Goal: Task Accomplishment & Management: Manage account settings

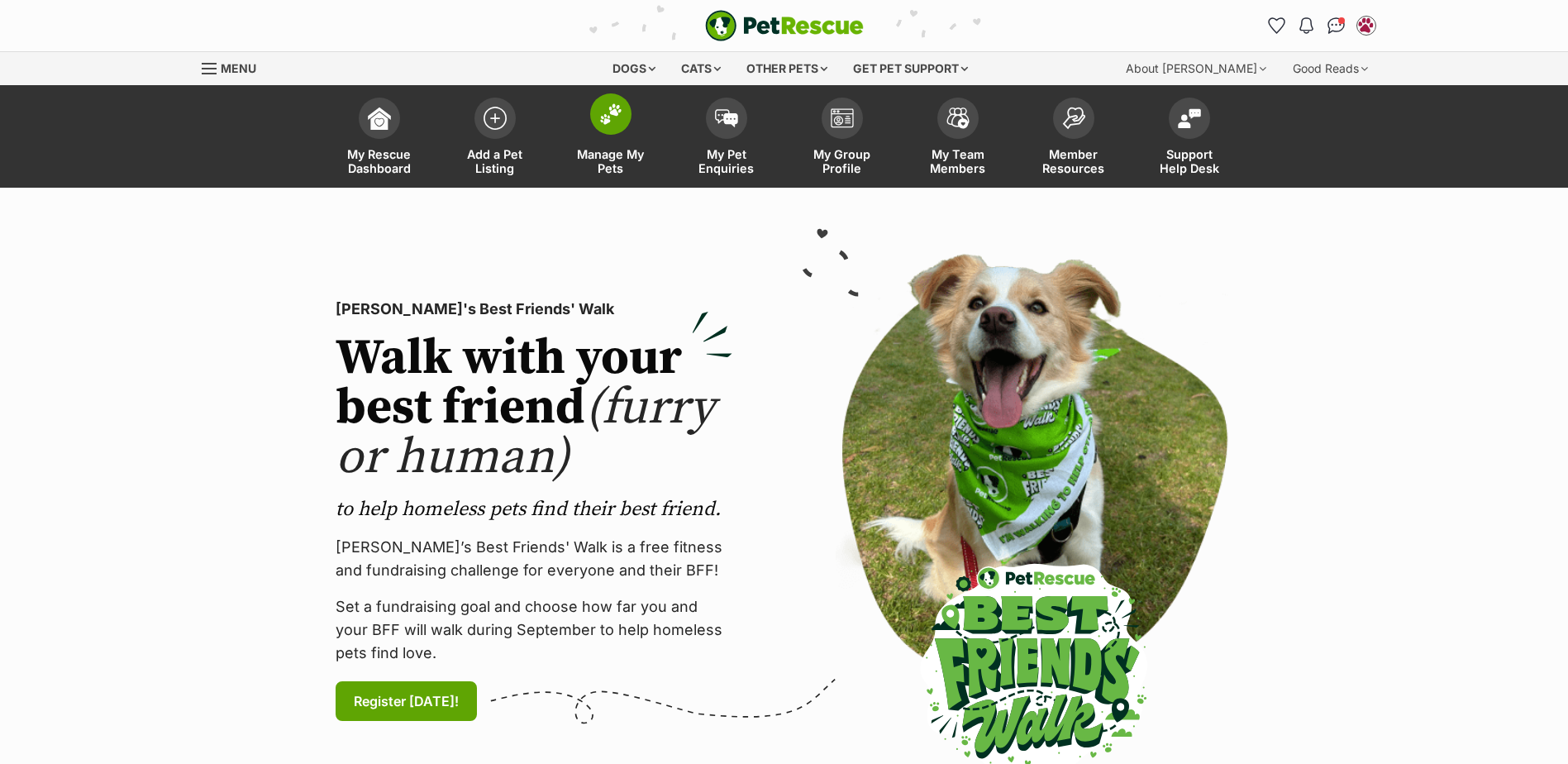
click at [619, 122] on img at bounding box center [610, 114] width 23 height 21
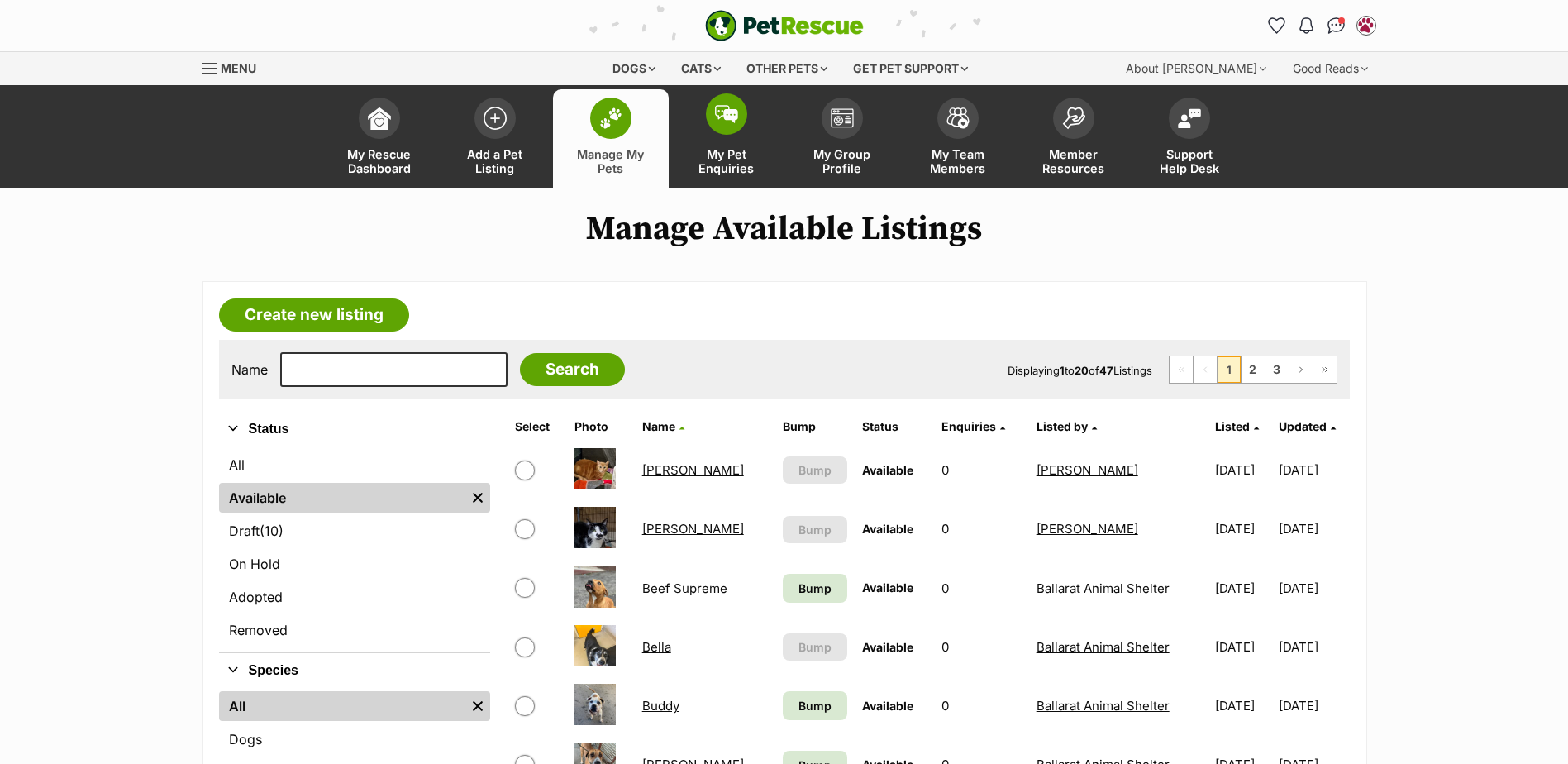
click at [744, 114] on span at bounding box center [727, 114] width 41 height 41
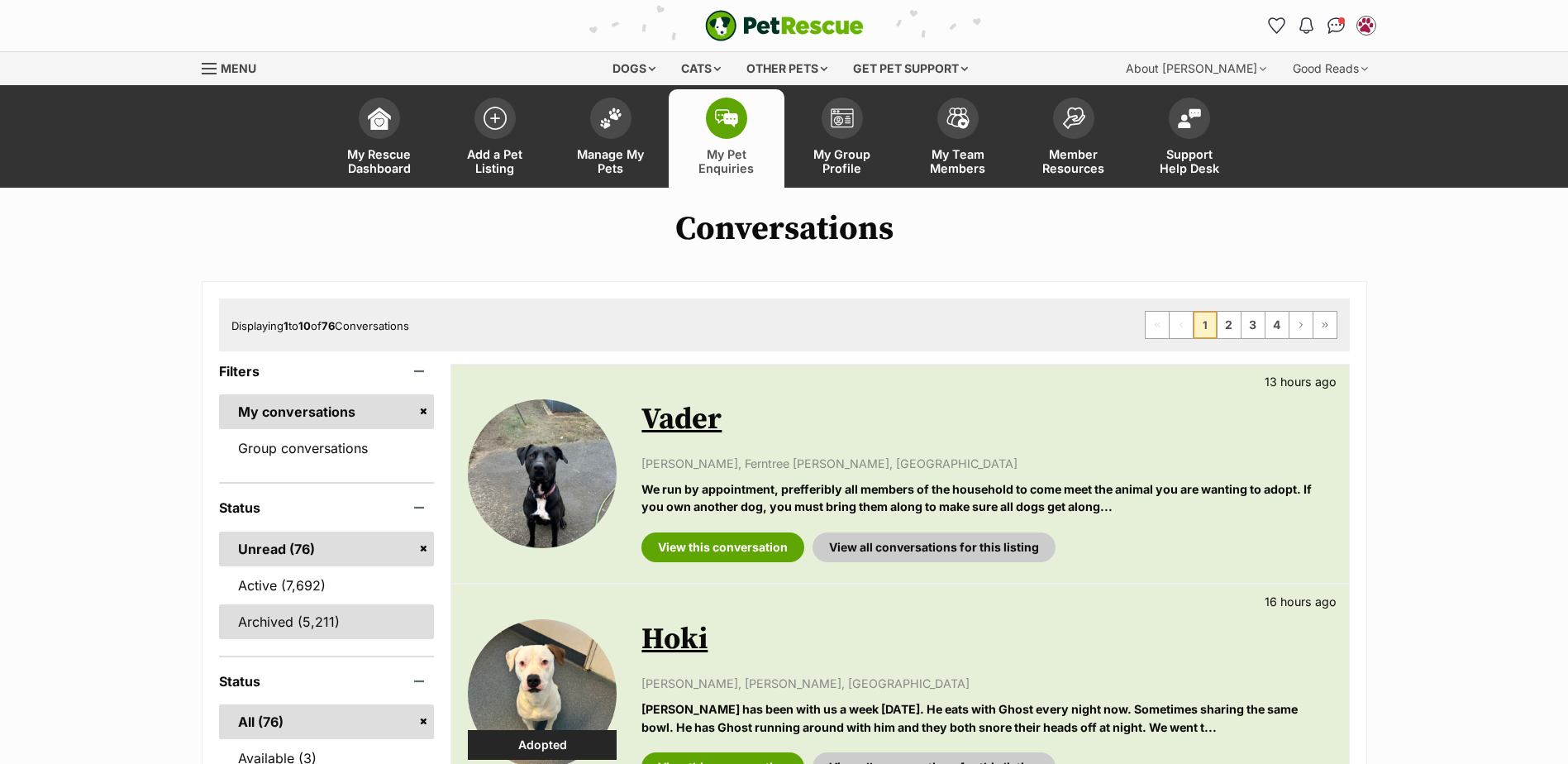
click at [291, 620] on link "Archived (5,211)" at bounding box center [327, 621] width 216 height 34
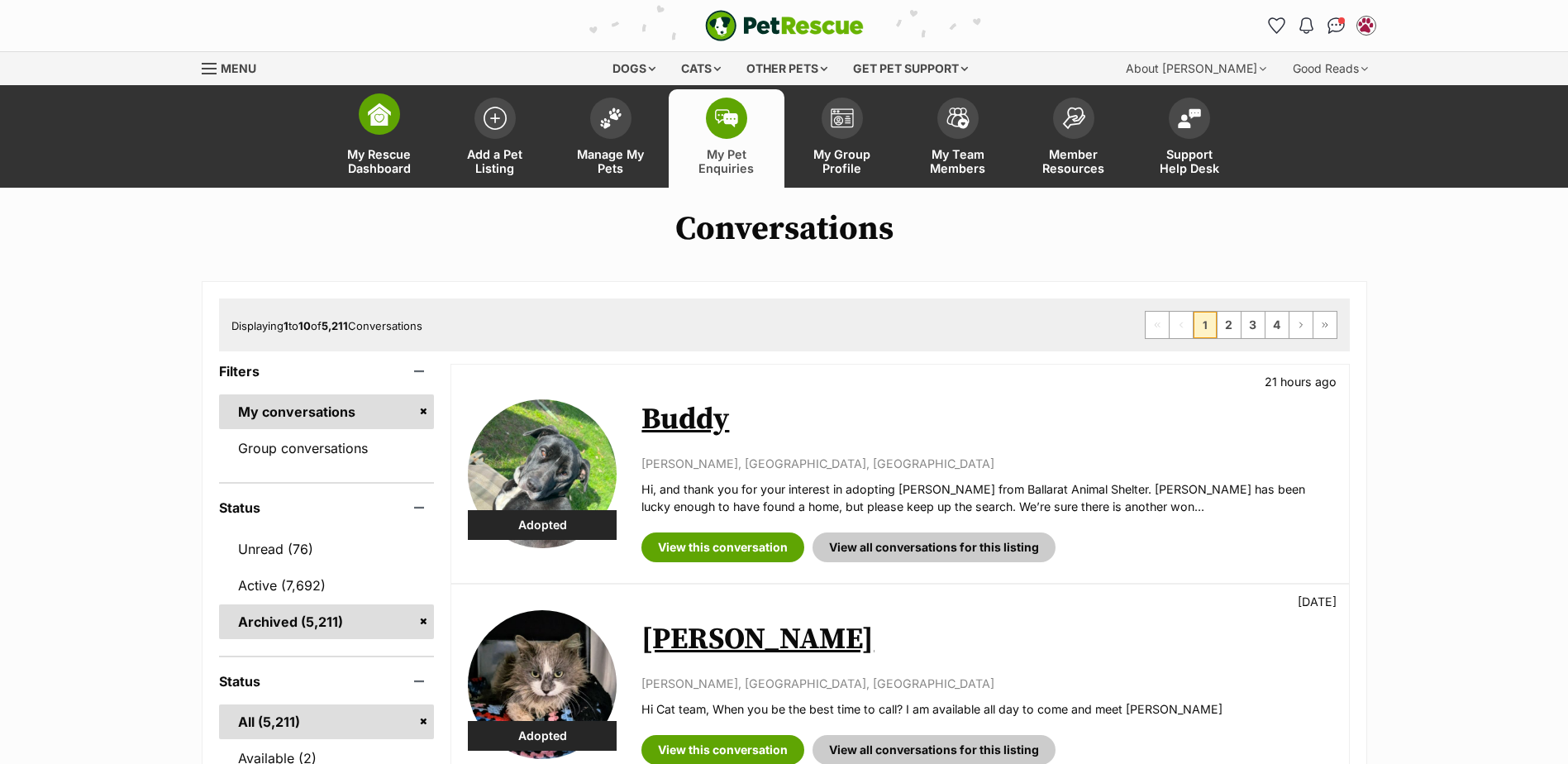
click at [386, 111] on img at bounding box center [379, 114] width 23 height 23
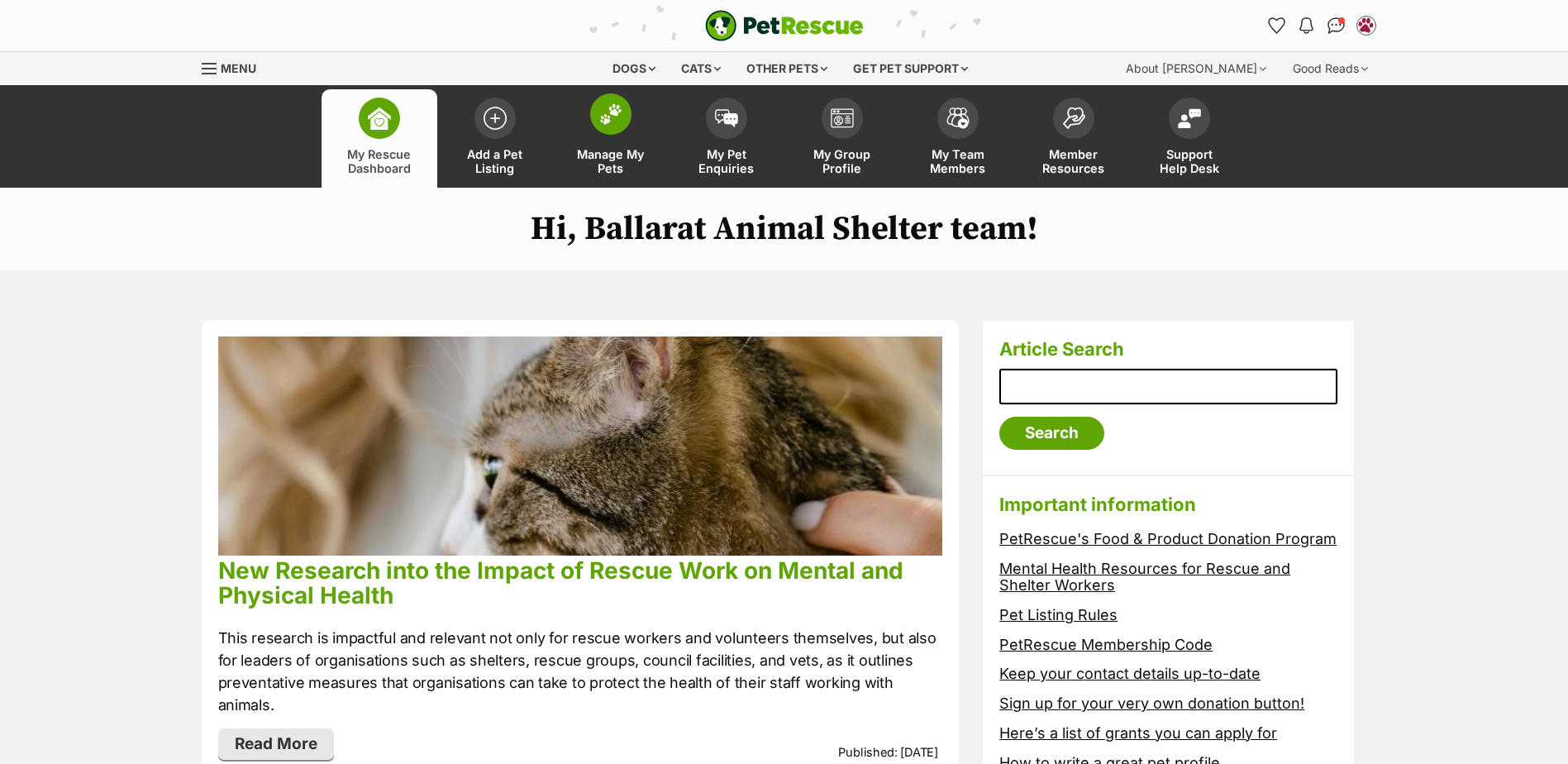
click at [588, 122] on link "Manage My Pets" at bounding box center [611, 139] width 116 height 99
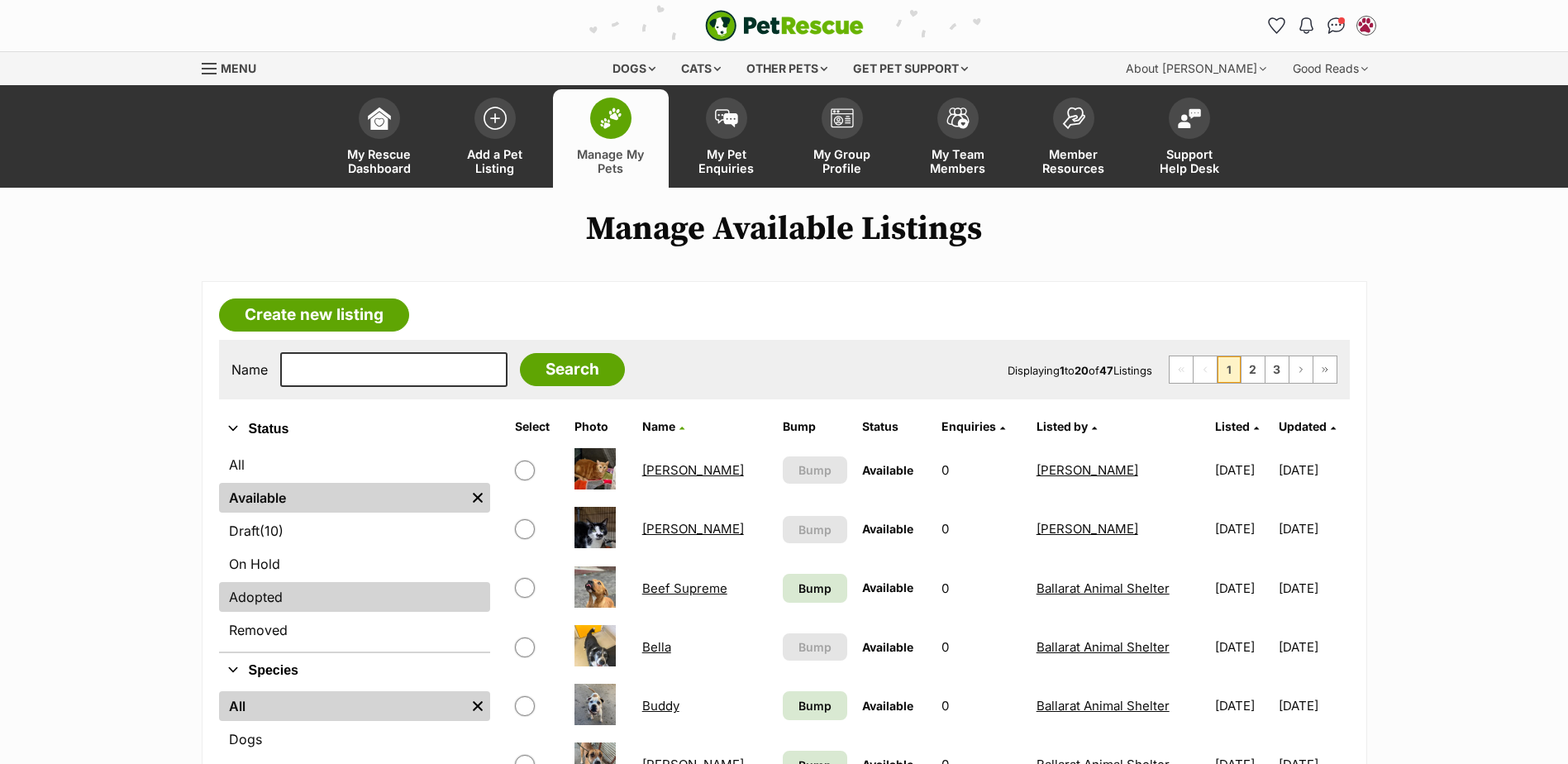
click at [249, 600] on link "Adopted" at bounding box center [354, 597] width 271 height 30
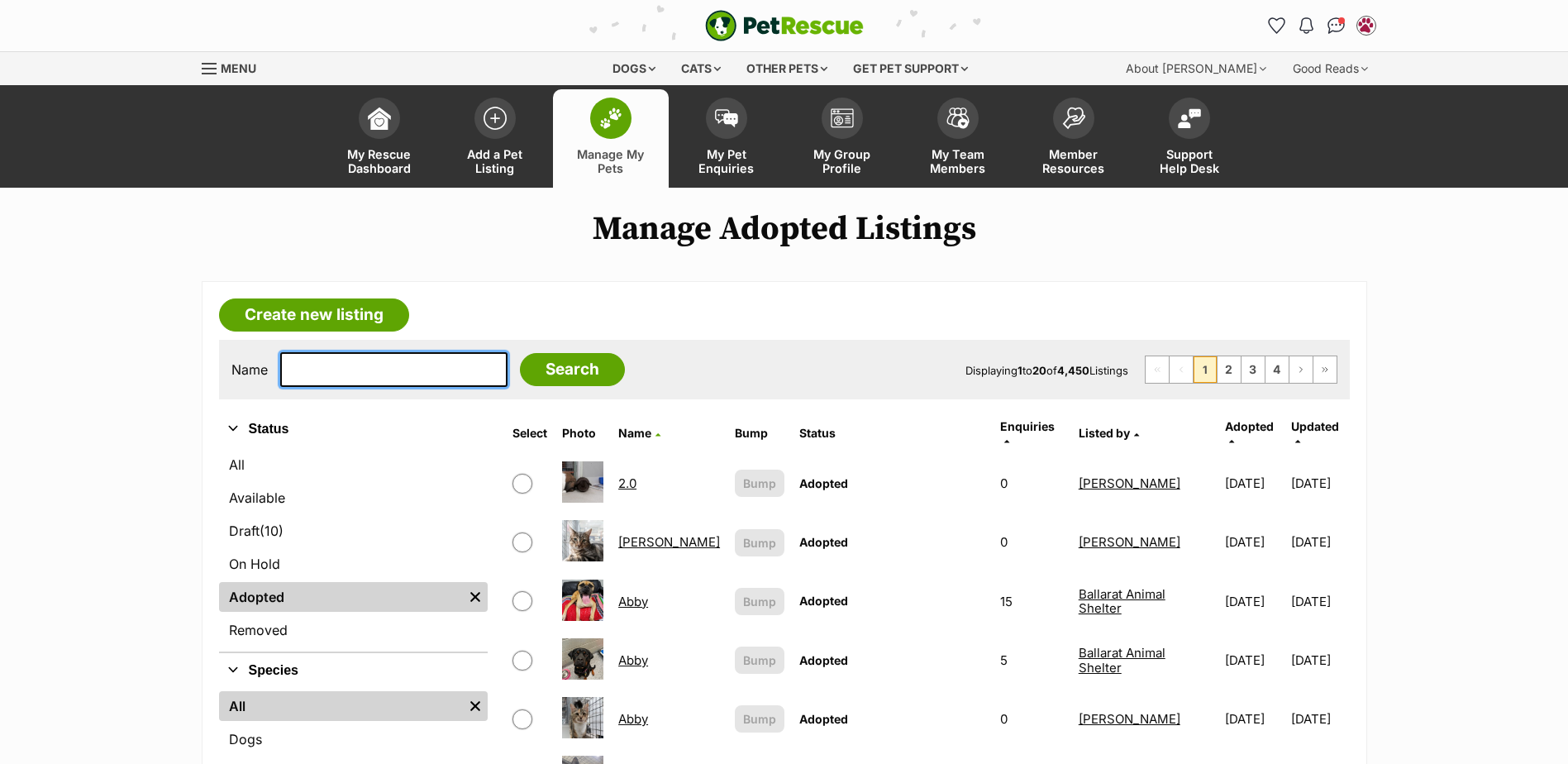
click at [326, 359] on input "text" at bounding box center [394, 369] width 227 height 34
type input "hoki"
click at [520, 353] on input "Search" at bounding box center [572, 369] width 105 height 33
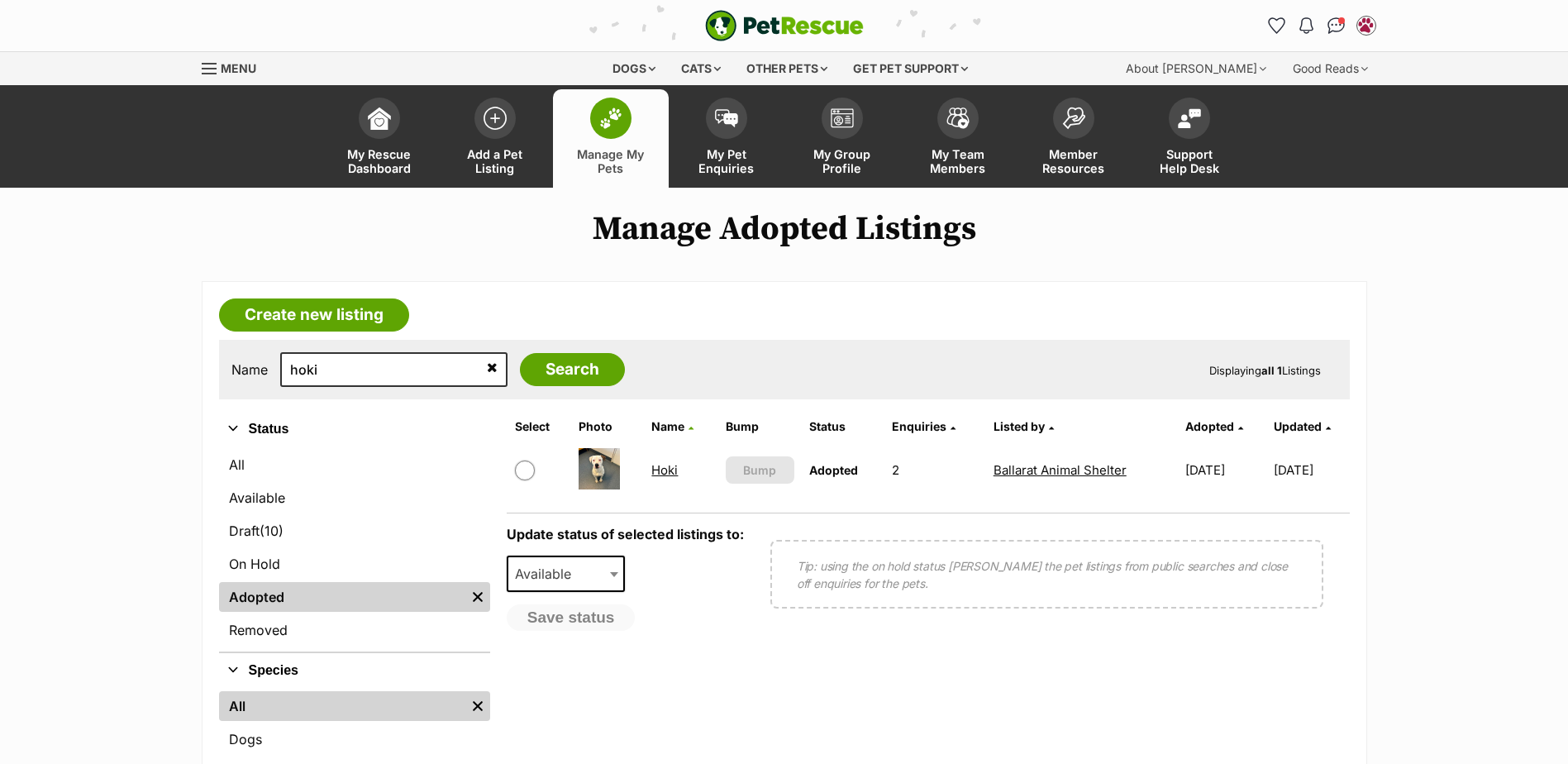
click at [661, 469] on link "Hoki" at bounding box center [664, 470] width 26 height 16
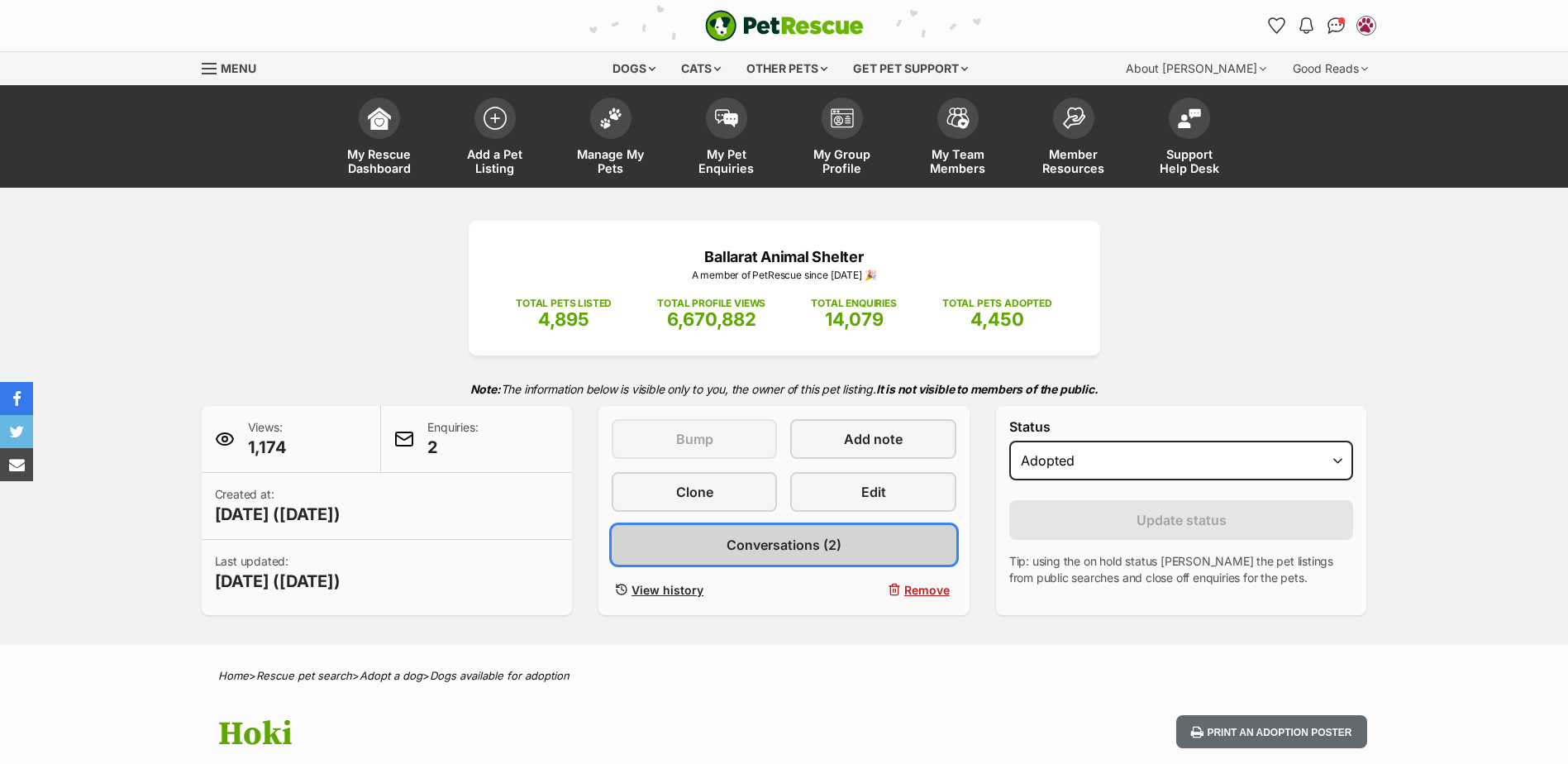
click at [830, 557] on link "Conversations (2)" at bounding box center [784, 544] width 345 height 40
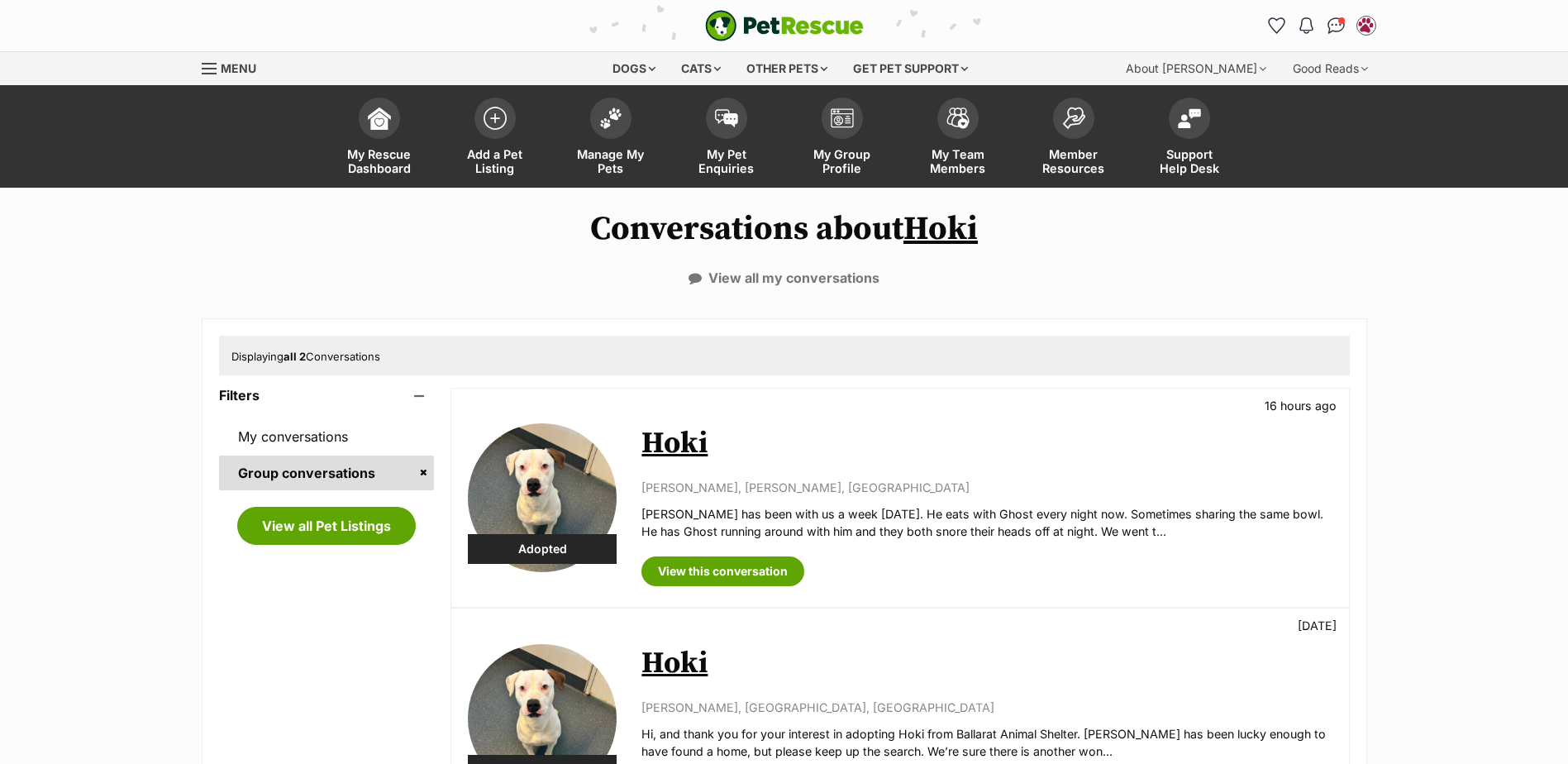
click at [685, 441] on link "Hoki" at bounding box center [674, 443] width 66 height 37
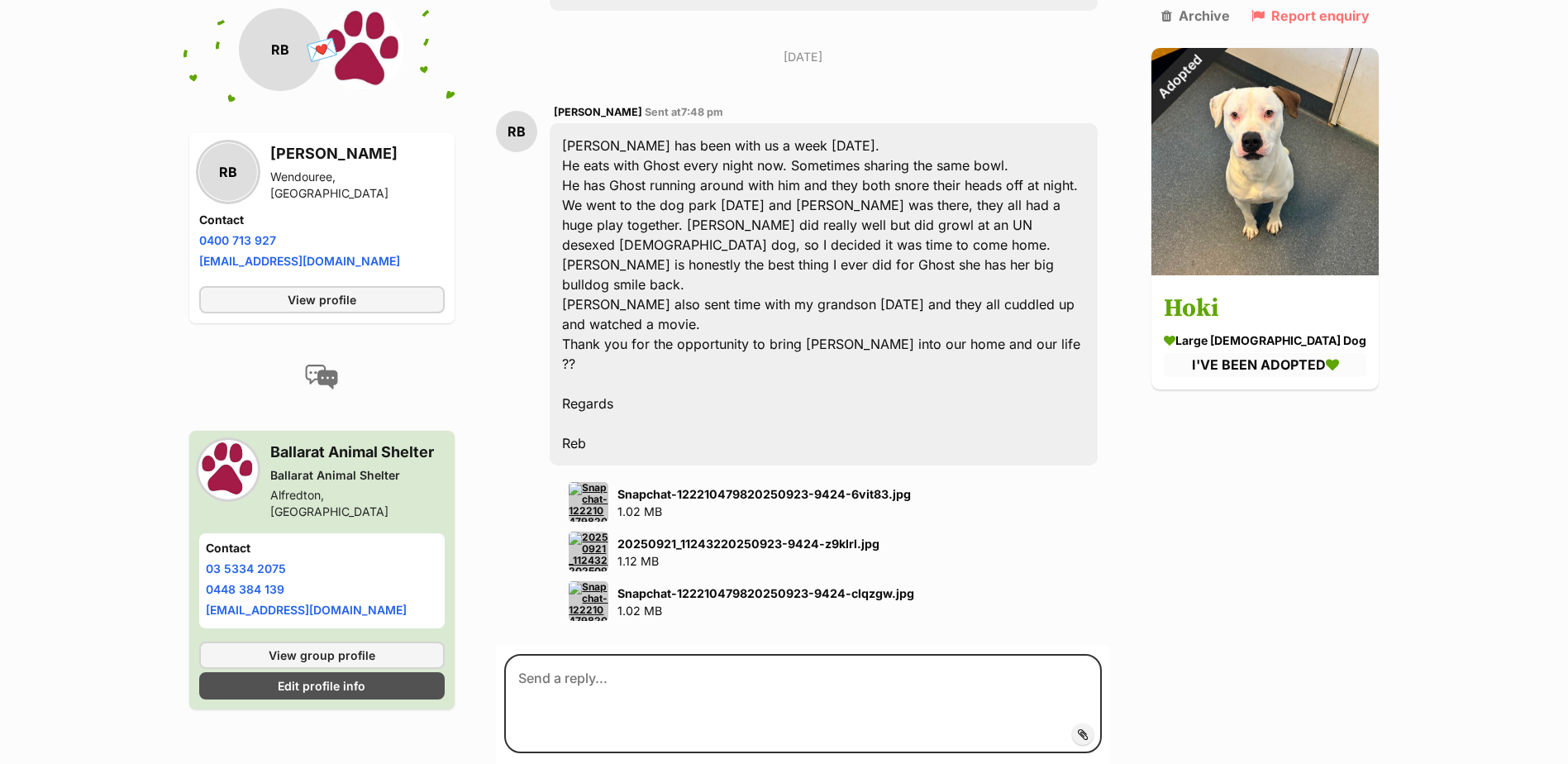
scroll to position [2397, 0]
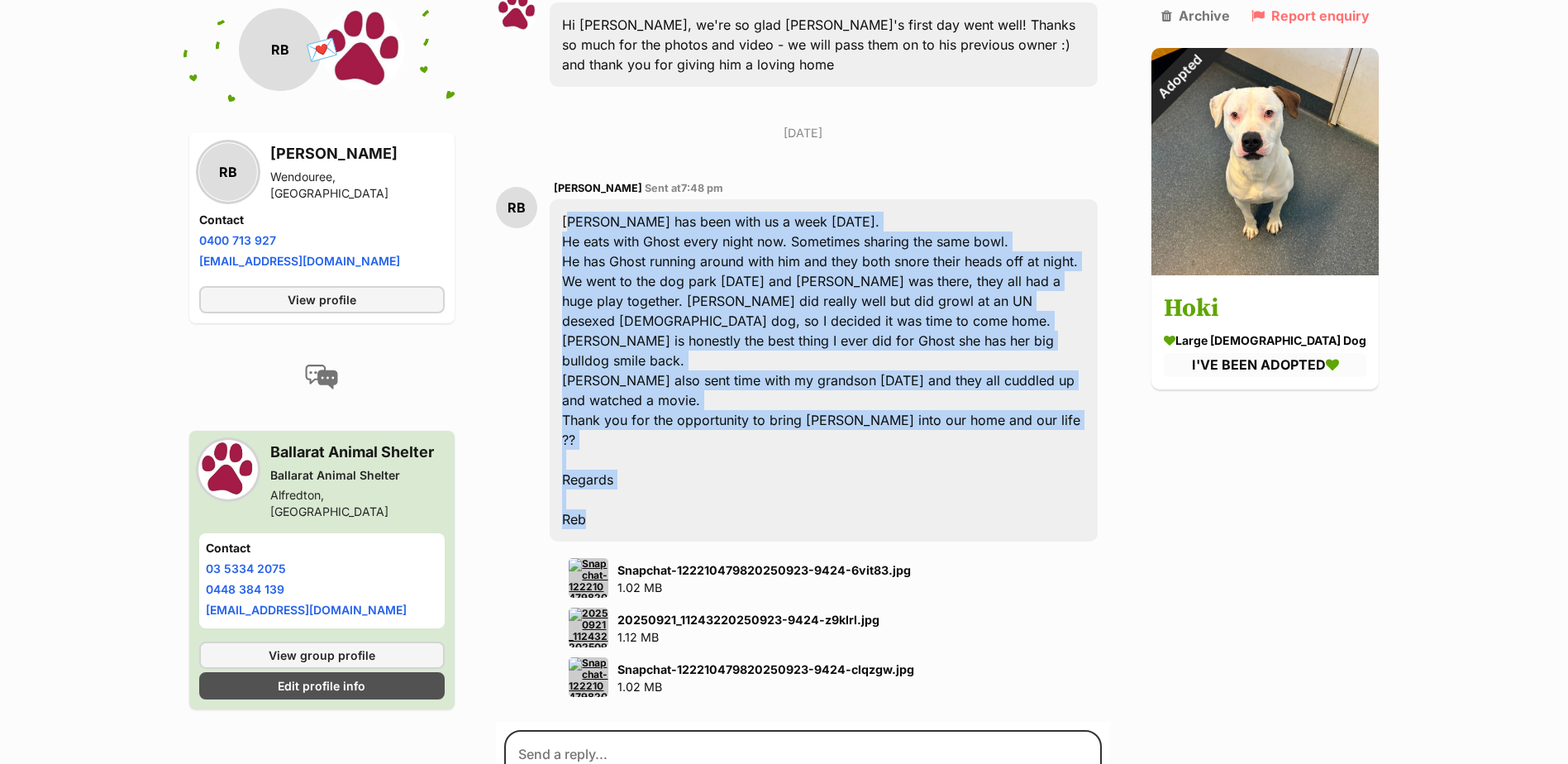
drag, startPoint x: 568, startPoint y: 201, endPoint x: 677, endPoint y: 454, distance: 275.5
click at [677, 454] on div "Loki has been with us a week today. He eats with Ghost every night now. Sometim…" at bounding box center [824, 370] width 548 height 342
copy div "Loki has been with us a week today. He eats with Ghost every night now. Sometim…"
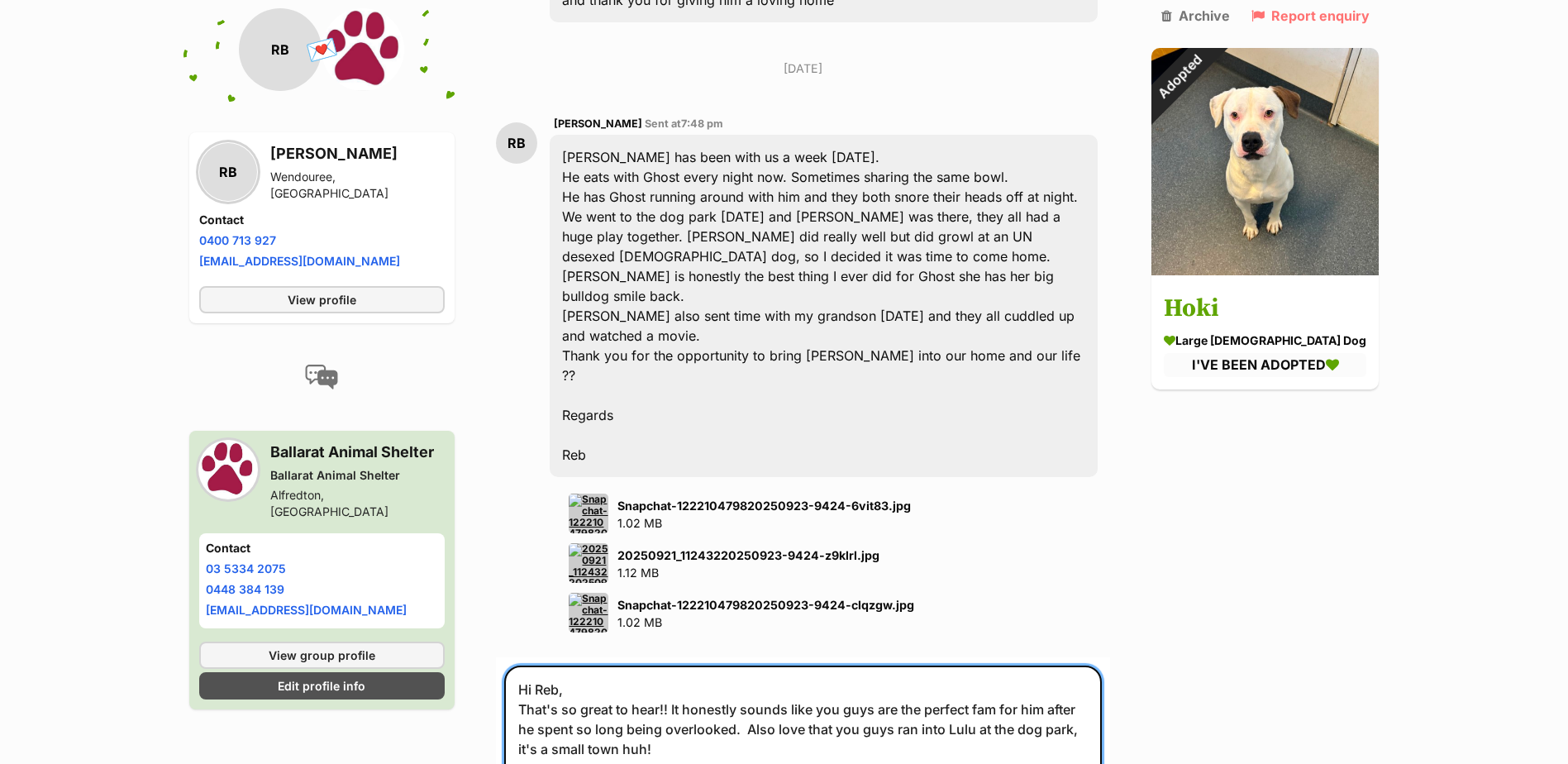
scroll to position [2498, 0]
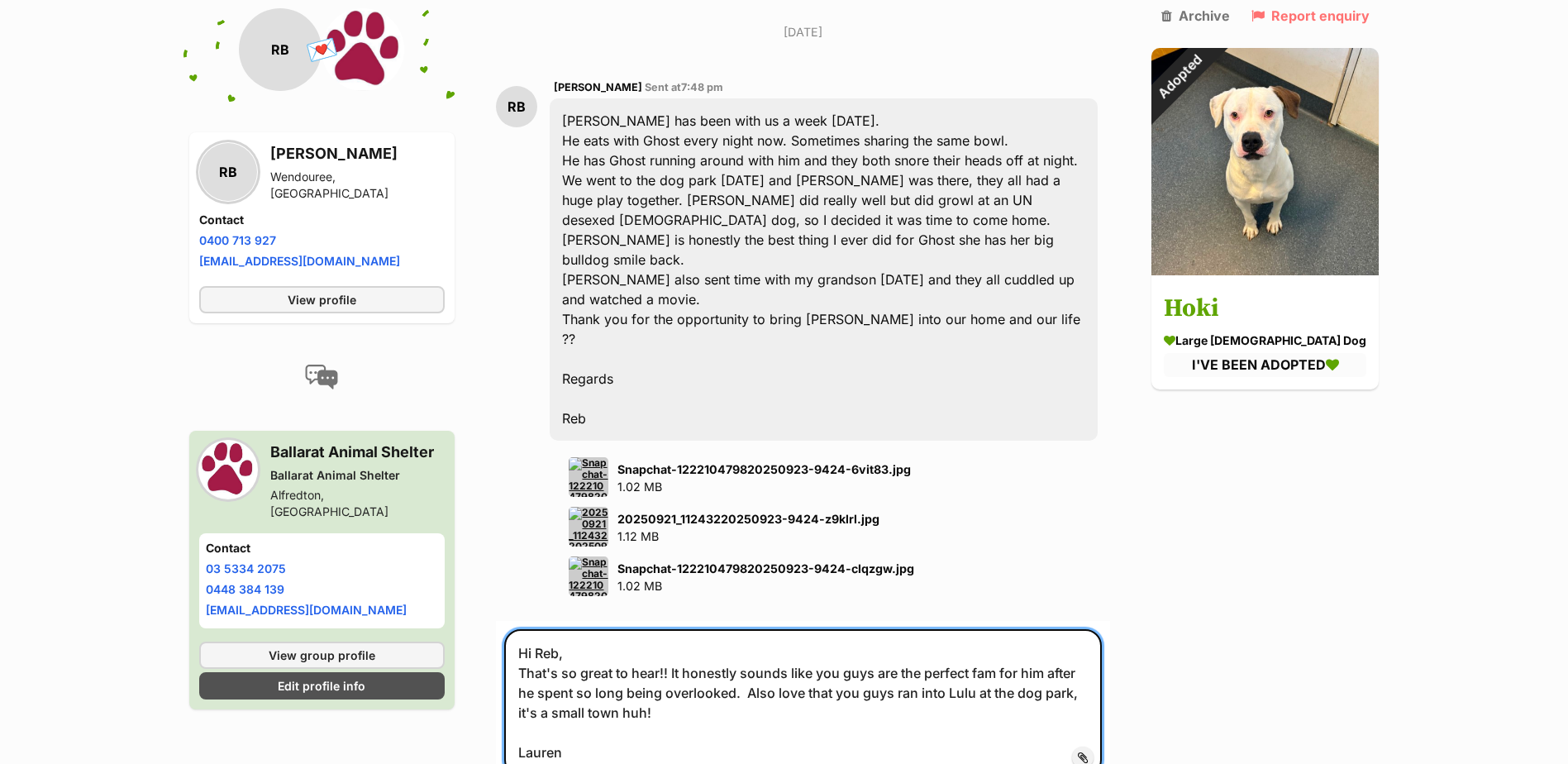
click at [558, 667] on textarea "Hi Reb, That's so great to hear!! It honestly sounds like you guys are the perf…" at bounding box center [802, 703] width 597 height 147
click at [1002, 629] on textarea "Hi Reb, That's so great to hear!! It honestly sounds like you guys are the perf…" at bounding box center [802, 703] width 597 height 147
click at [743, 629] on textarea "Hi Reb, That's so great to hear!! It honestly sounds like you guys are the perf…" at bounding box center [802, 703] width 597 height 147
click at [789, 650] on textarea "Hi Reb, That's so great to hear!! It honestly sounds like you guys are the perf…" at bounding box center [802, 703] width 597 height 147
click at [683, 645] on textarea "Hi Reb, That's so great to hear!! It honestly sounds like you guys are the perf…" at bounding box center [802, 703] width 597 height 147
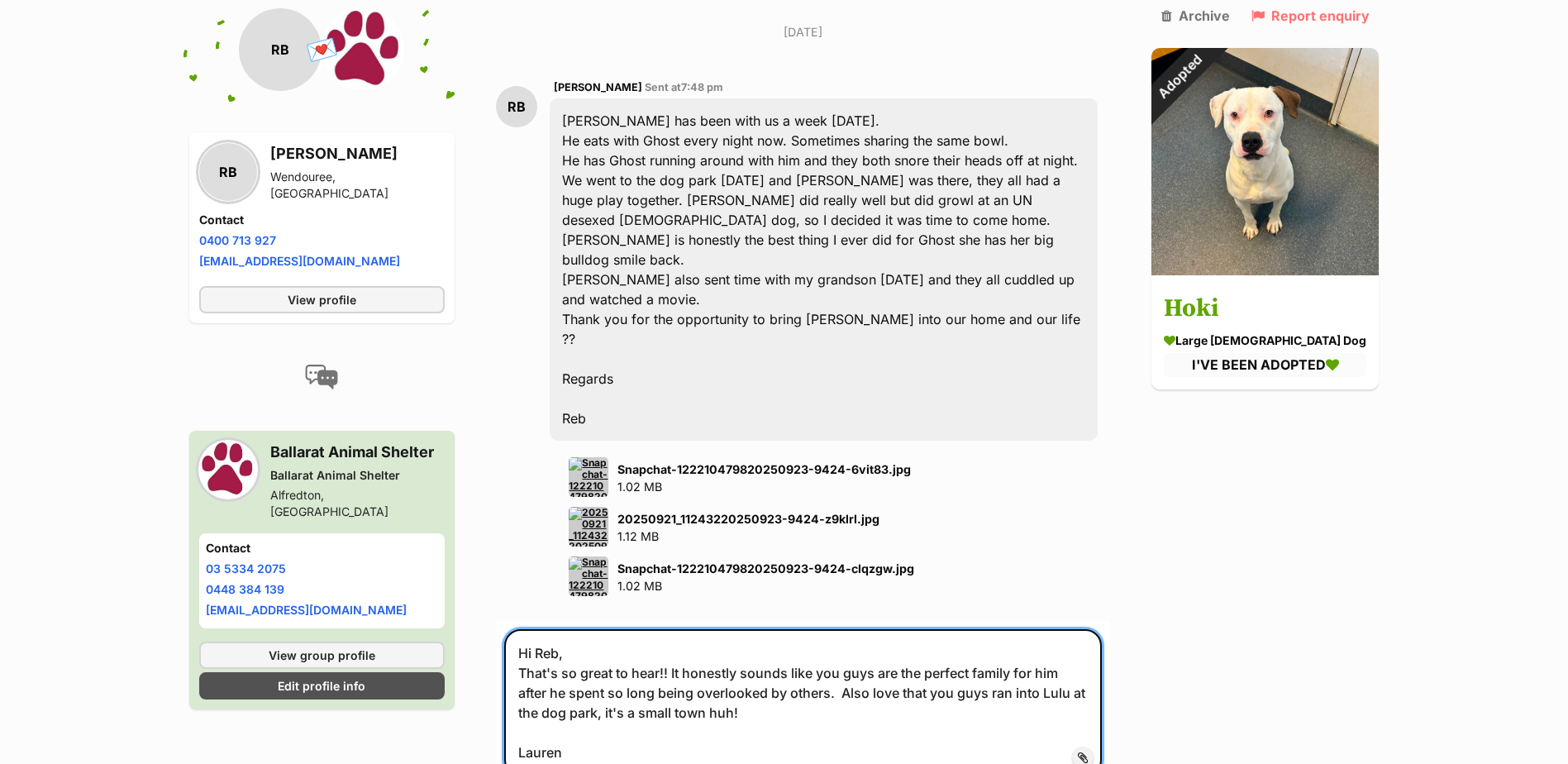
click at [808, 629] on textarea "Hi Reb, That's so great to hear!! It honestly sounds like you guys are the perf…" at bounding box center [802, 703] width 597 height 147
click at [854, 659] on textarea "Hi Reb, That's so great to hear!! It honestly sounds like you guys are the perf…" at bounding box center [802, 703] width 597 height 147
click at [865, 663] on textarea "Hi Reb, That's so great to hear!! It honestly sounds like you guys are the perf…" at bounding box center [802, 703] width 597 height 147
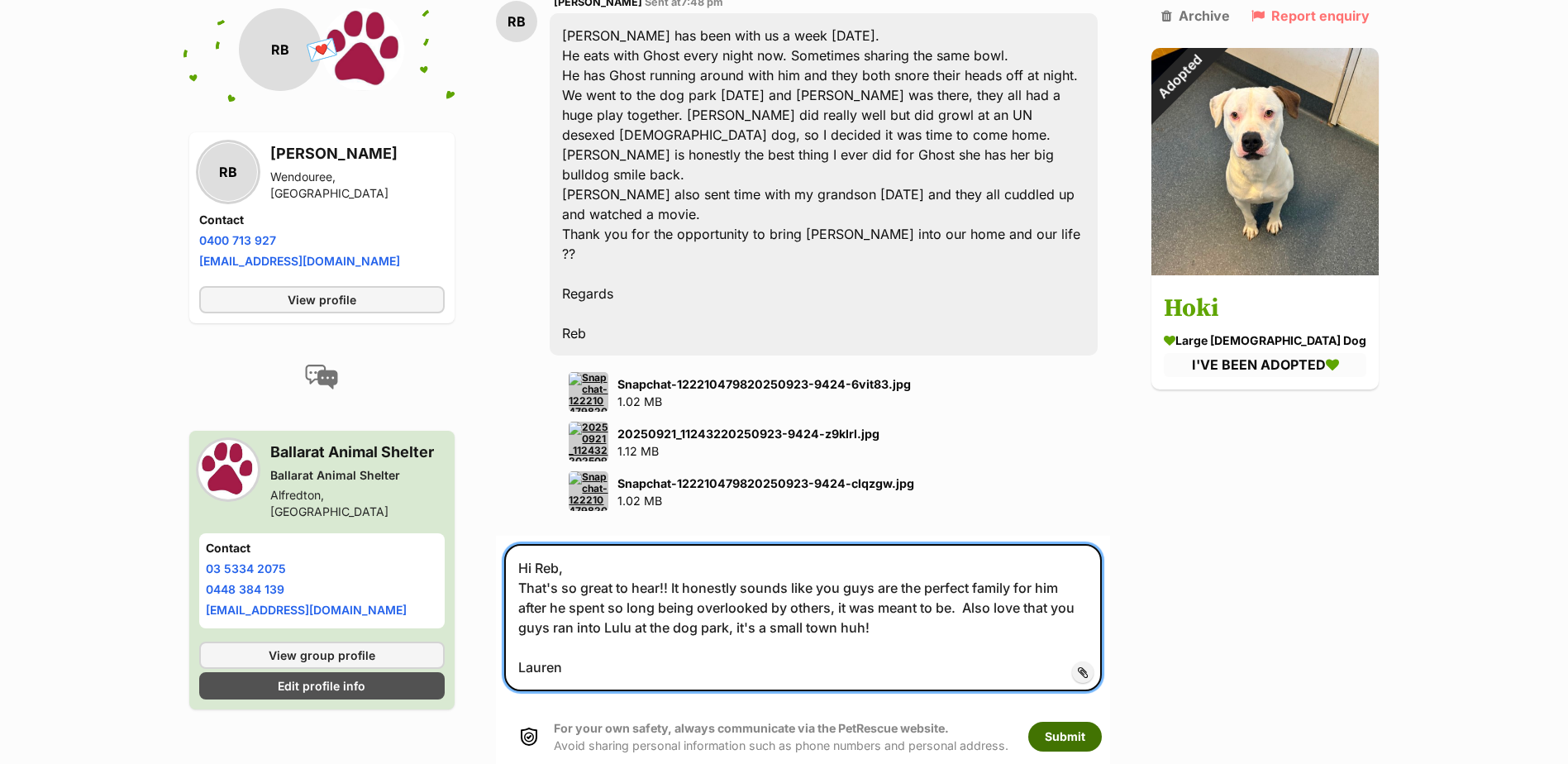
scroll to position [2663, 0]
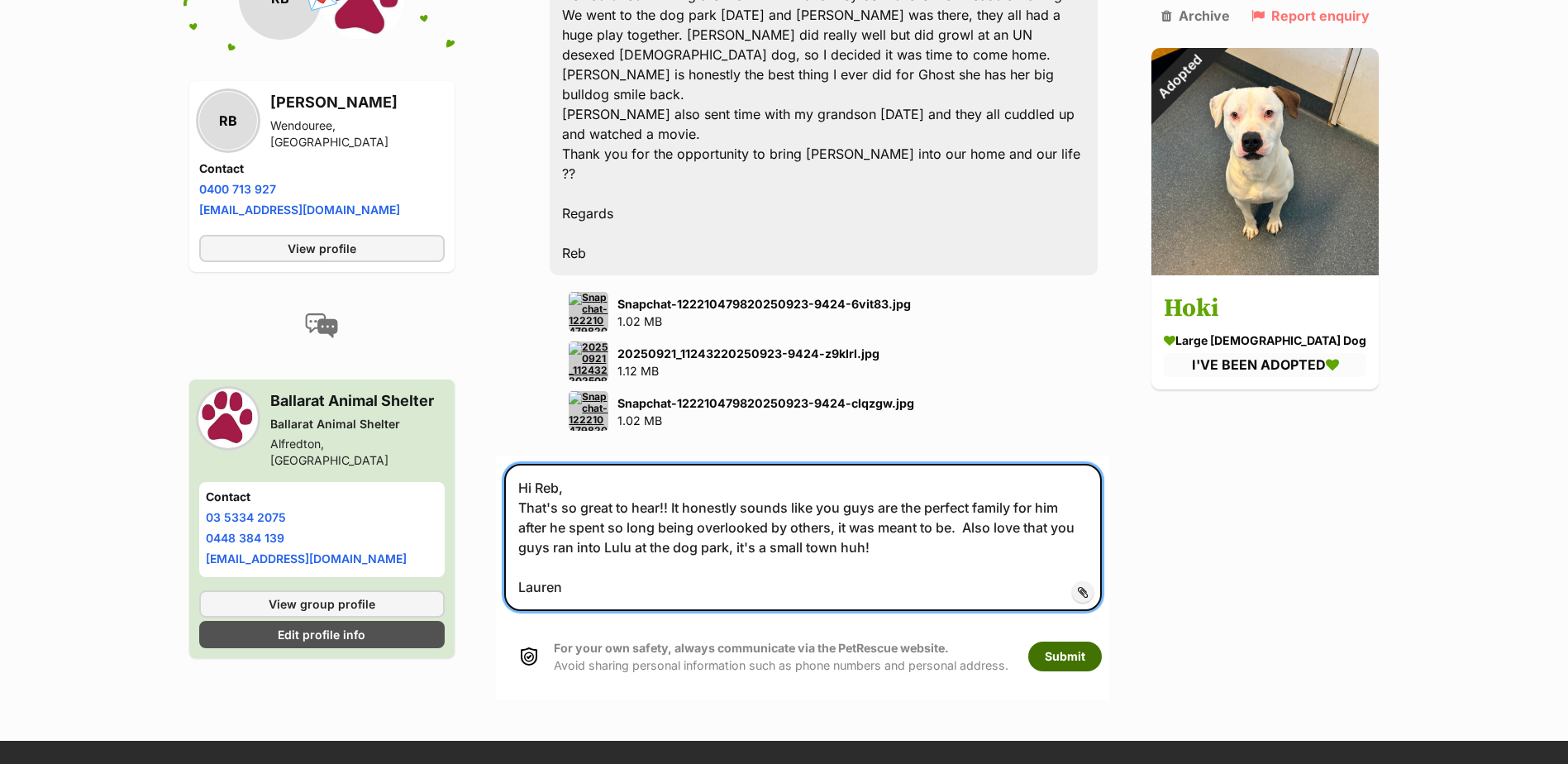
type textarea "Hi Reb, That's so great to hear!! It honestly sounds like you guys are the perf…"
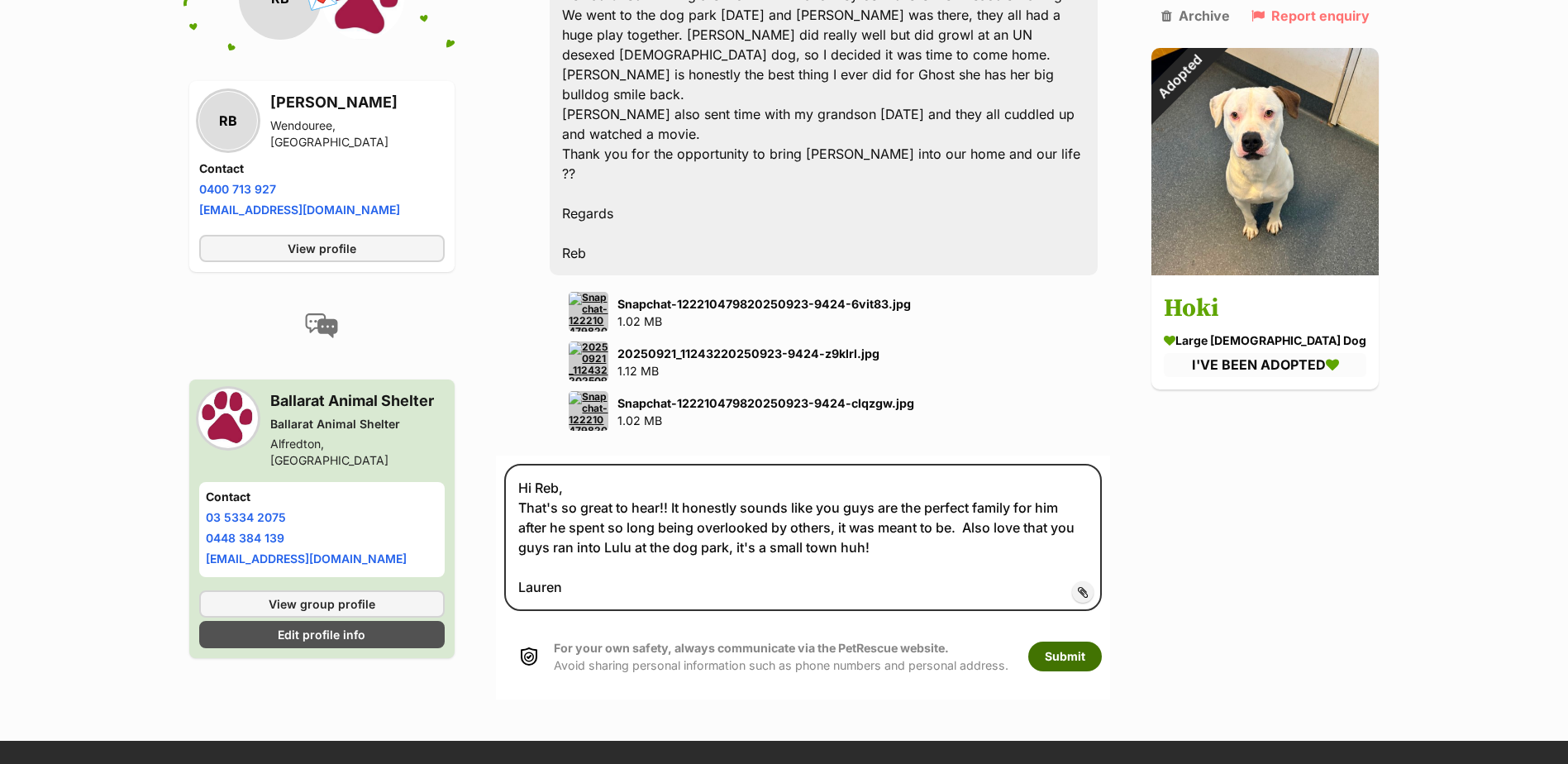
click at [1082, 641] on button "Submit" at bounding box center [1065, 656] width 74 height 30
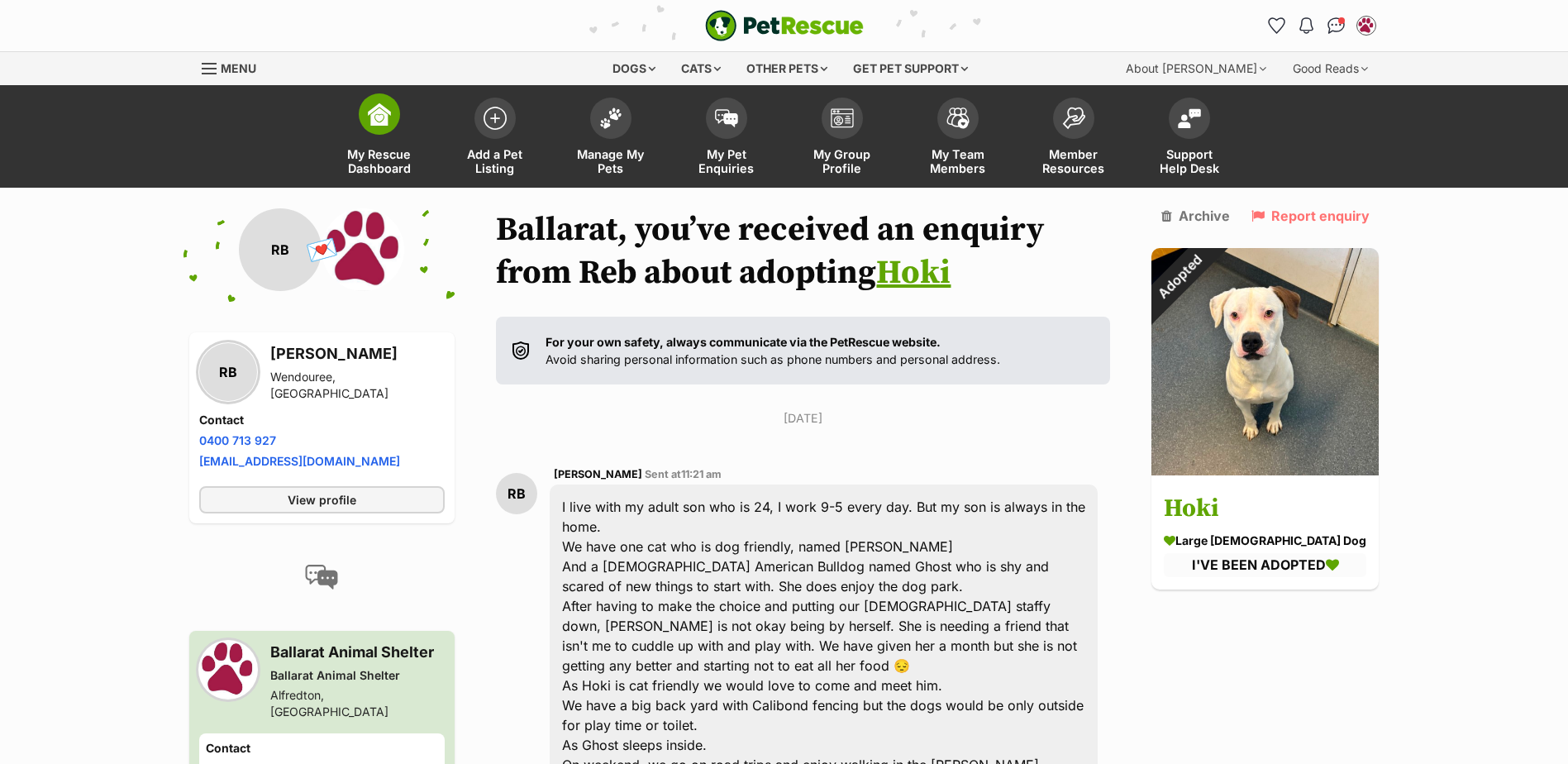
click at [374, 122] on img at bounding box center [379, 114] width 23 height 23
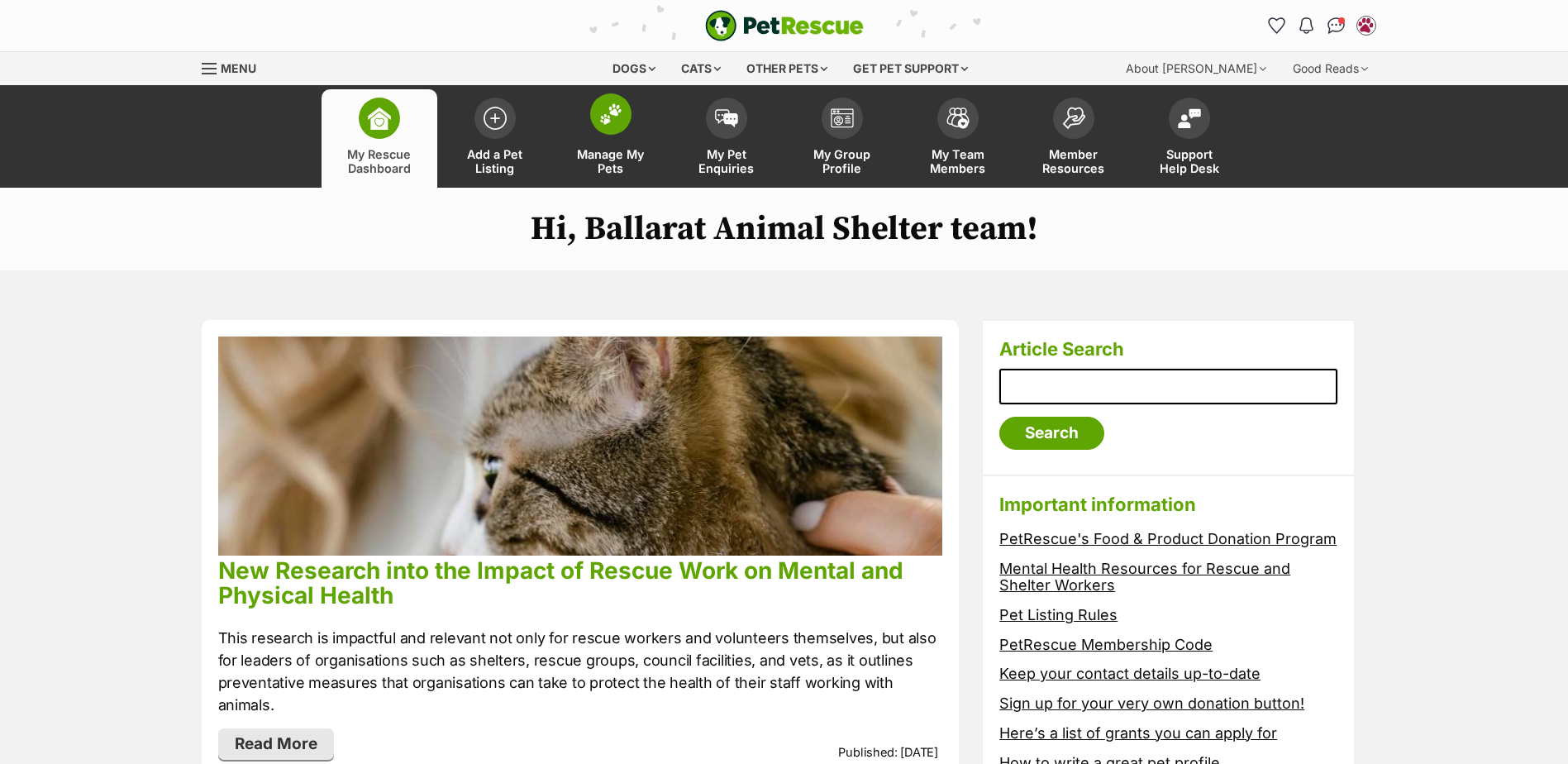
click at [584, 100] on link "Manage My Pets" at bounding box center [611, 139] width 116 height 99
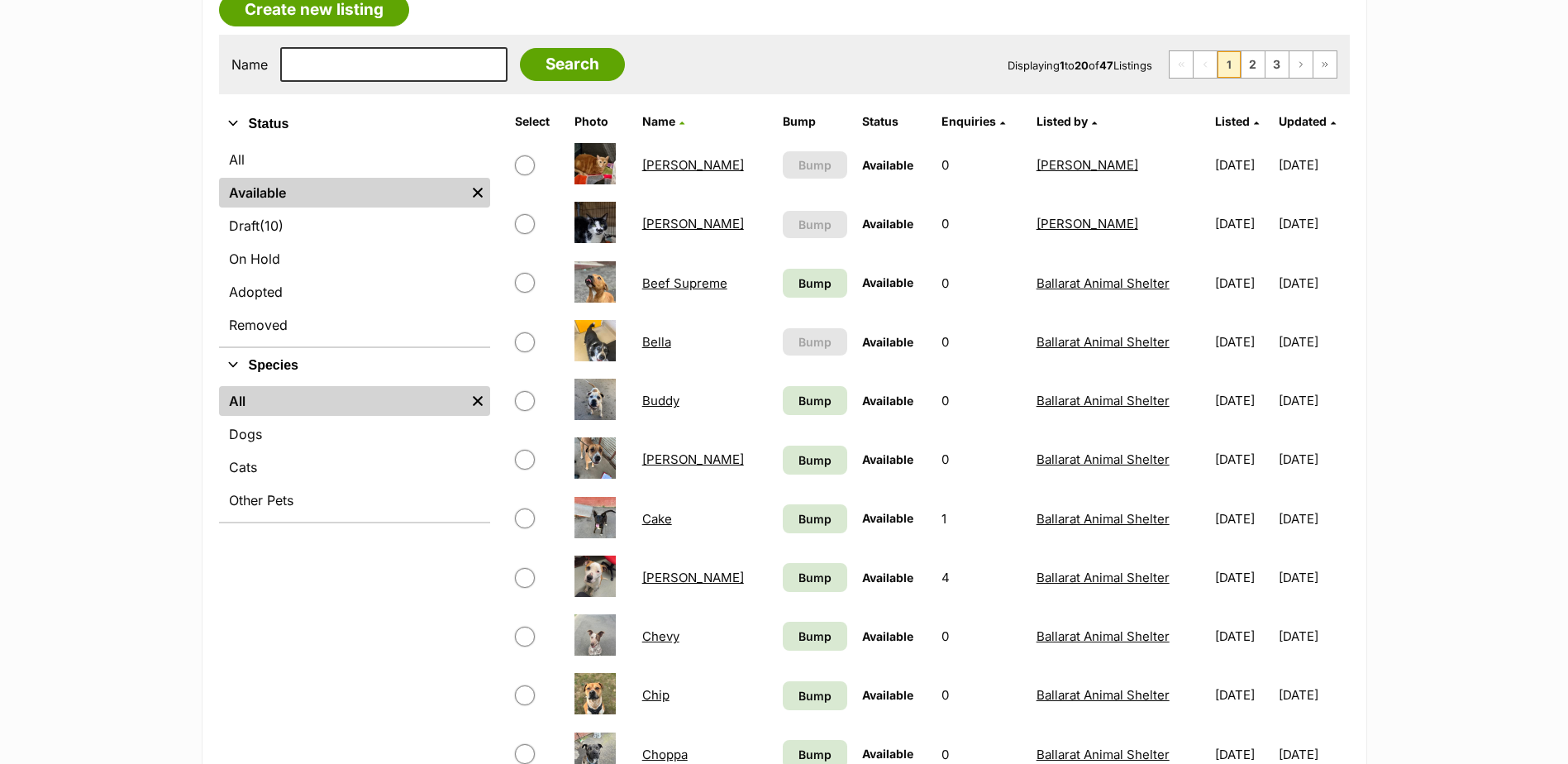
scroll to position [331, 0]
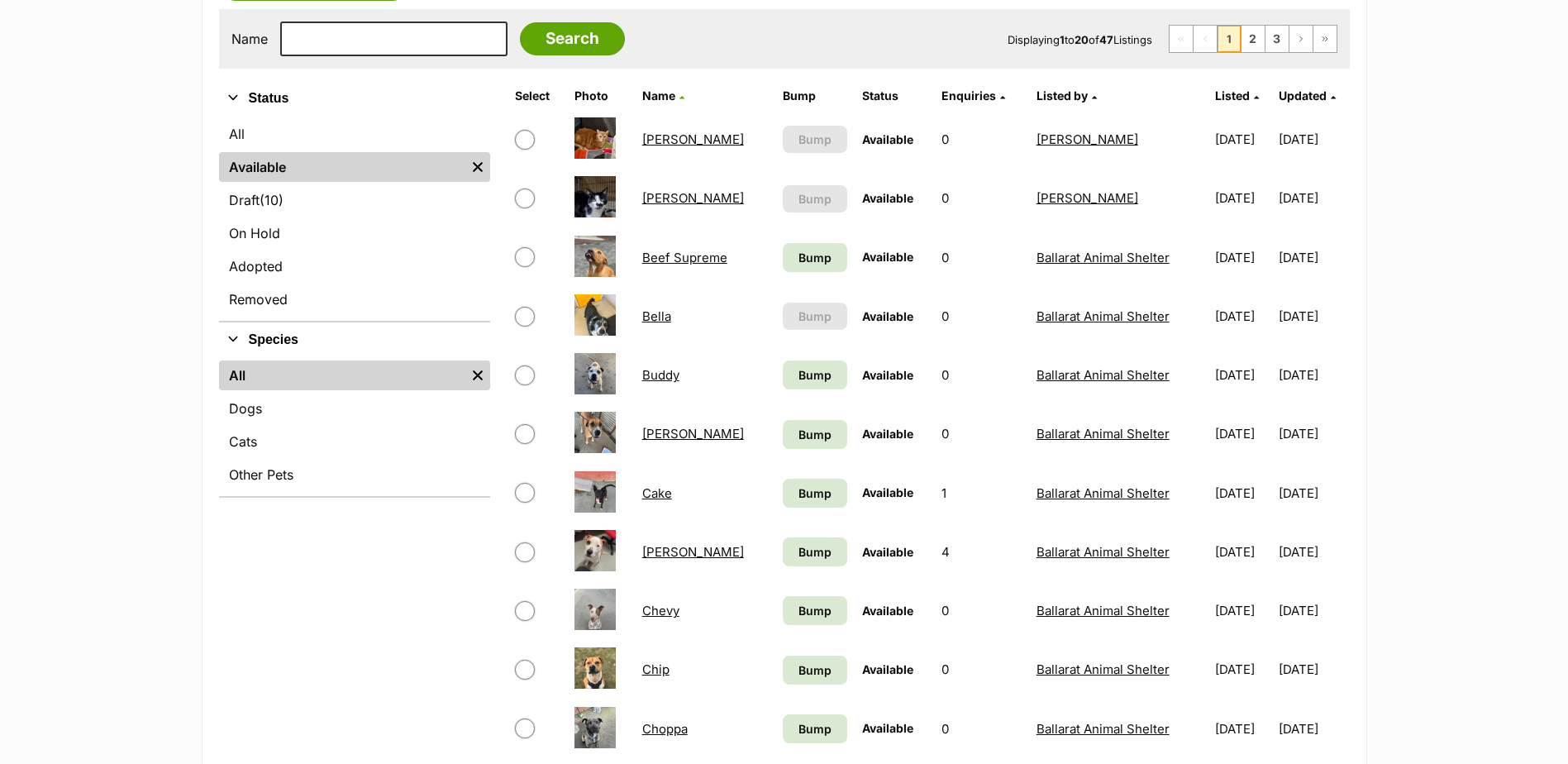
click at [664, 319] on link "Bella" at bounding box center [656, 316] width 29 height 16
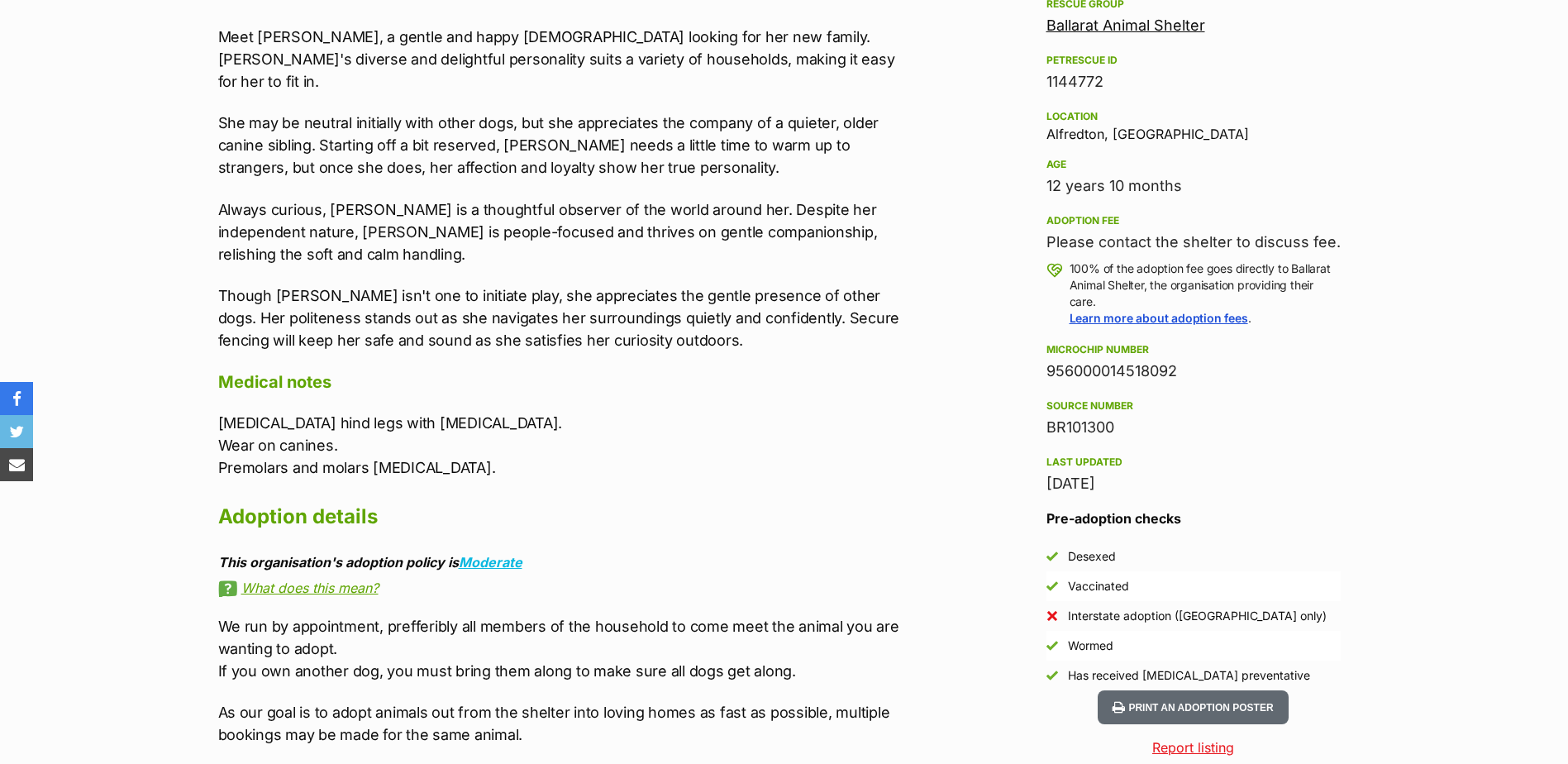
scroll to position [1488, 0]
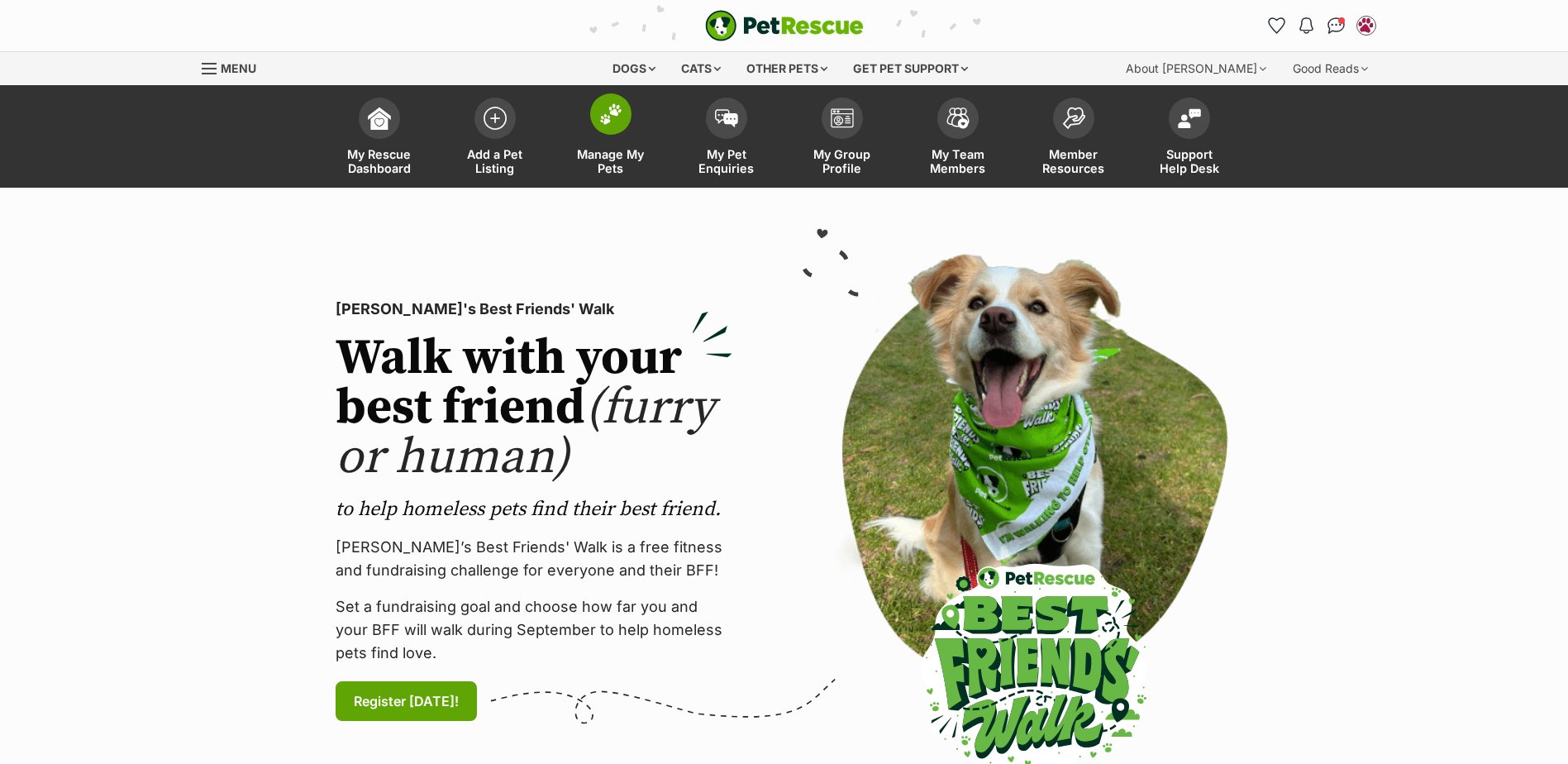
click at [614, 136] on link "Manage My Pets" at bounding box center [611, 139] width 116 height 99
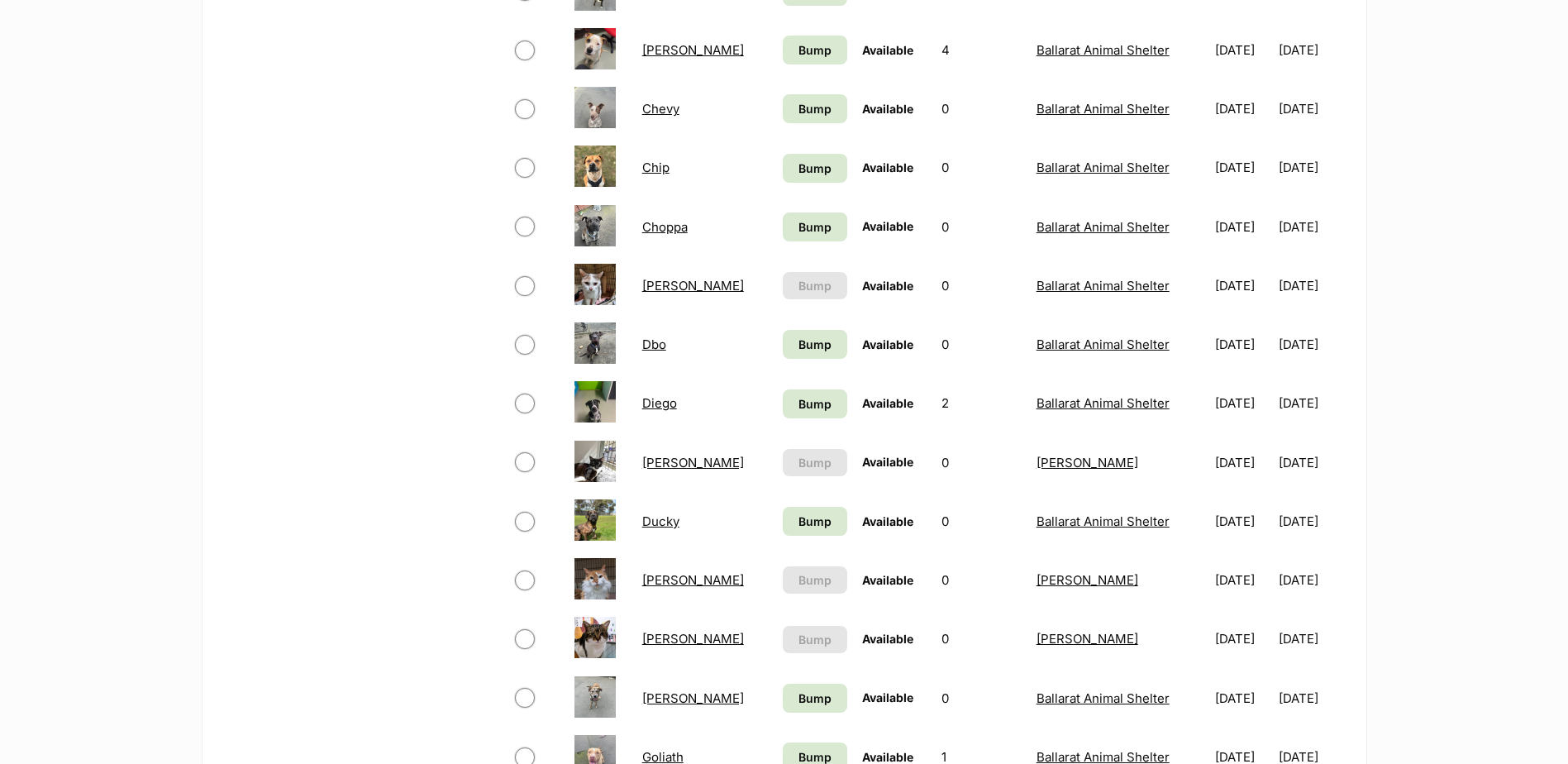
scroll to position [1240, 0]
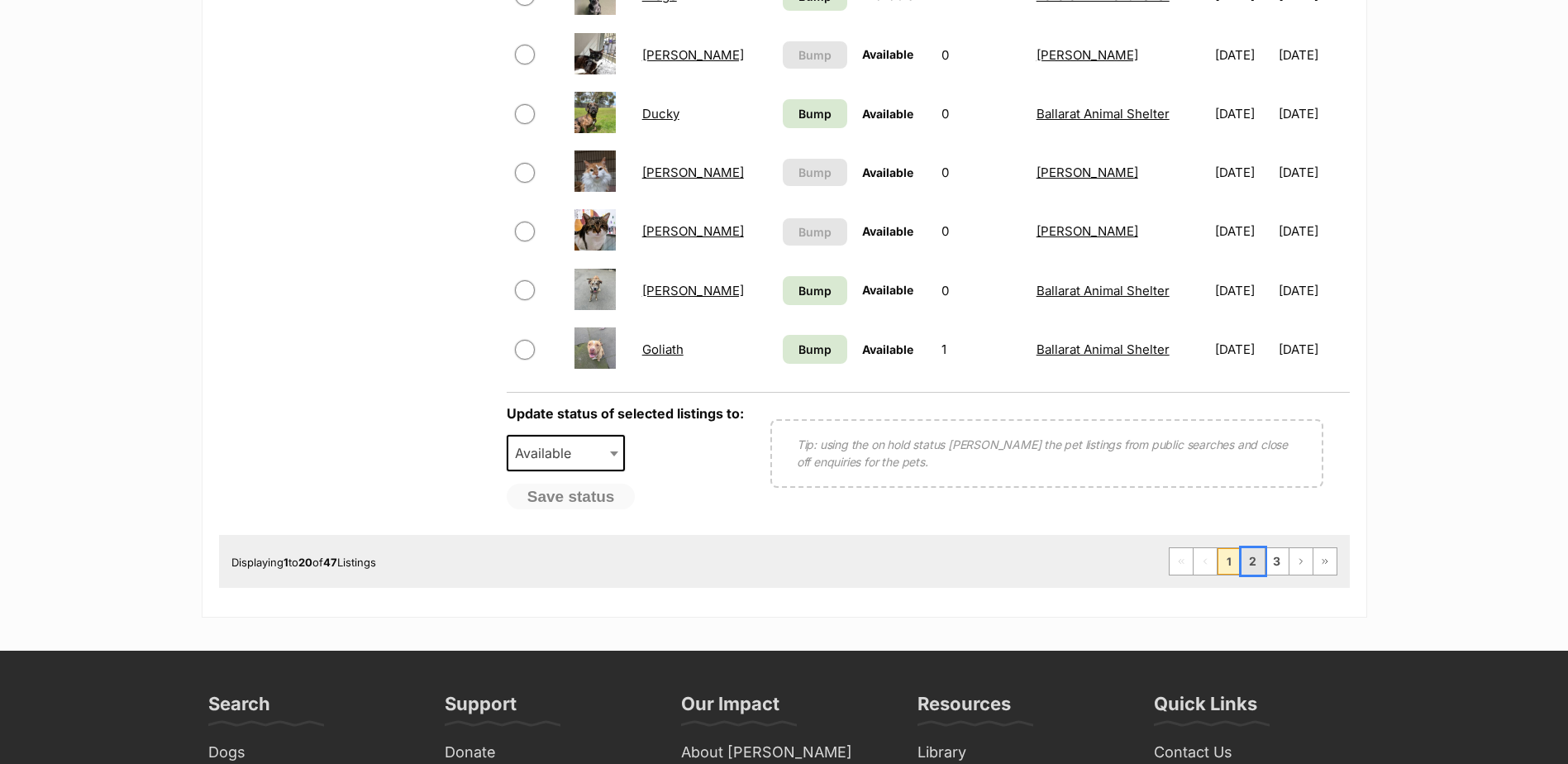
click at [1256, 564] on link "2" at bounding box center [1253, 561] width 23 height 26
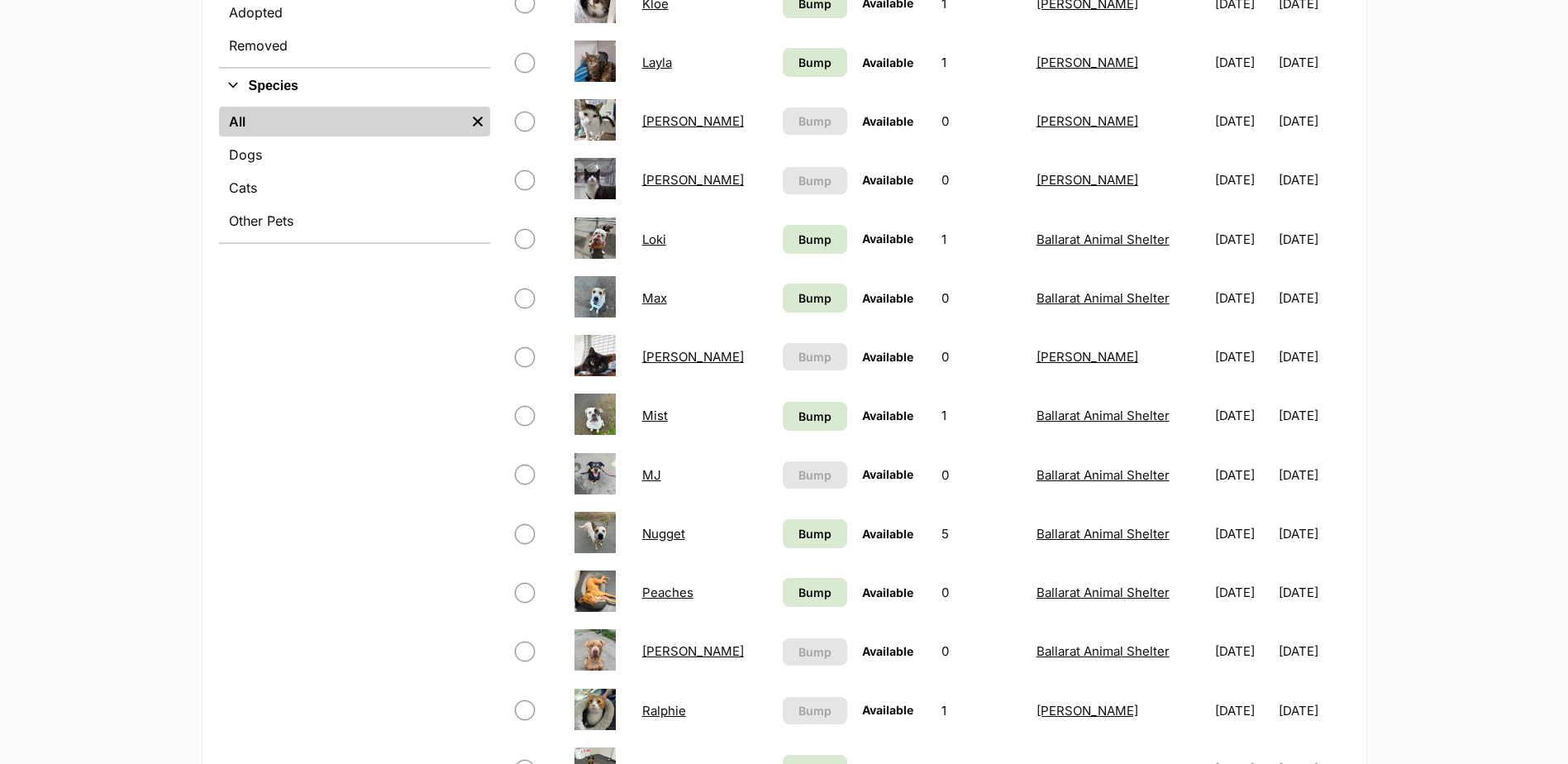
scroll to position [1074, 0]
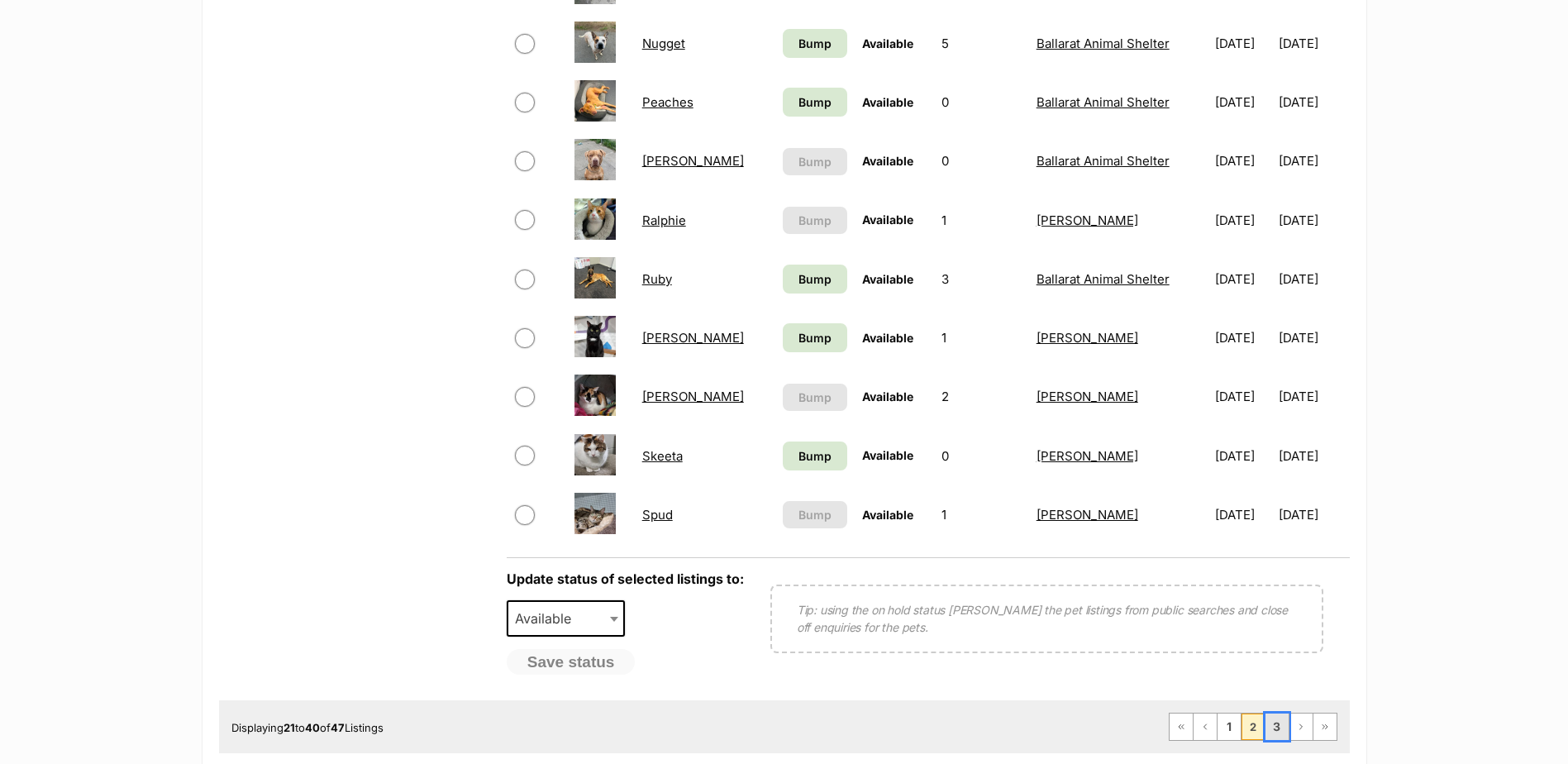
click at [1277, 721] on link "3" at bounding box center [1276, 727] width 23 height 26
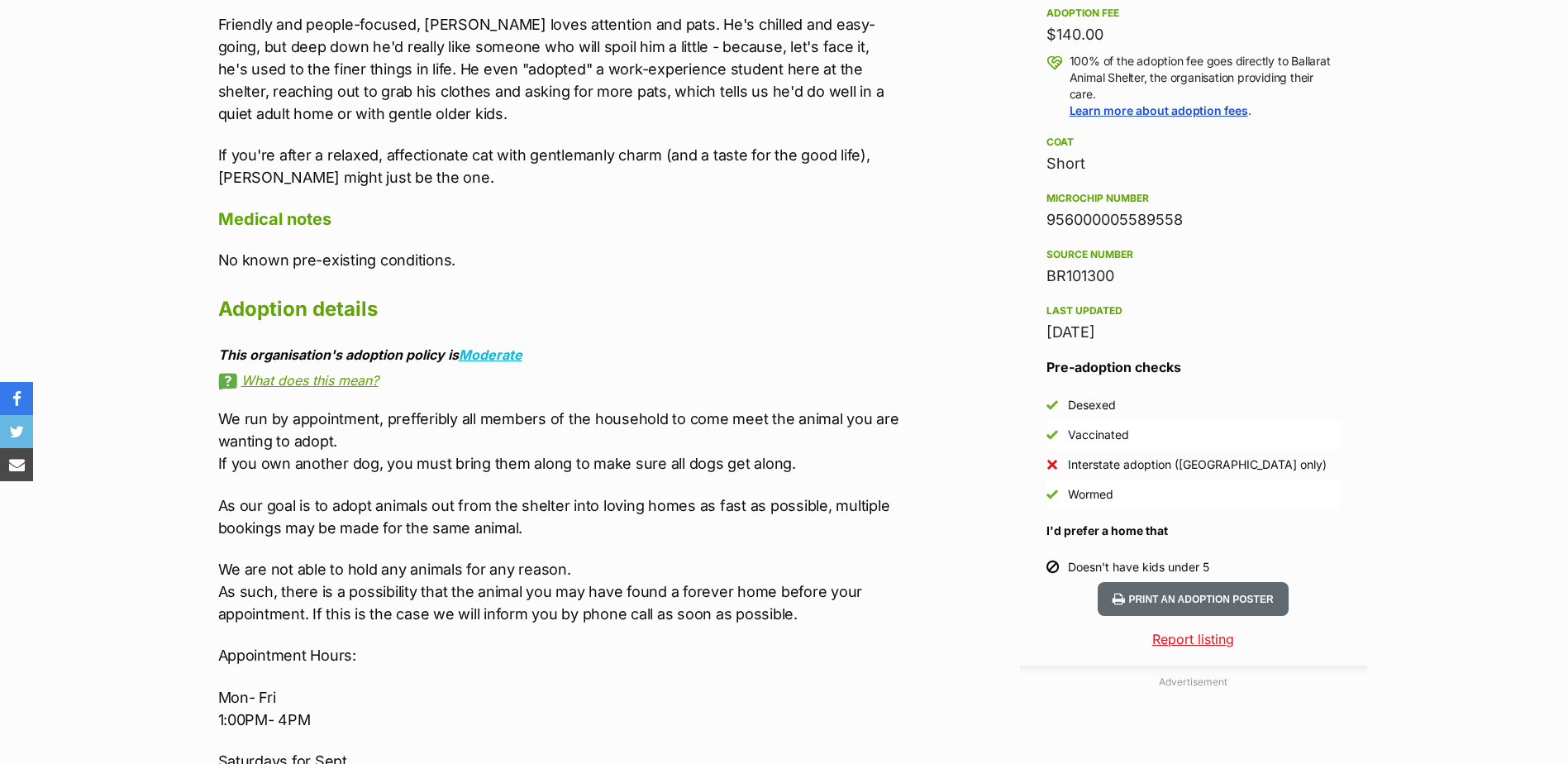
scroll to position [1653, 0]
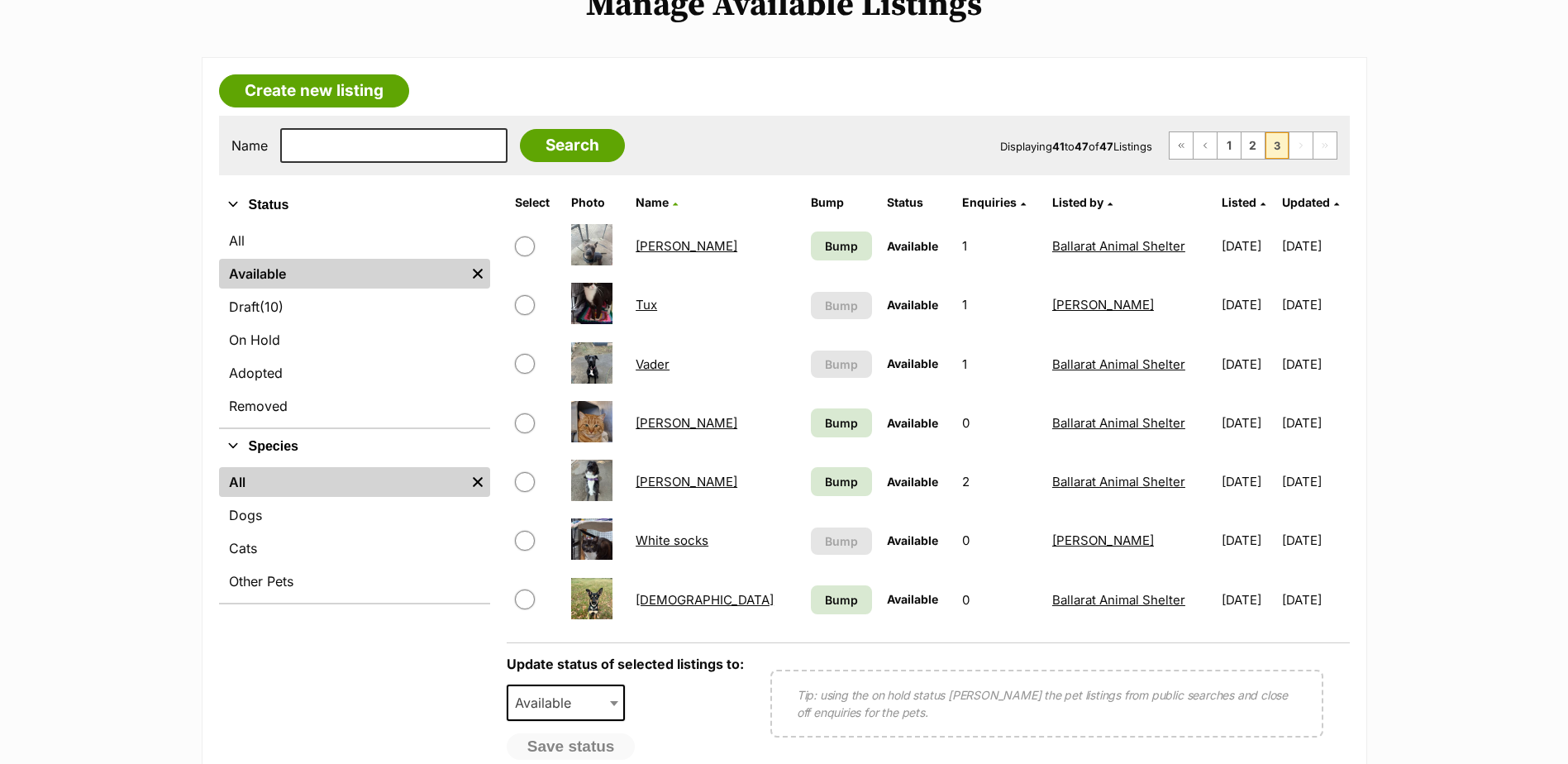
scroll to position [248, 0]
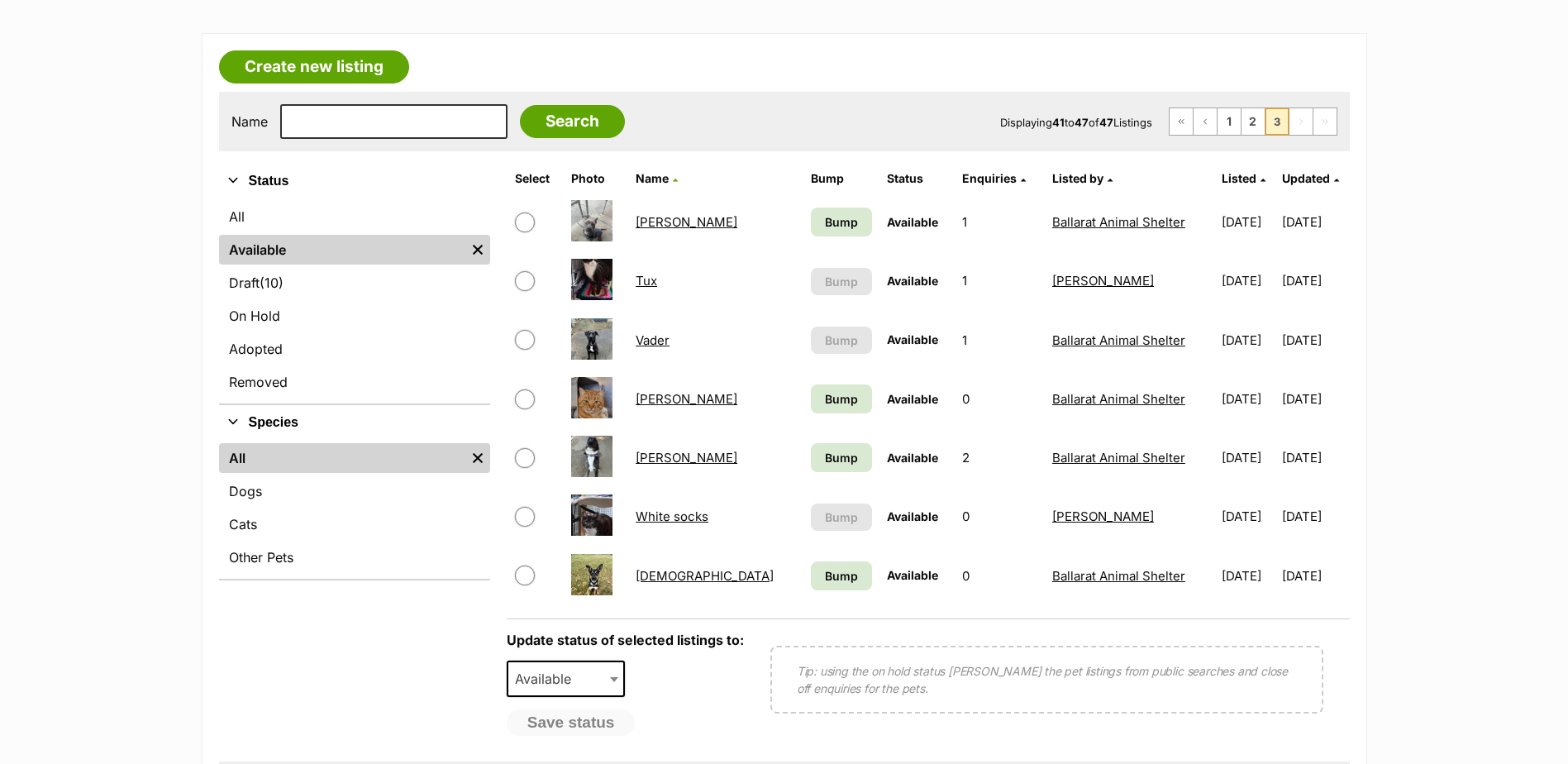
click at [657, 280] on link "Tux" at bounding box center [646, 280] width 21 height 16
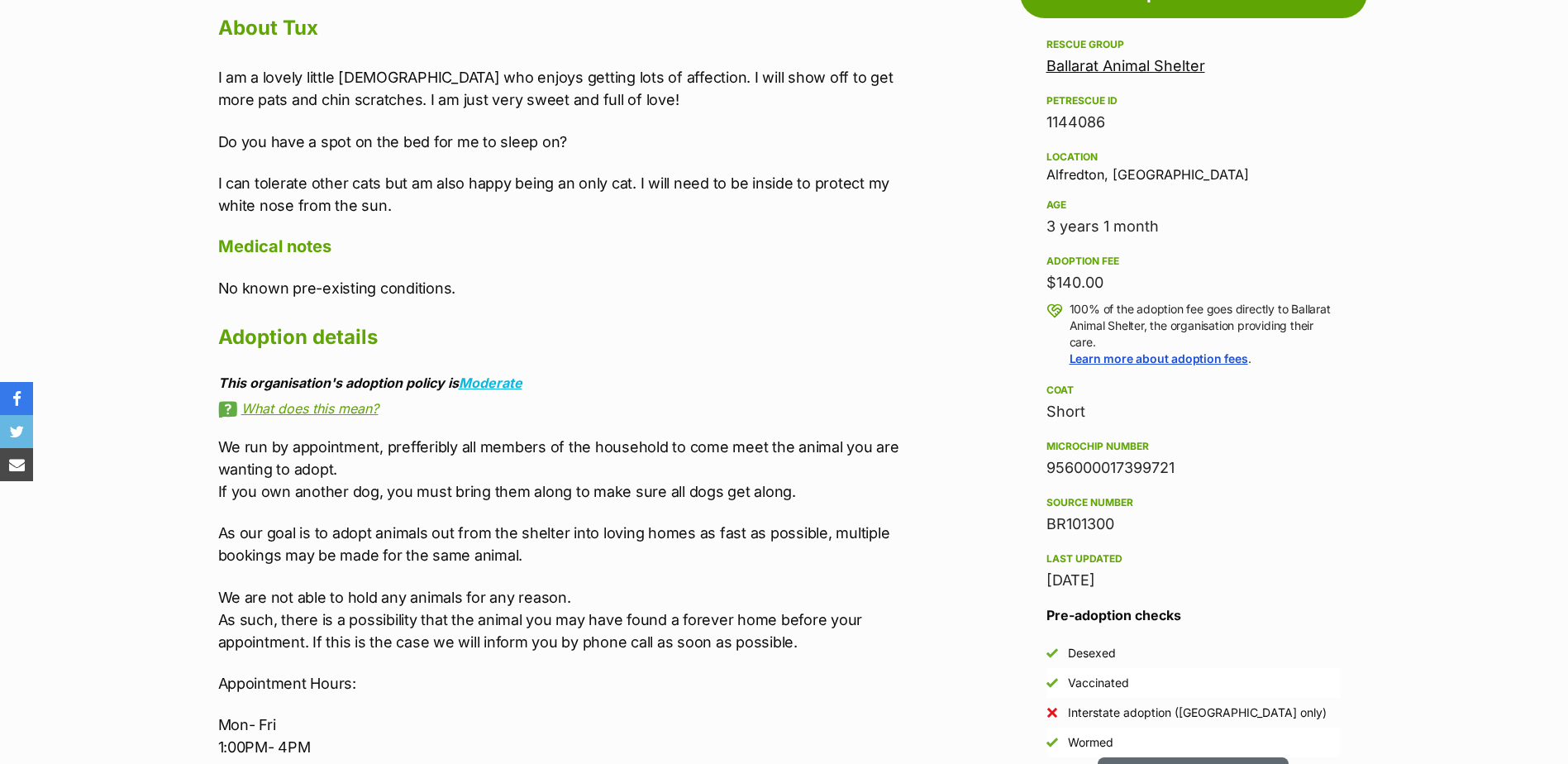
drag, startPoint x: 1193, startPoint y: 473, endPoint x: 1042, endPoint y: 465, distance: 151.2
click at [1042, 465] on aside "Rescue group Ballarat Animal Shelter PetRescue ID 1144086 Location Alfredton, V…" at bounding box center [1193, 395] width 348 height 722
copy div "956000017399721"
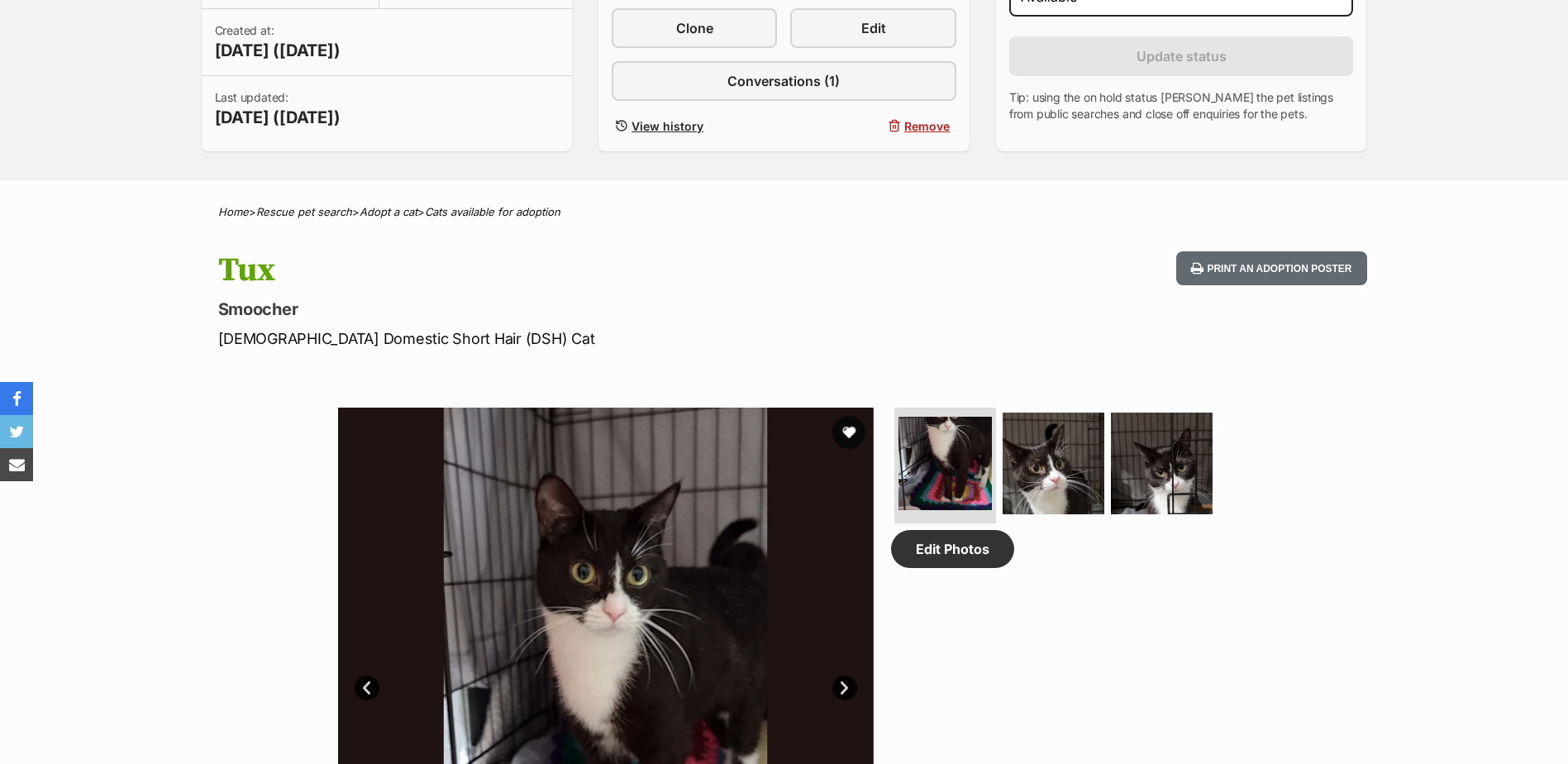
scroll to position [248, 0]
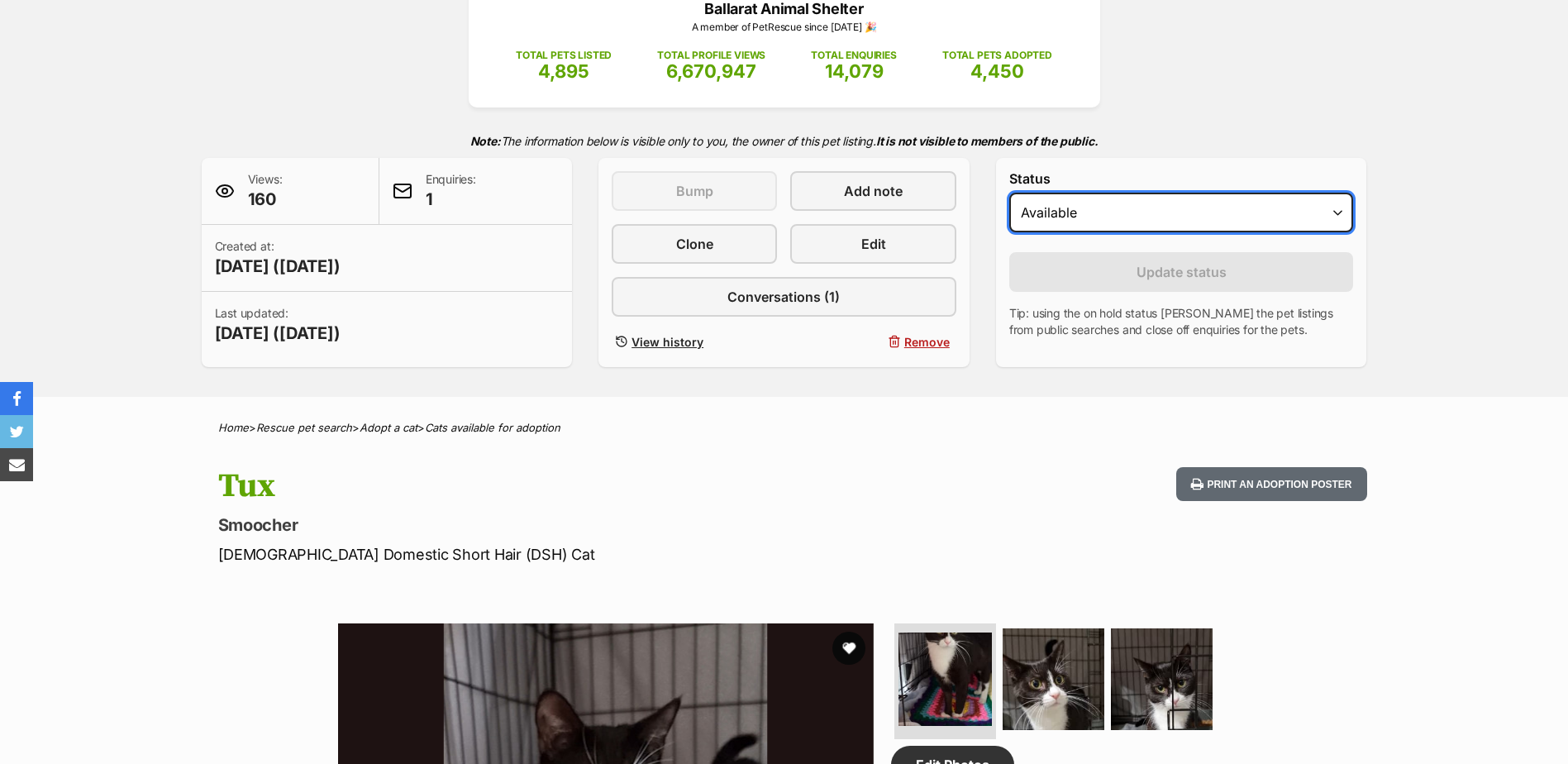
click at [1133, 218] on select "Draft - not available as listing has enquires Available On hold Adopted" at bounding box center [1181, 212] width 345 height 40
select select "rehomed"
click at [1009, 193] on select "Draft - not available as listing has enquires Available On hold Adopted" at bounding box center [1181, 212] width 345 height 40
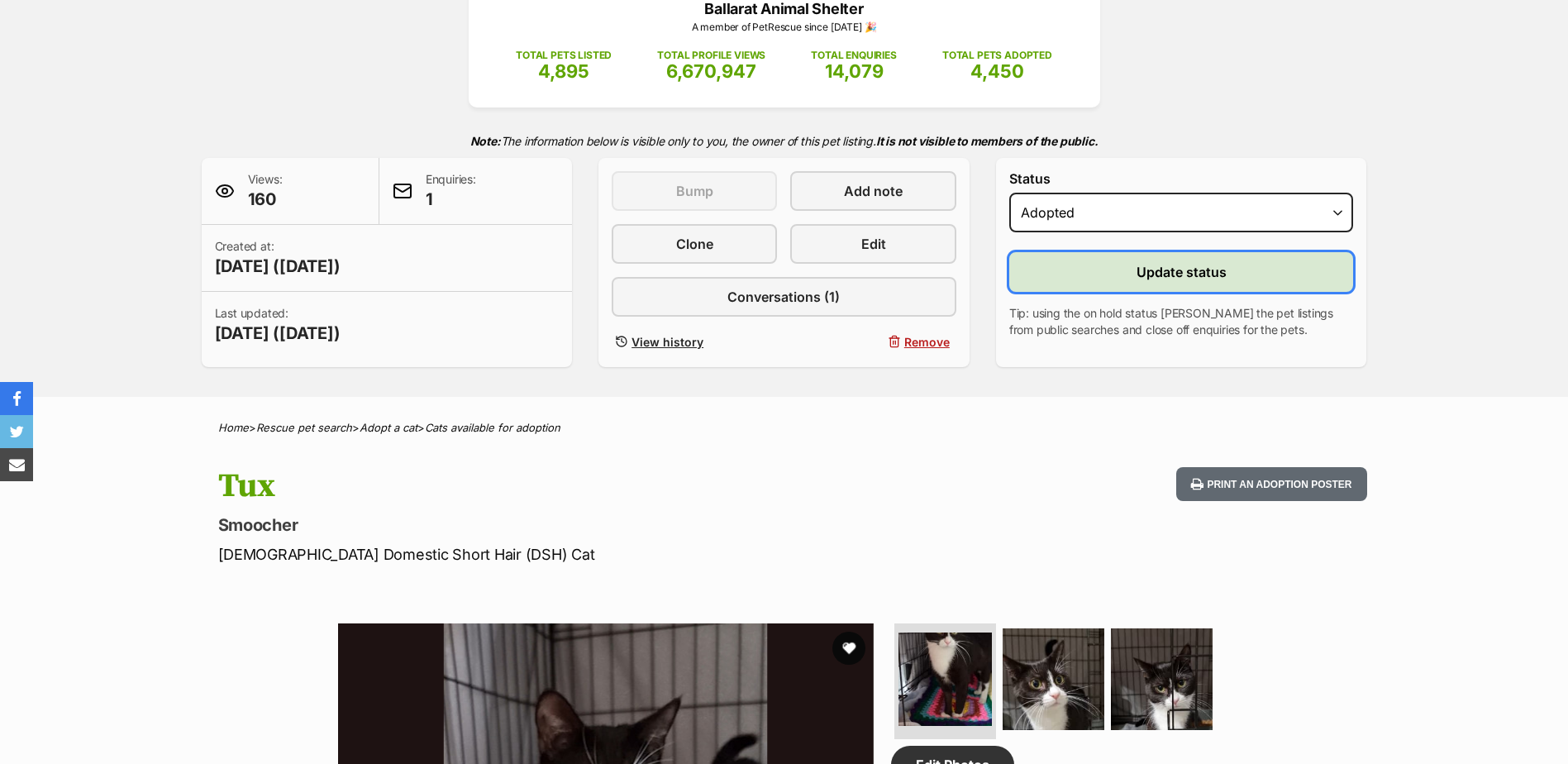
click at [1111, 259] on button "Update status" at bounding box center [1181, 272] width 345 height 40
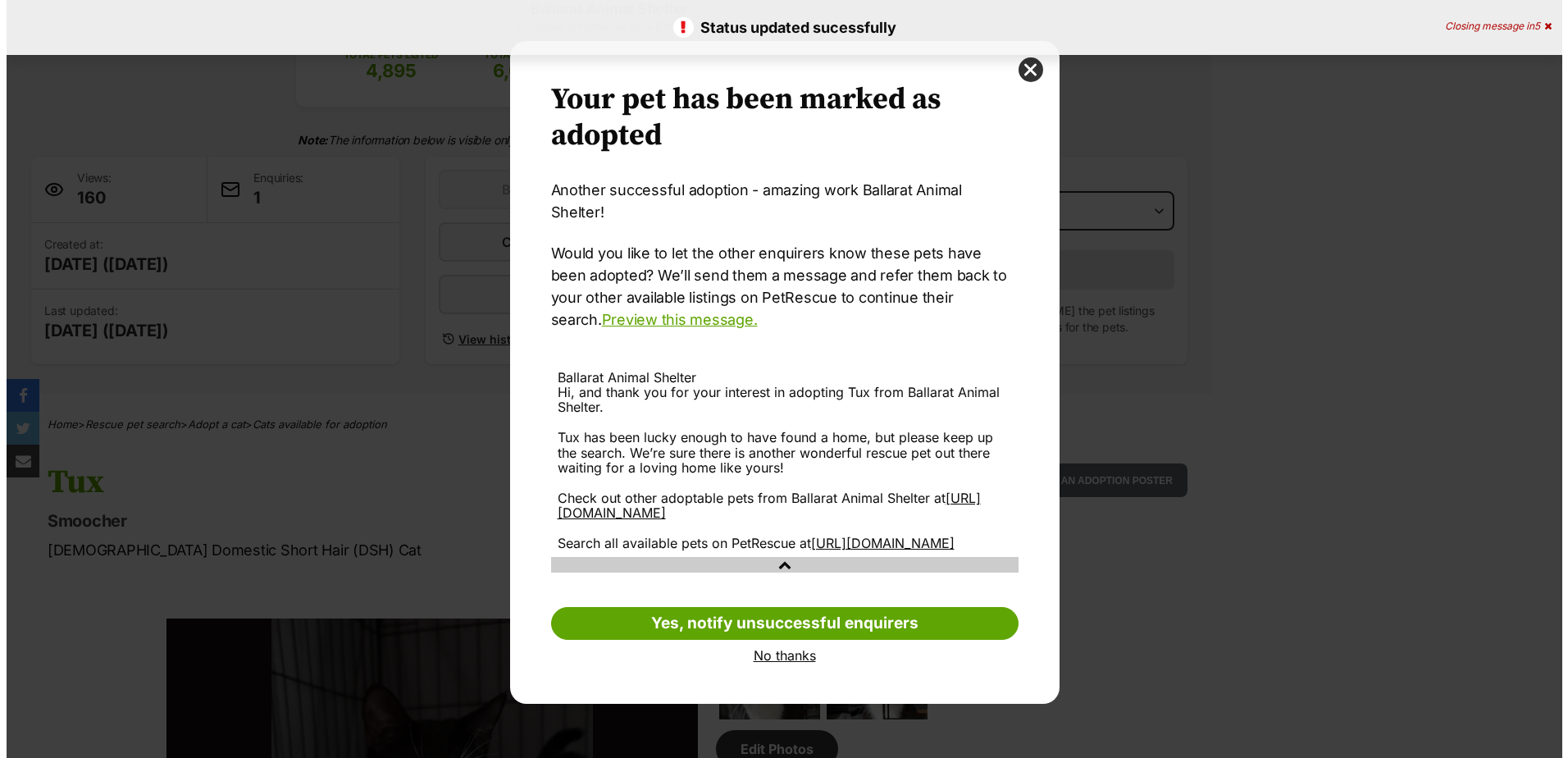
scroll to position [0, 0]
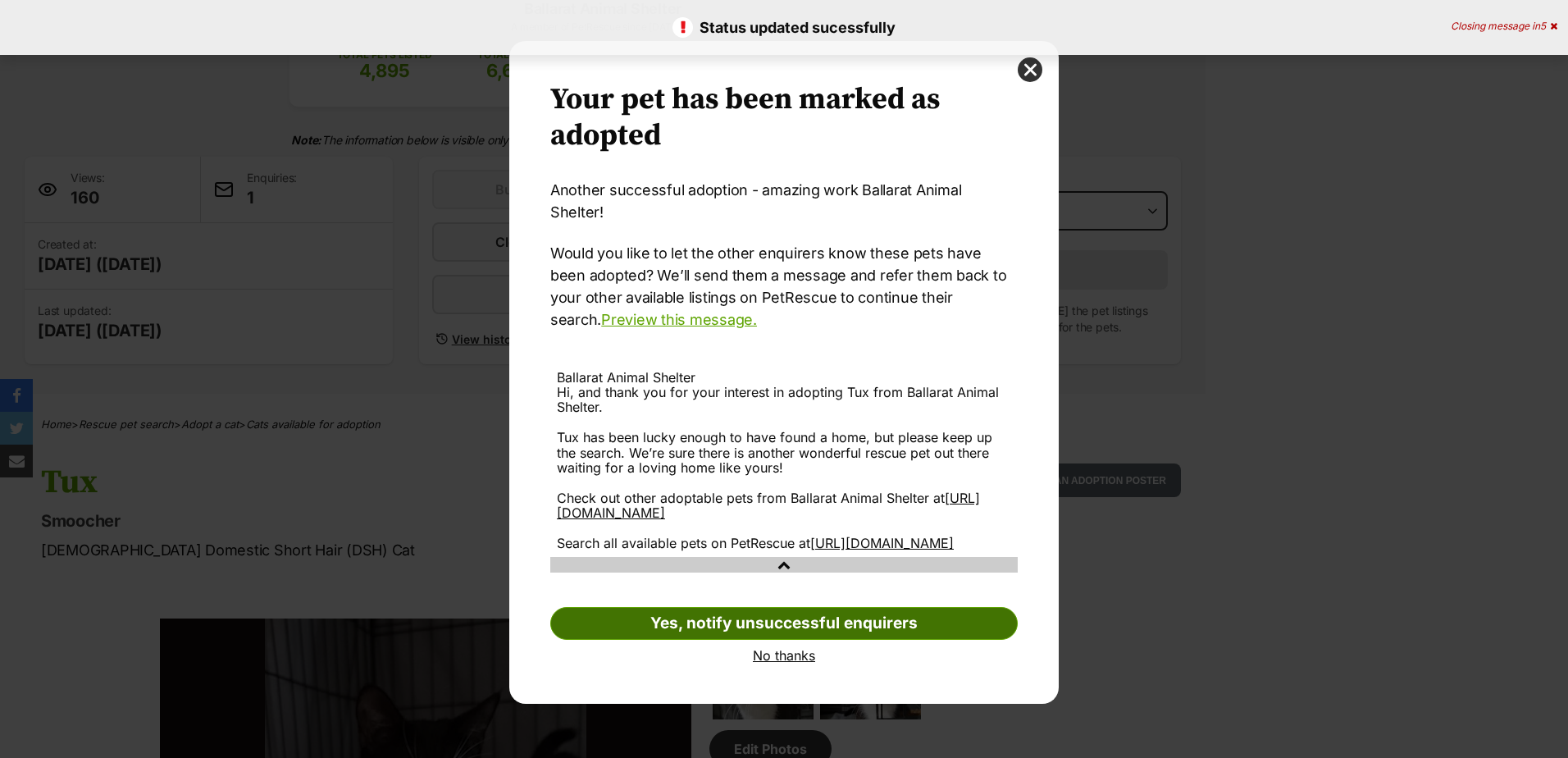
click at [682, 606] on link "Yes, notify unsuccessful enquirers" at bounding box center [784, 622] width 468 height 32
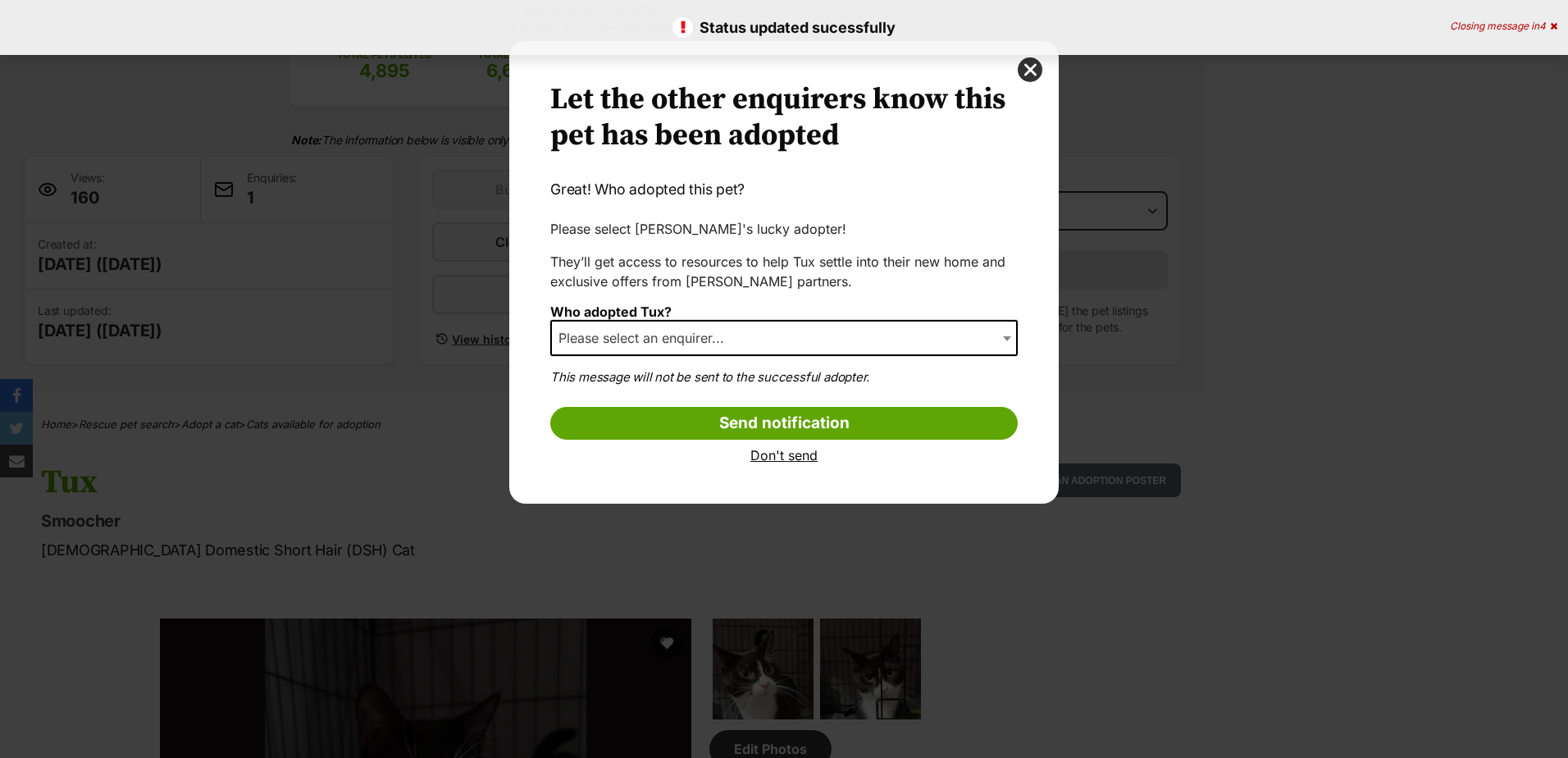
click at [687, 310] on div "Who adopted Tux? Please select an enquirer... Georgia Harrison (georgiaharrison…" at bounding box center [784, 336] width 468 height 63
click at [688, 334] on span "Please select an enquirer..." at bounding box center [646, 337] width 189 height 23
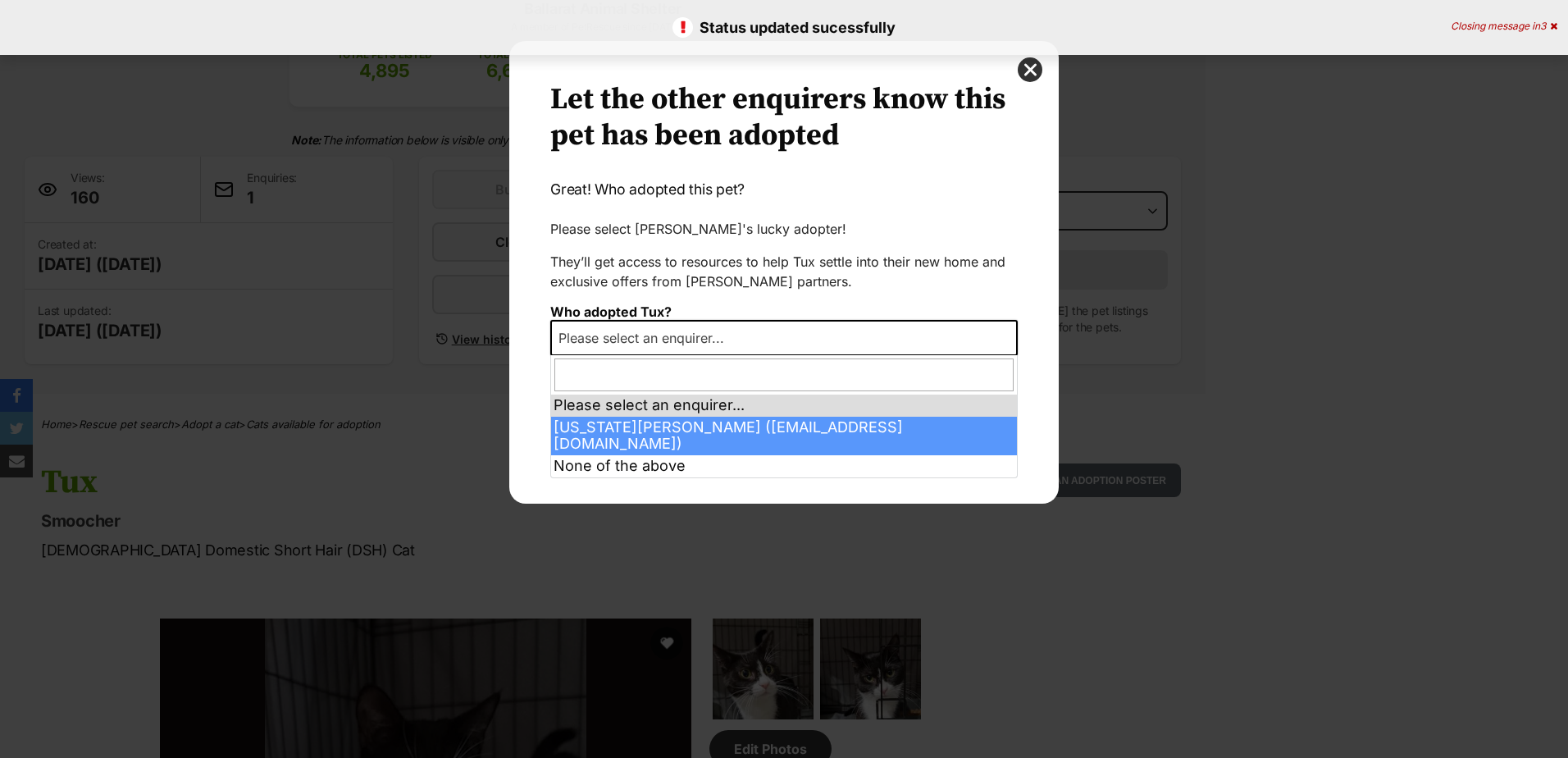
select select "2026426"
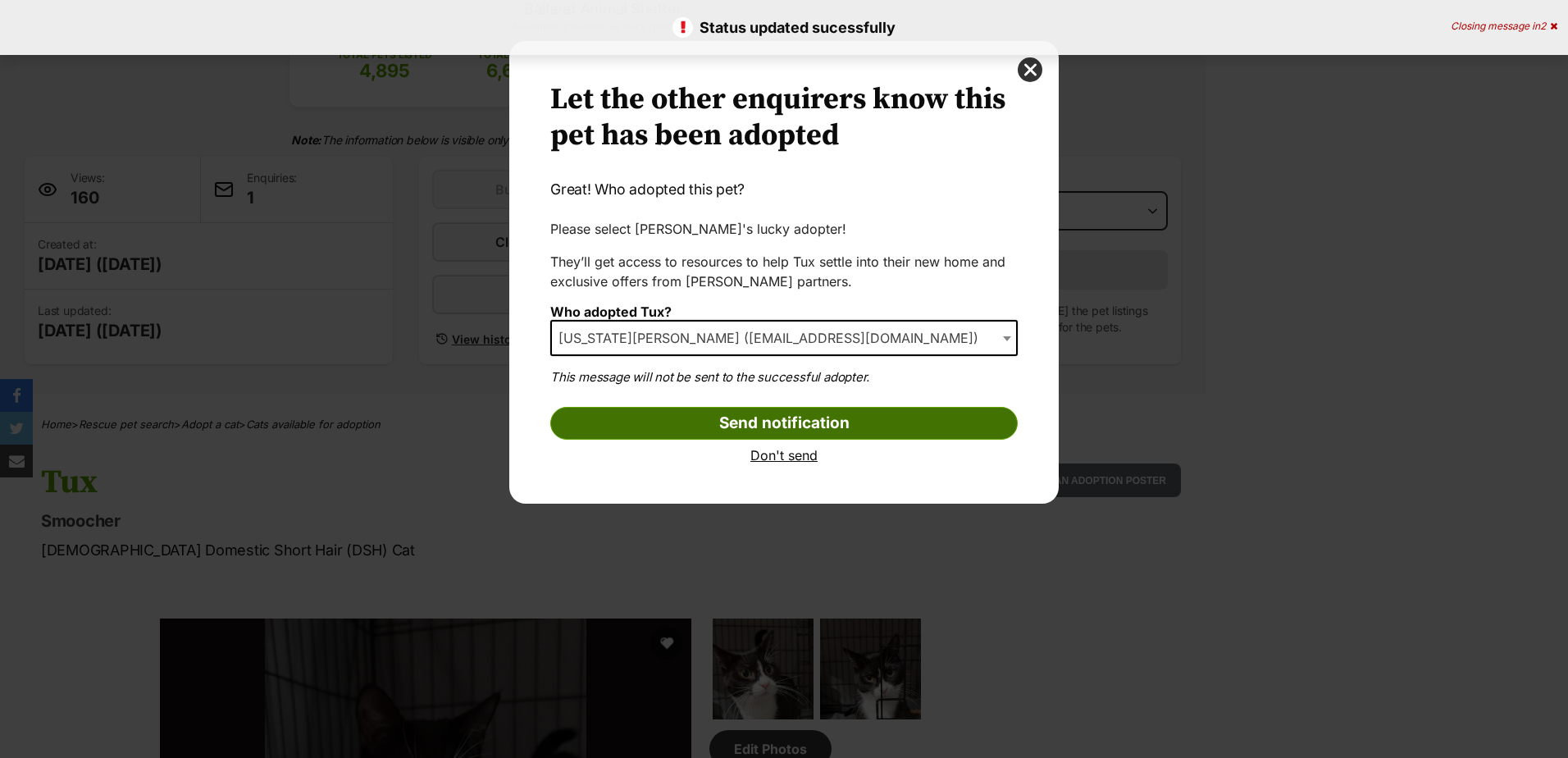
click at [716, 415] on input "Send notification" at bounding box center [784, 422] width 468 height 32
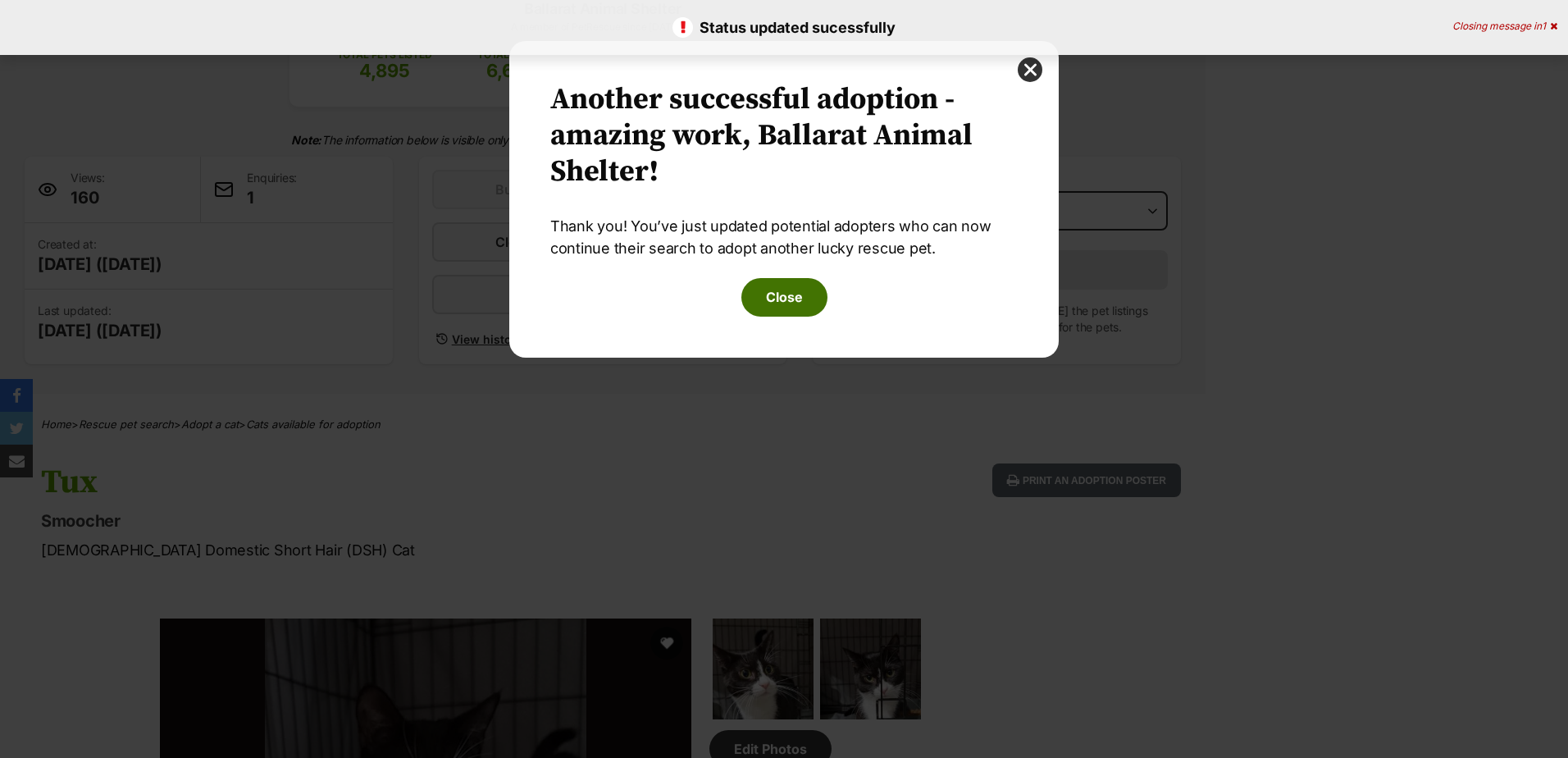
click at [805, 287] on button "Close" at bounding box center [784, 297] width 86 height 38
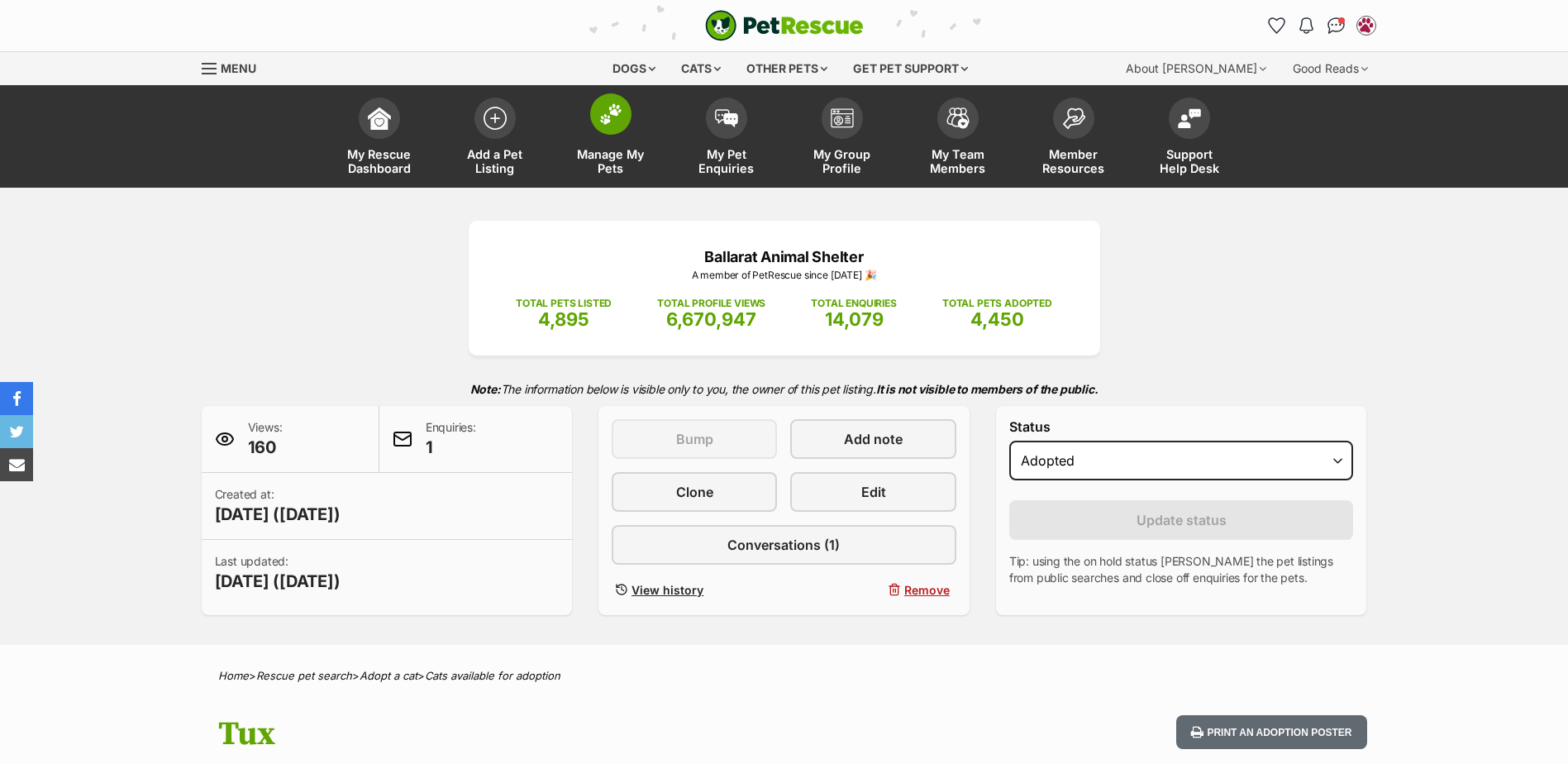
click at [600, 116] on img at bounding box center [610, 114] width 23 height 21
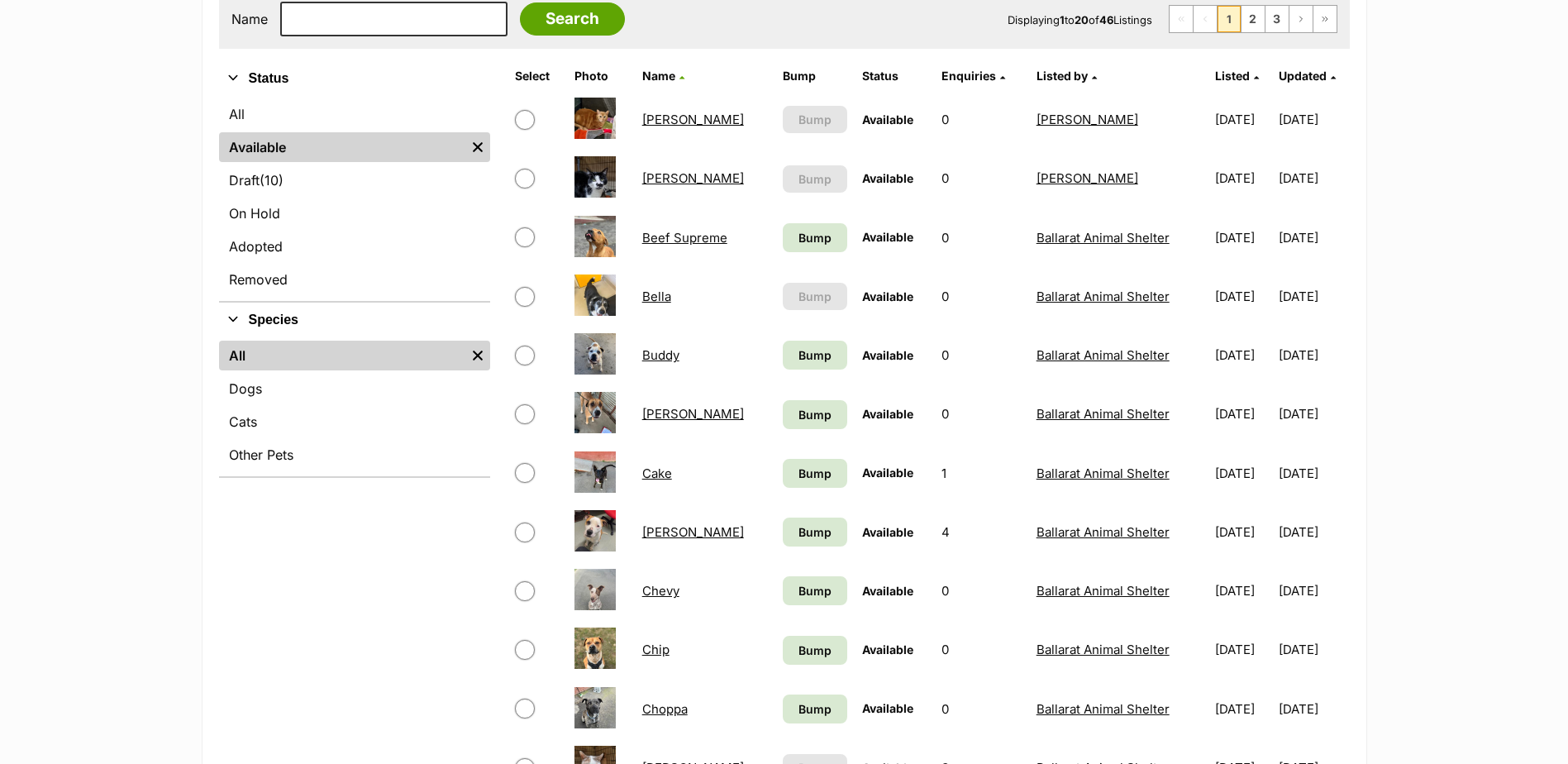
scroll to position [83, 0]
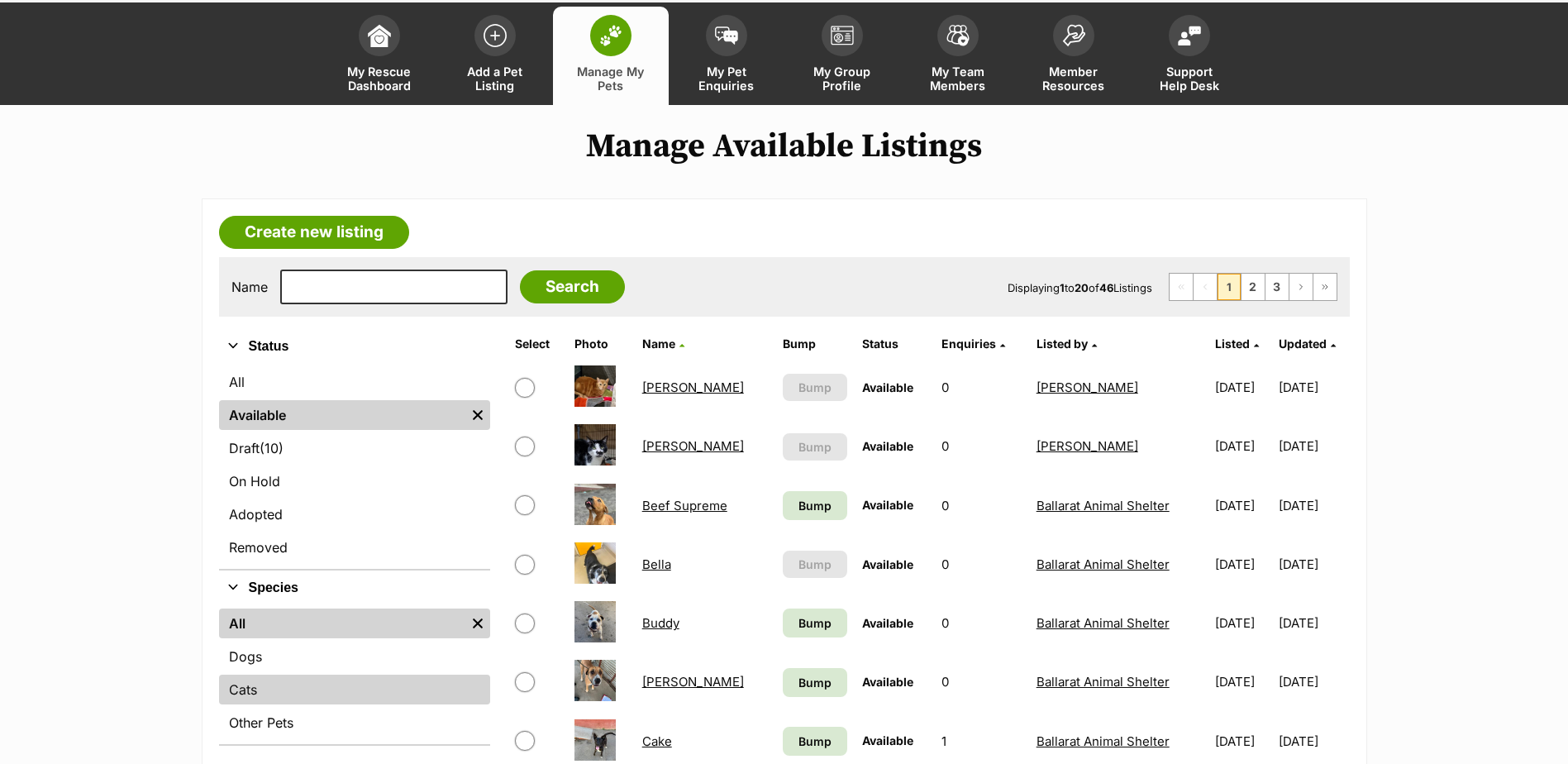
click at [239, 692] on link "Cats" at bounding box center [354, 689] width 271 height 30
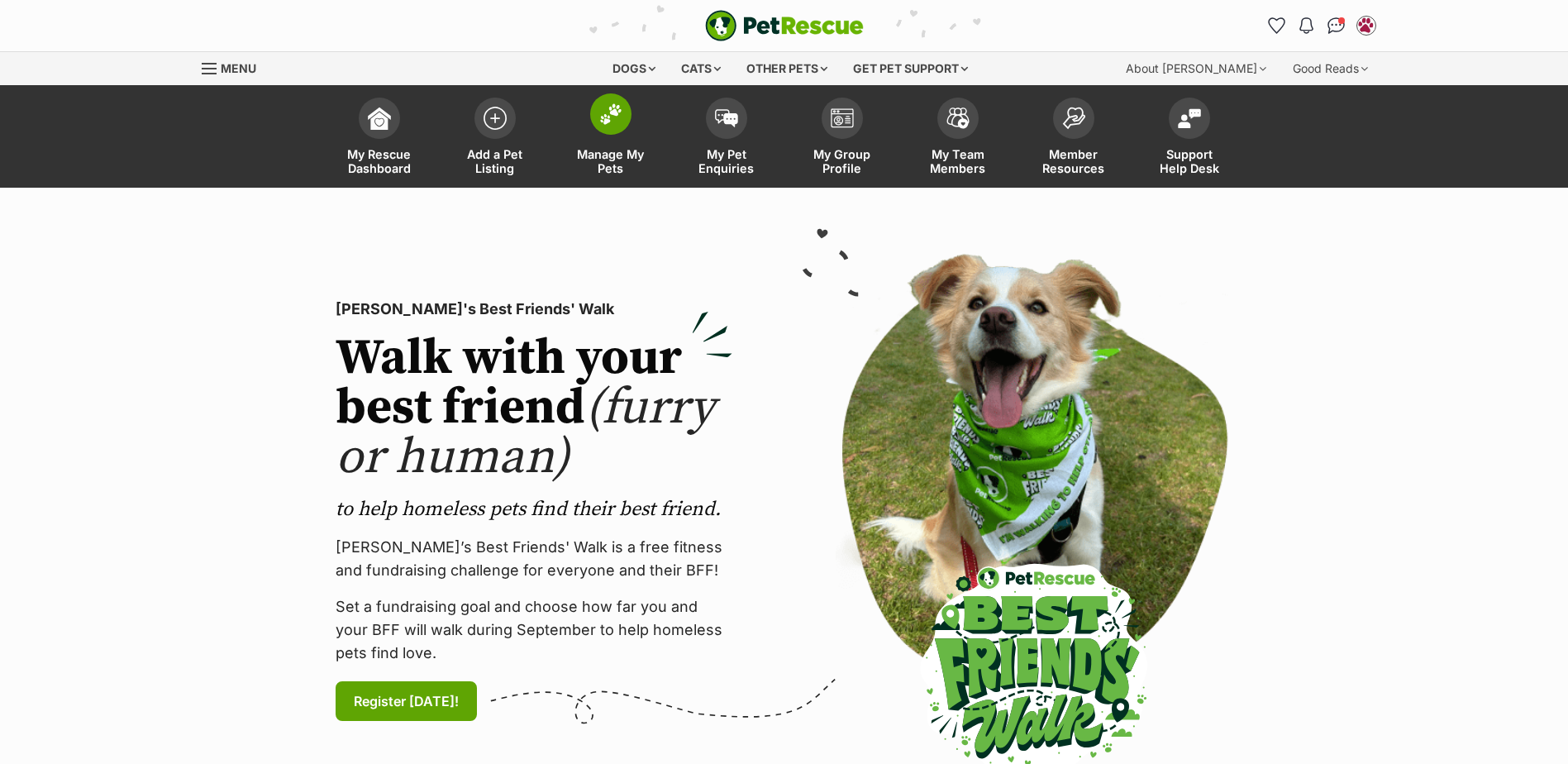
click at [632, 106] on link "Manage My Pets" at bounding box center [611, 139] width 116 height 99
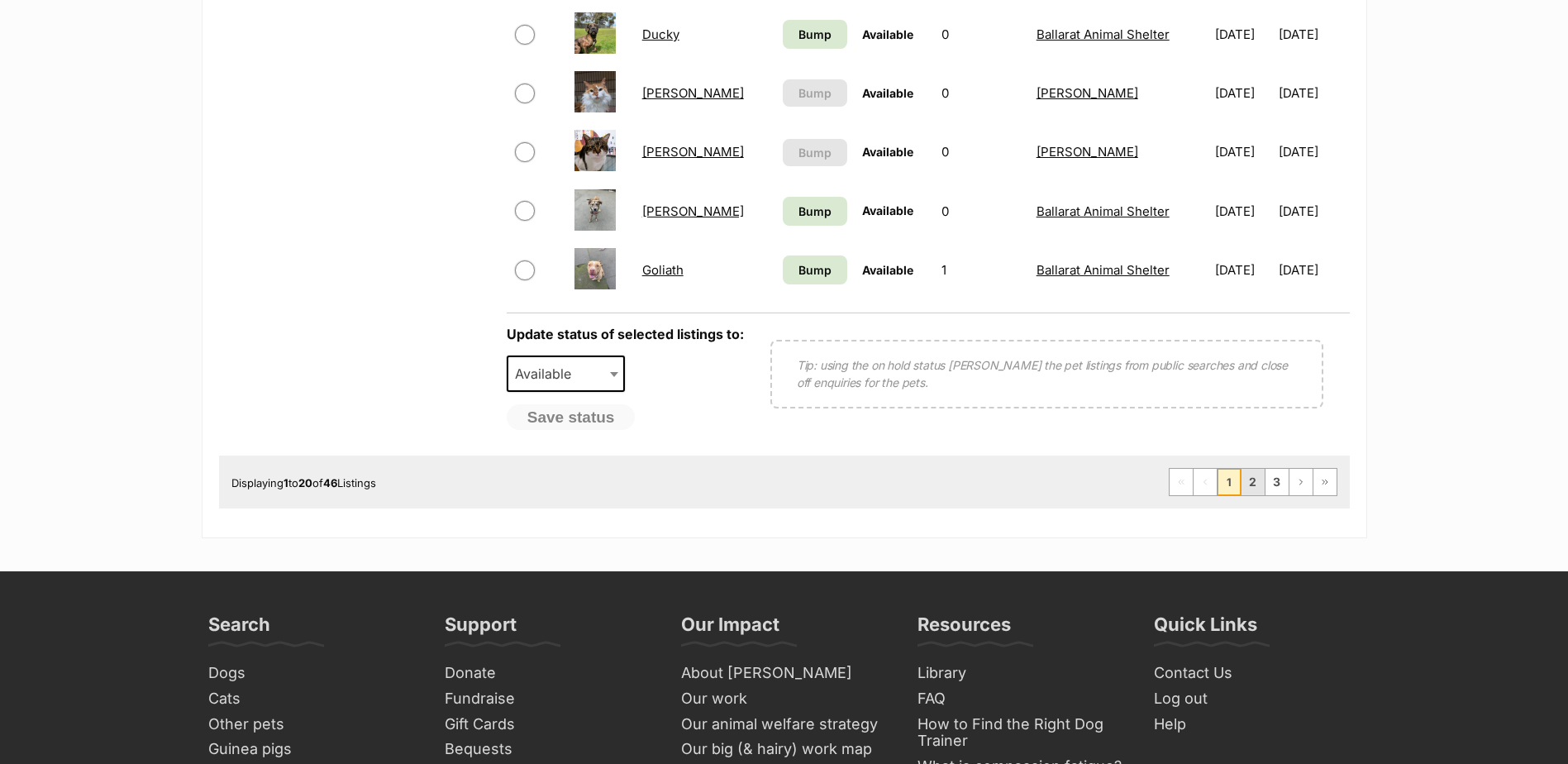
scroll to position [1322, 0]
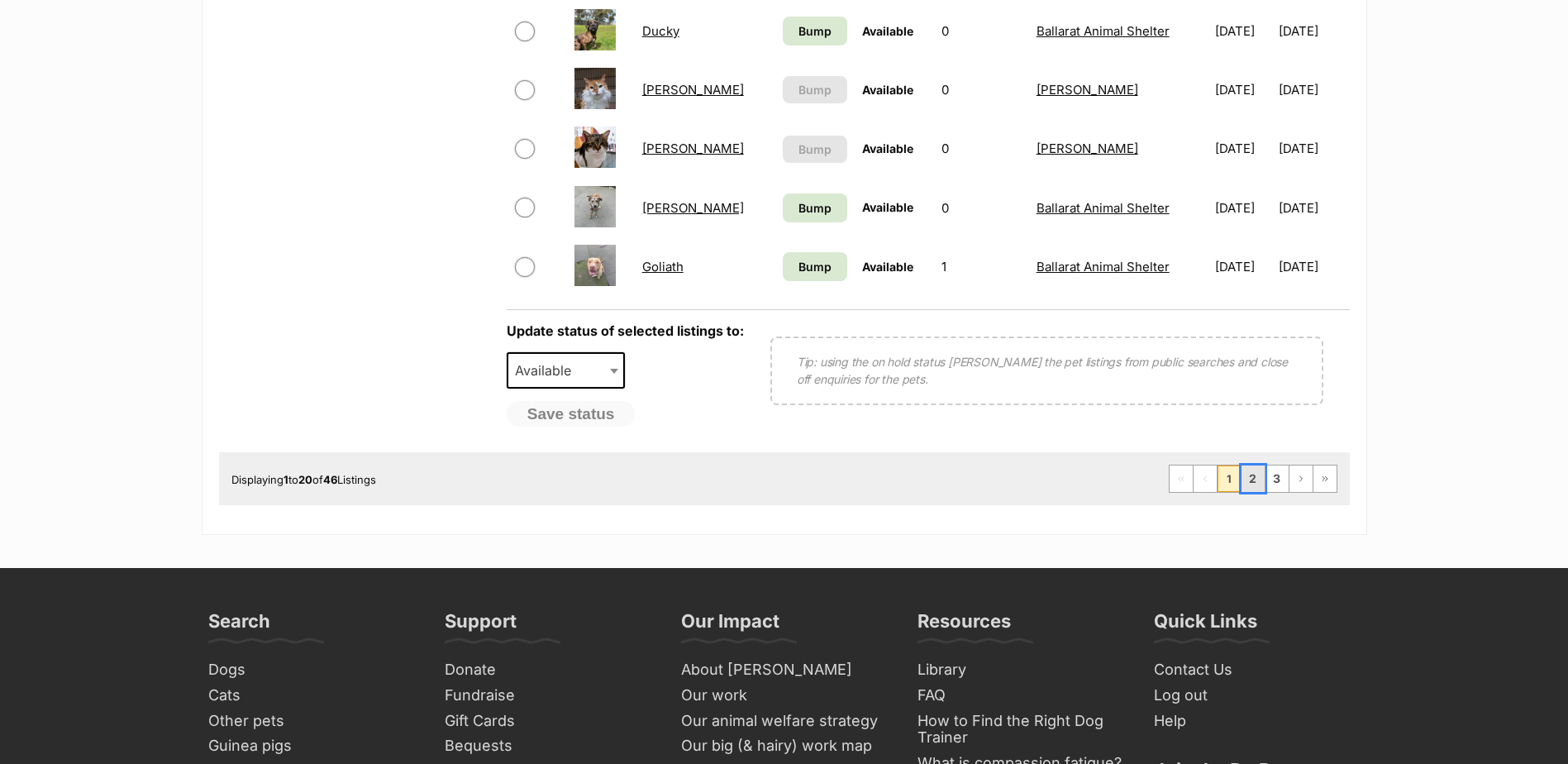
click at [1253, 467] on link "2" at bounding box center [1253, 478] width 23 height 26
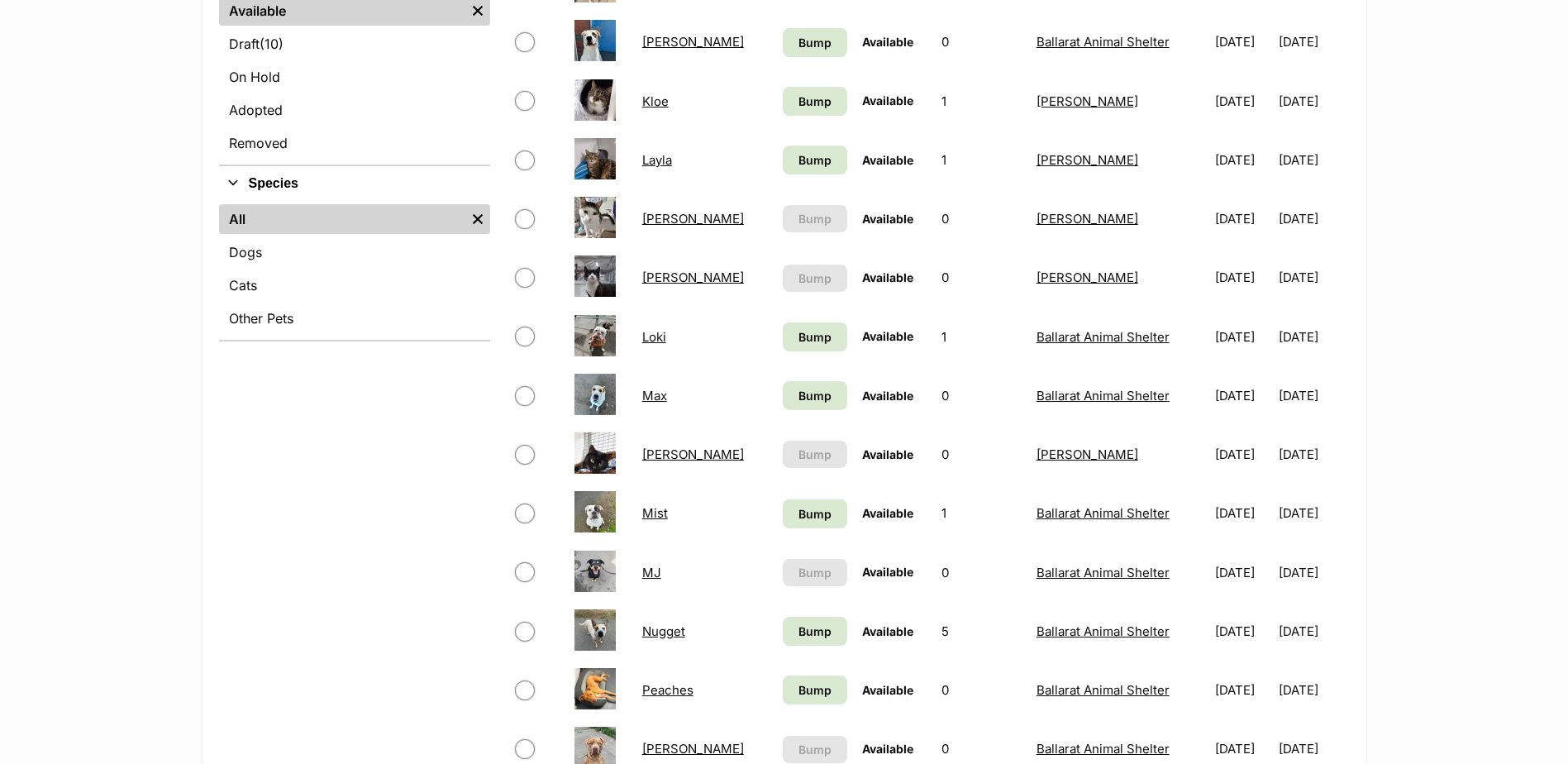
scroll to position [496, 0]
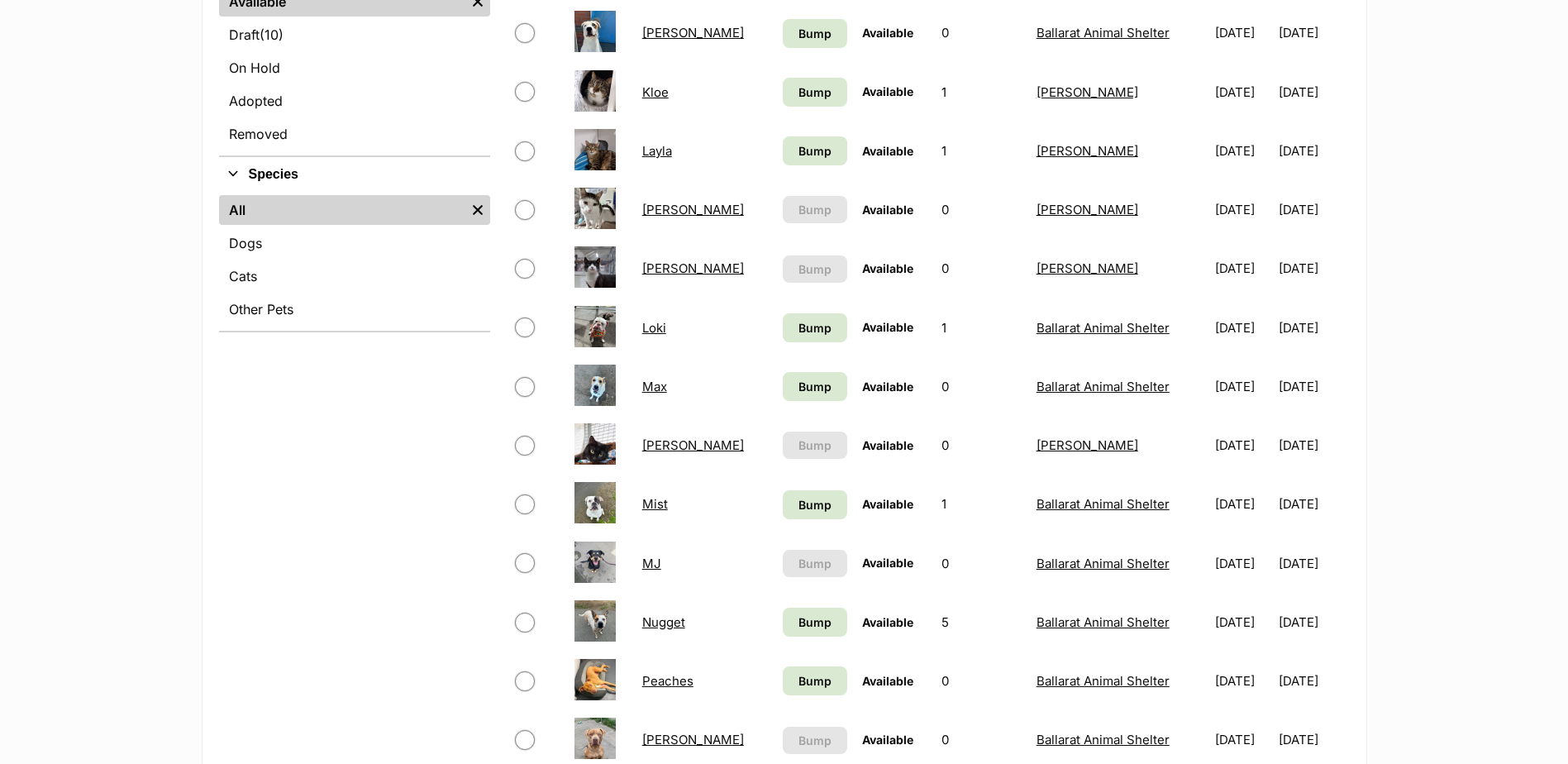
click at [651, 560] on link "MJ" at bounding box center [651, 563] width 19 height 16
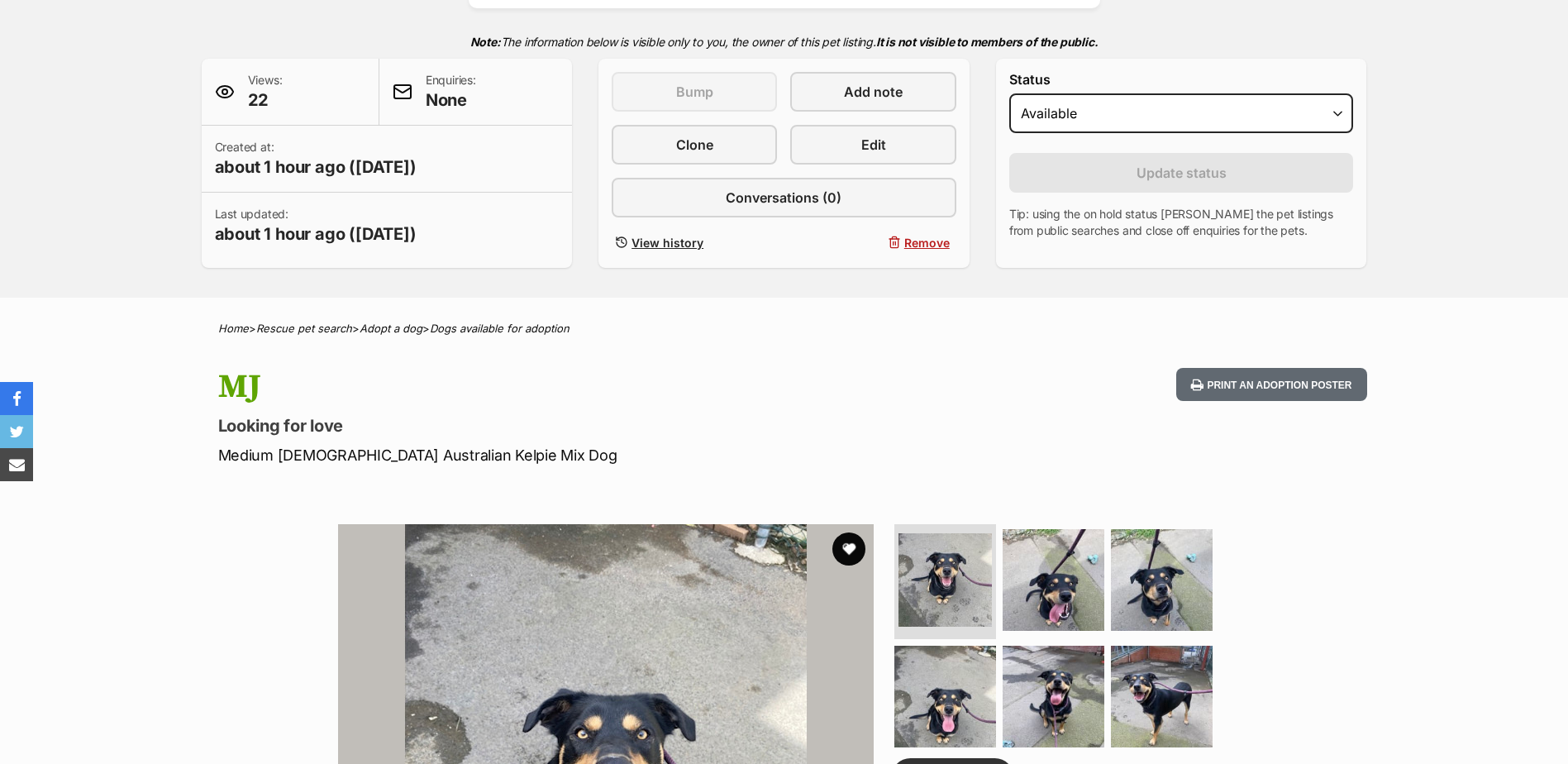
scroll to position [331, 0]
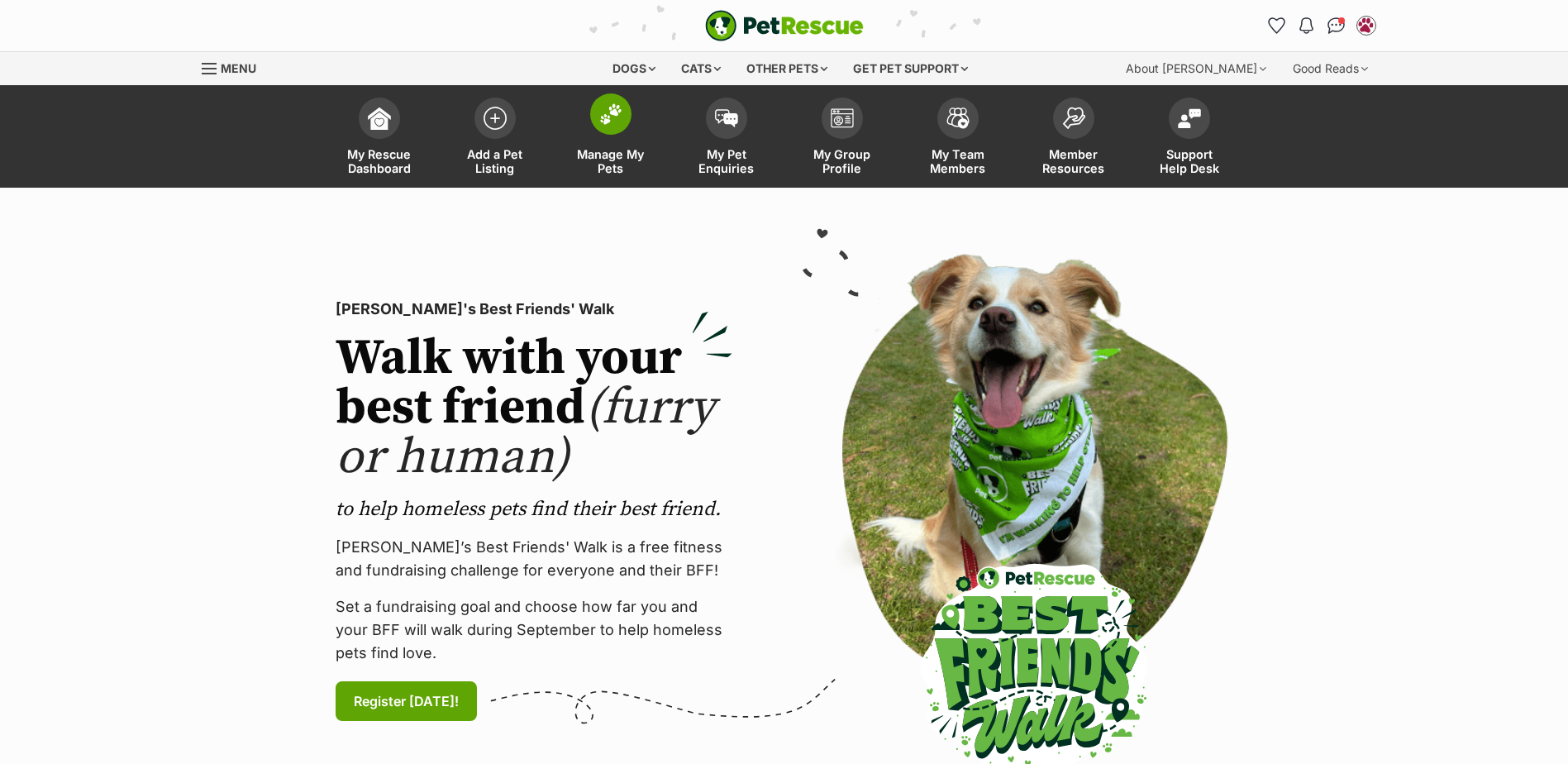
click at [588, 122] on link "Manage My Pets" at bounding box center [611, 139] width 116 height 99
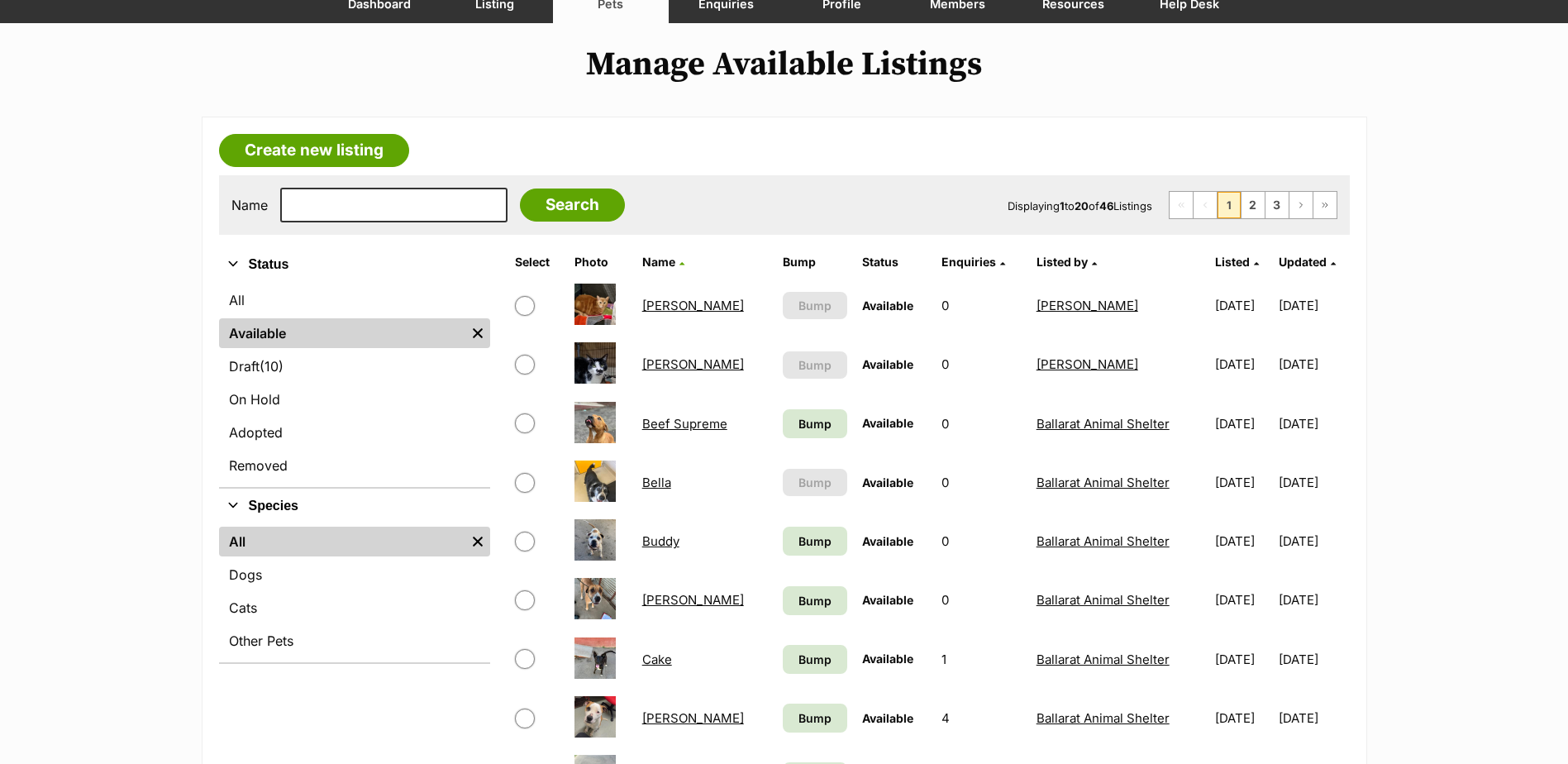
scroll to position [165, 0]
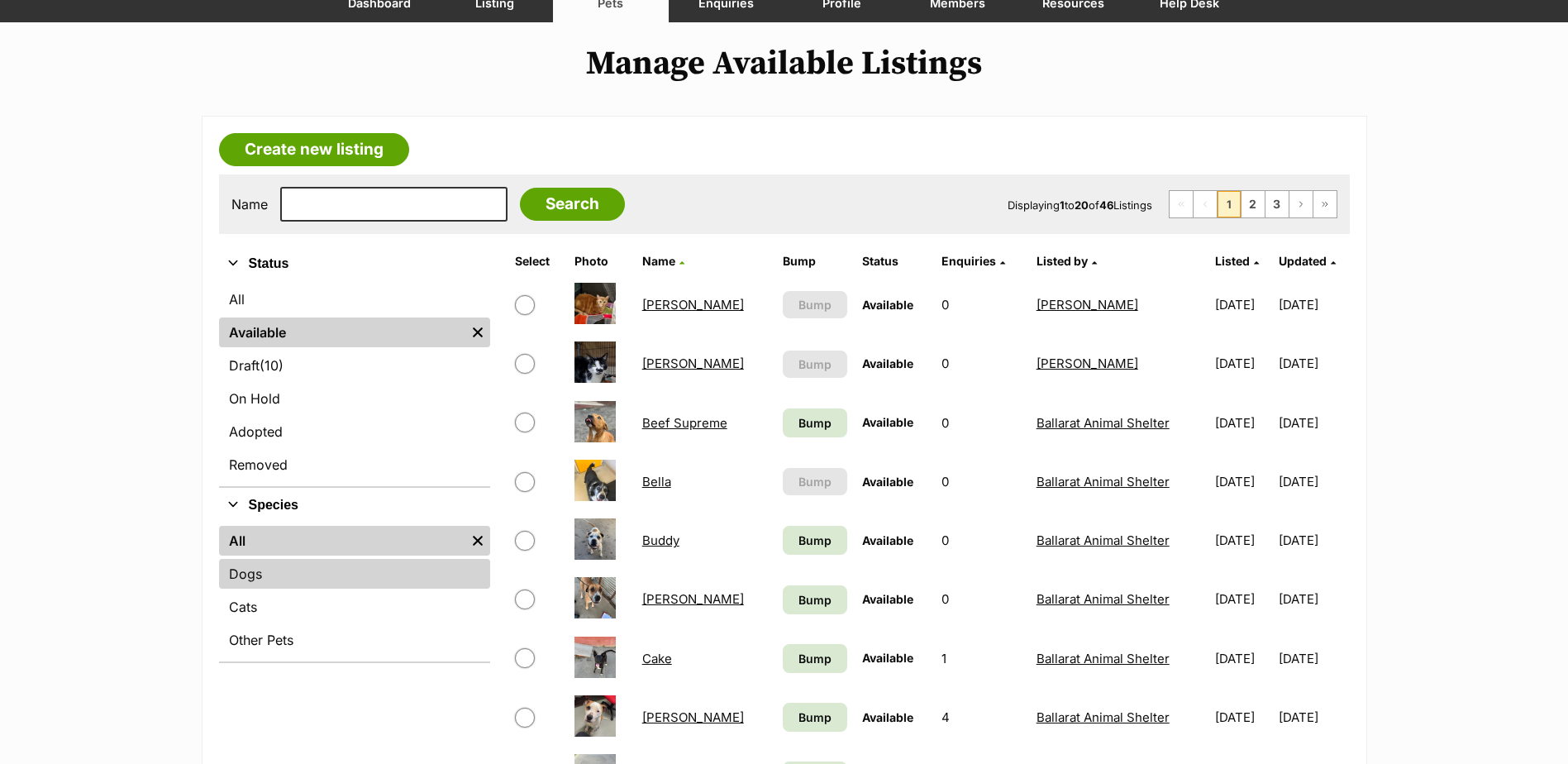
click at [260, 582] on link "Dogs" at bounding box center [354, 574] width 271 height 30
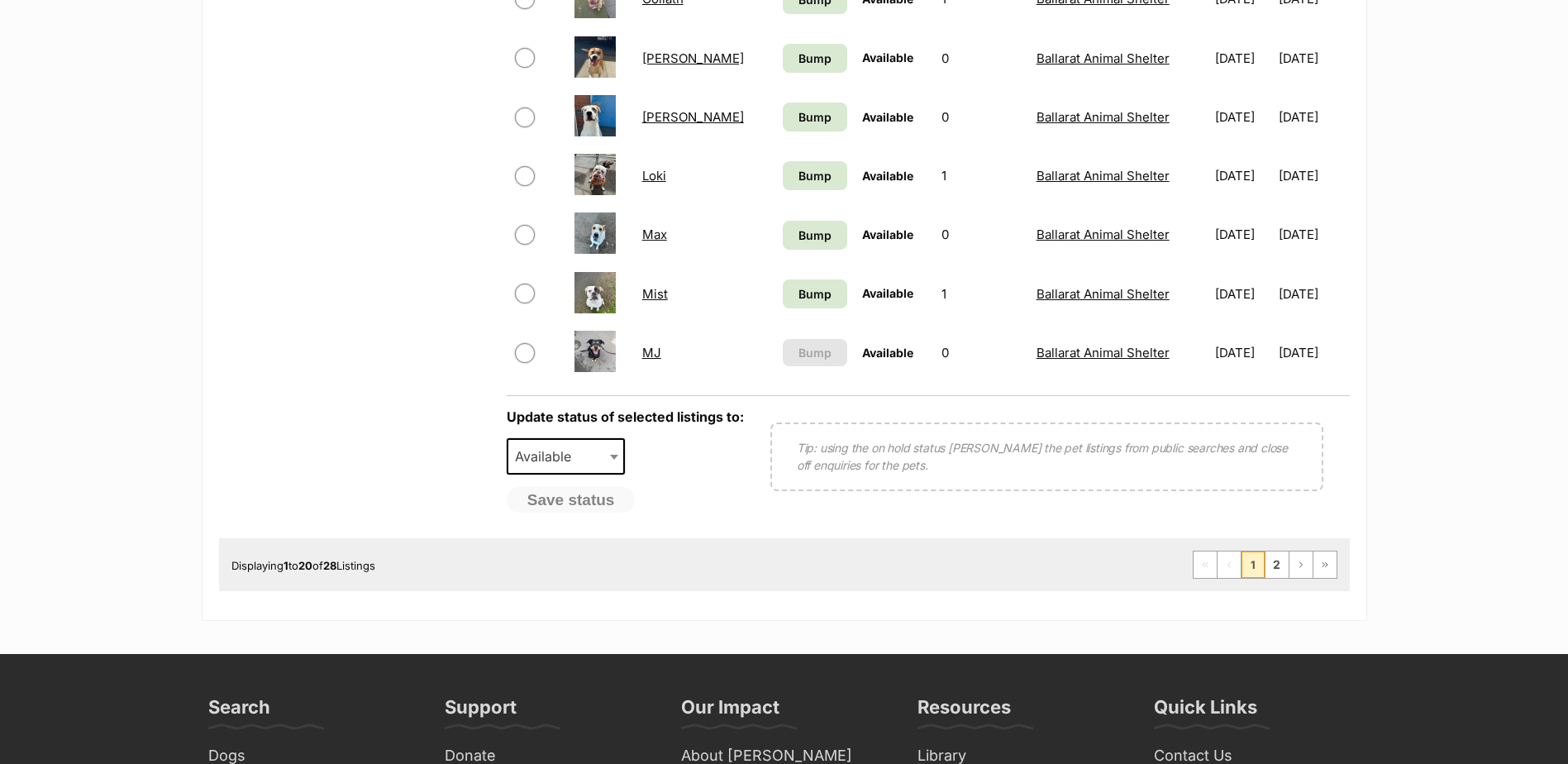
scroll to position [1240, 0]
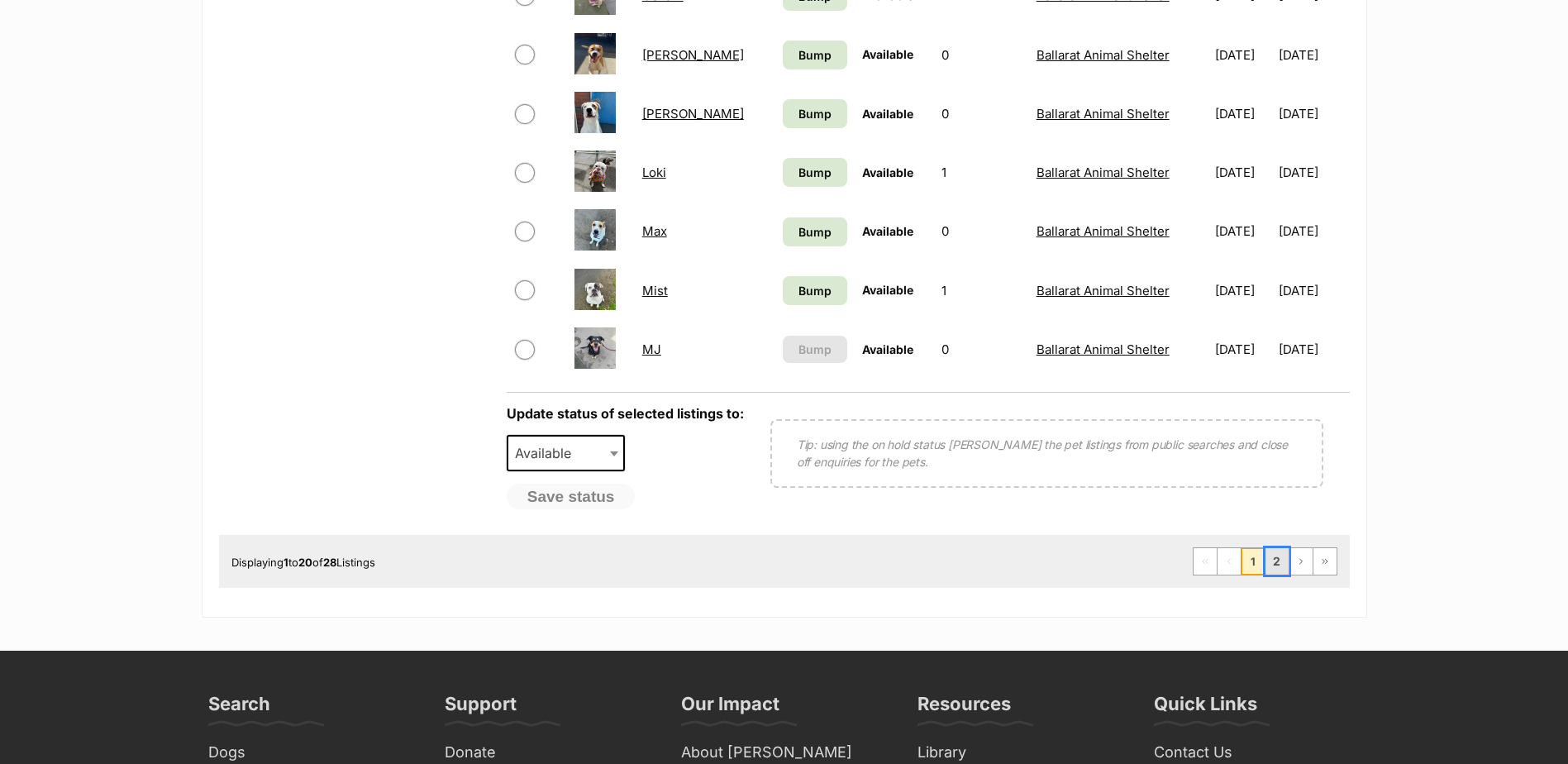
click at [1283, 559] on link "2" at bounding box center [1276, 561] width 23 height 26
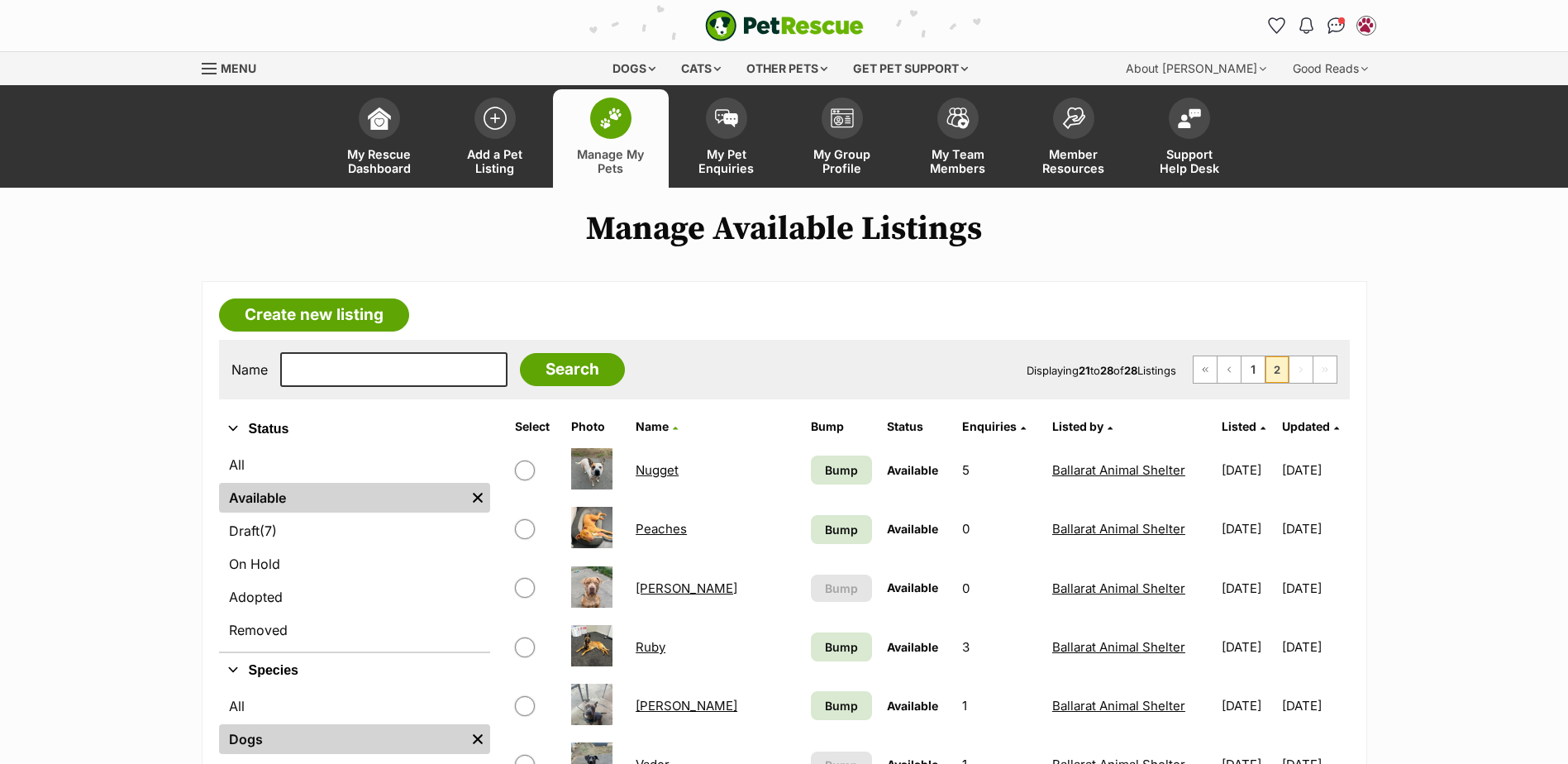
scroll to position [248, 0]
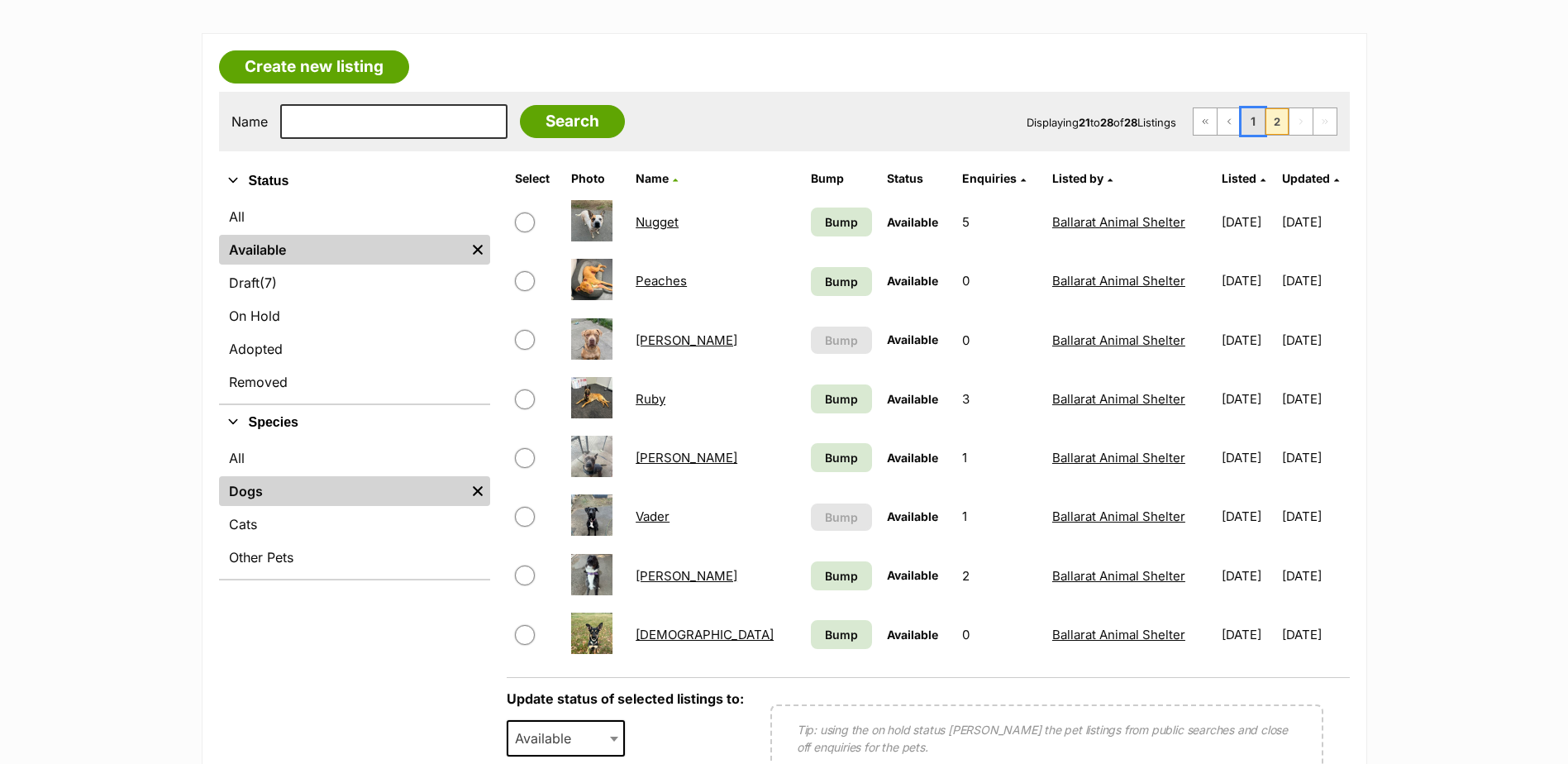
click at [1249, 112] on link "1" at bounding box center [1253, 121] width 23 height 26
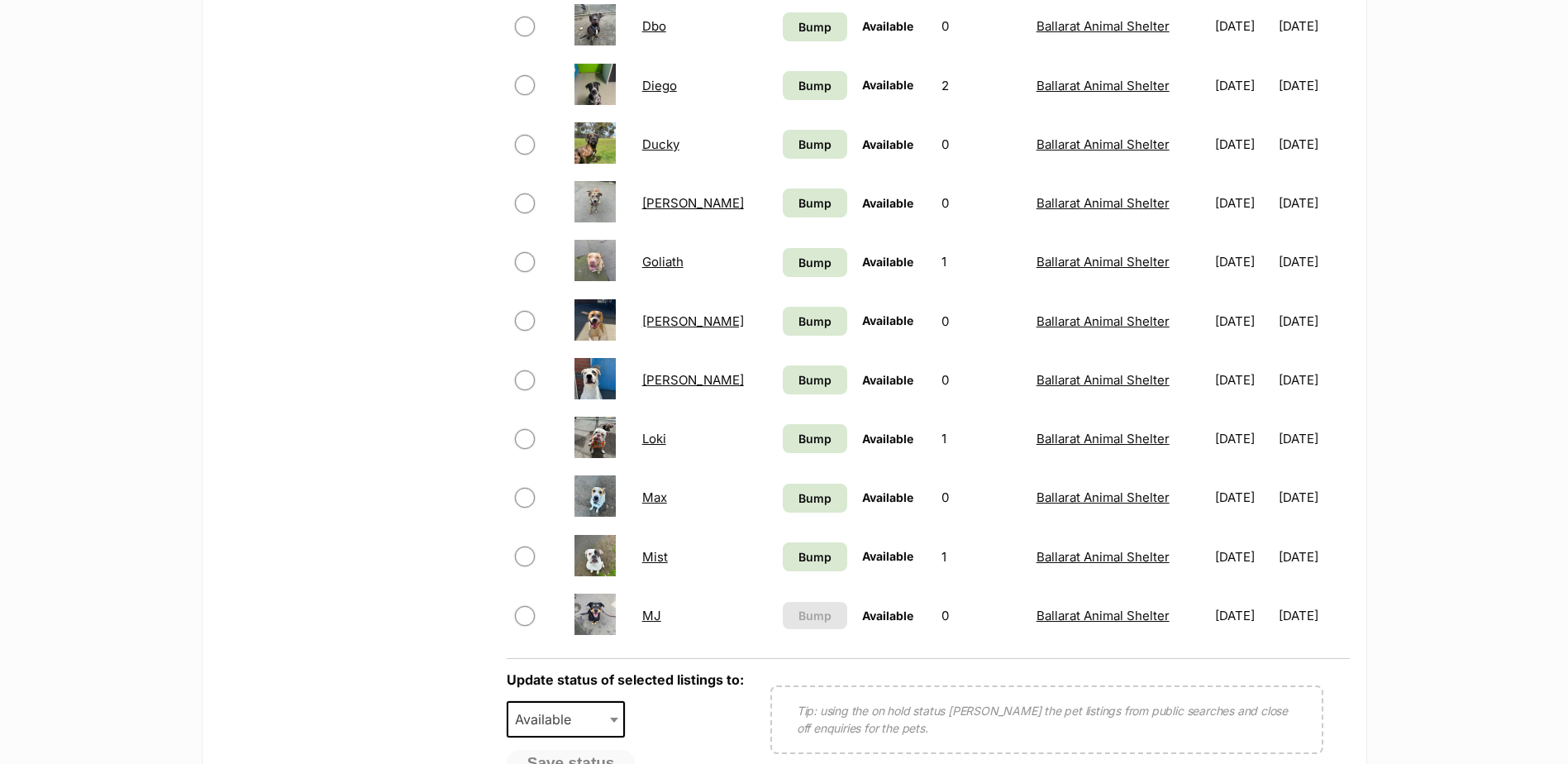
scroll to position [992, 0]
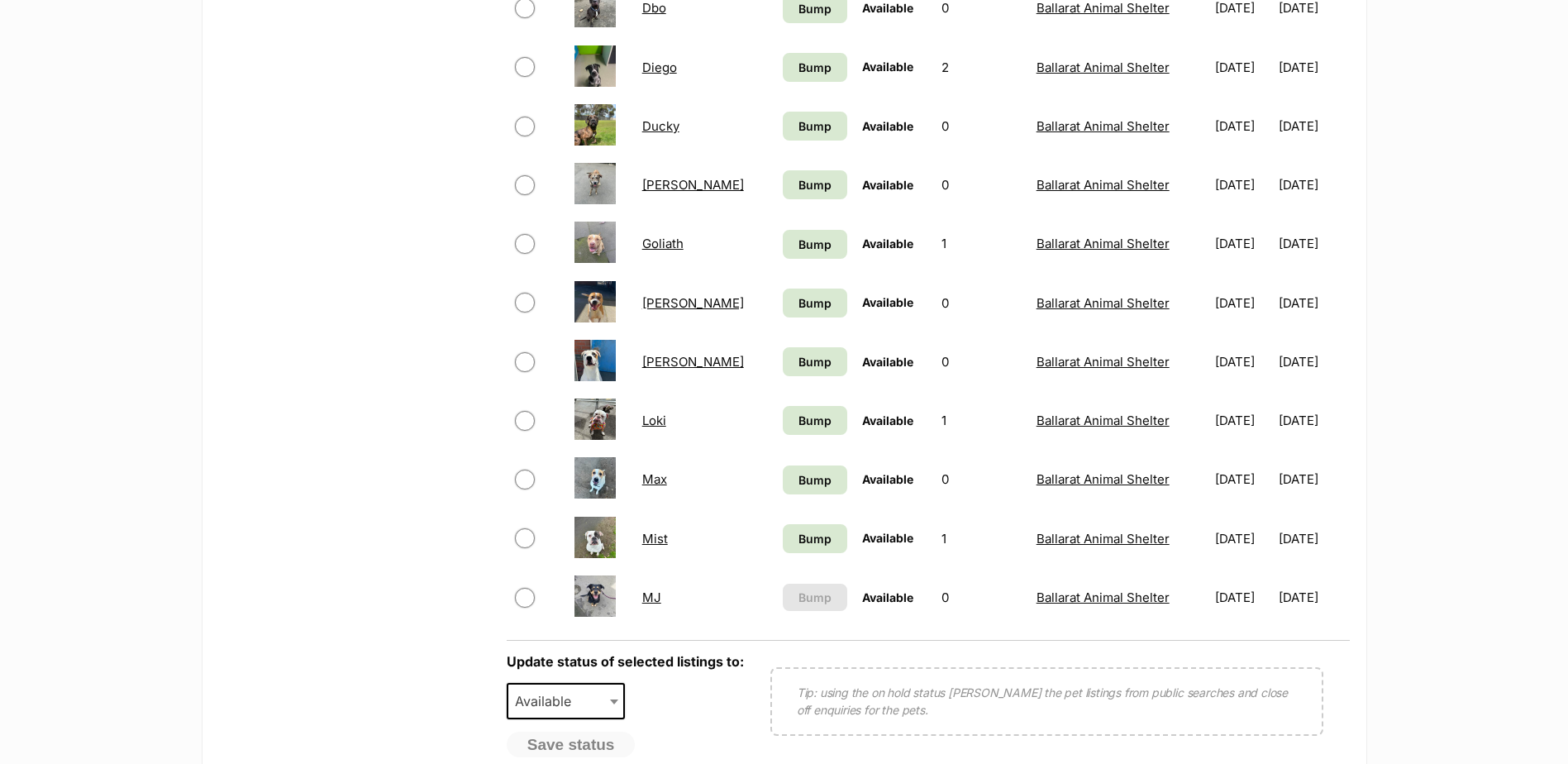
click at [252, 392] on div "Refine your search Status All Available Remove filter Draft (7) Items On Hold A…" at bounding box center [354, 101] width 271 height 1363
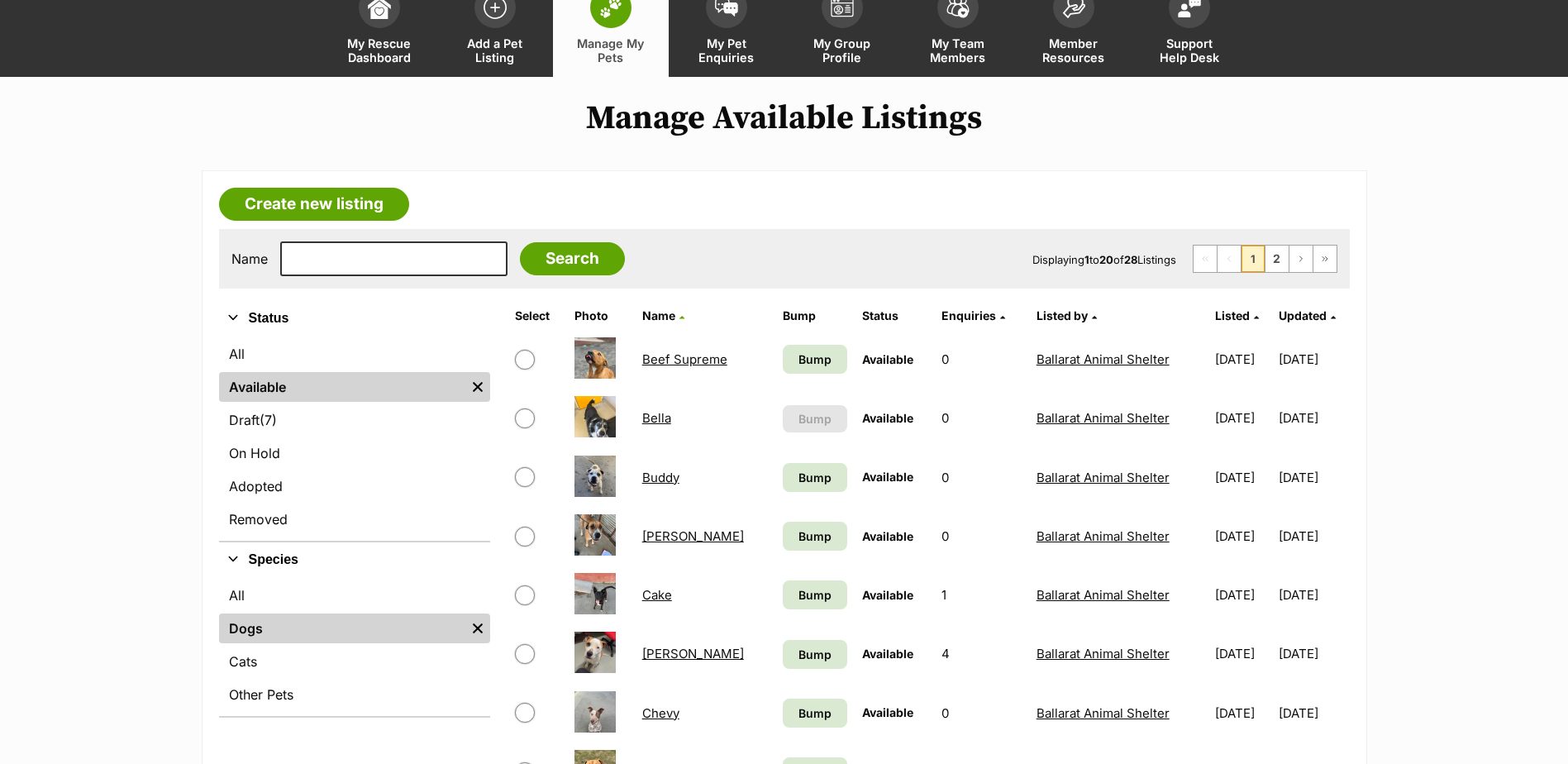
scroll to position [248, 0]
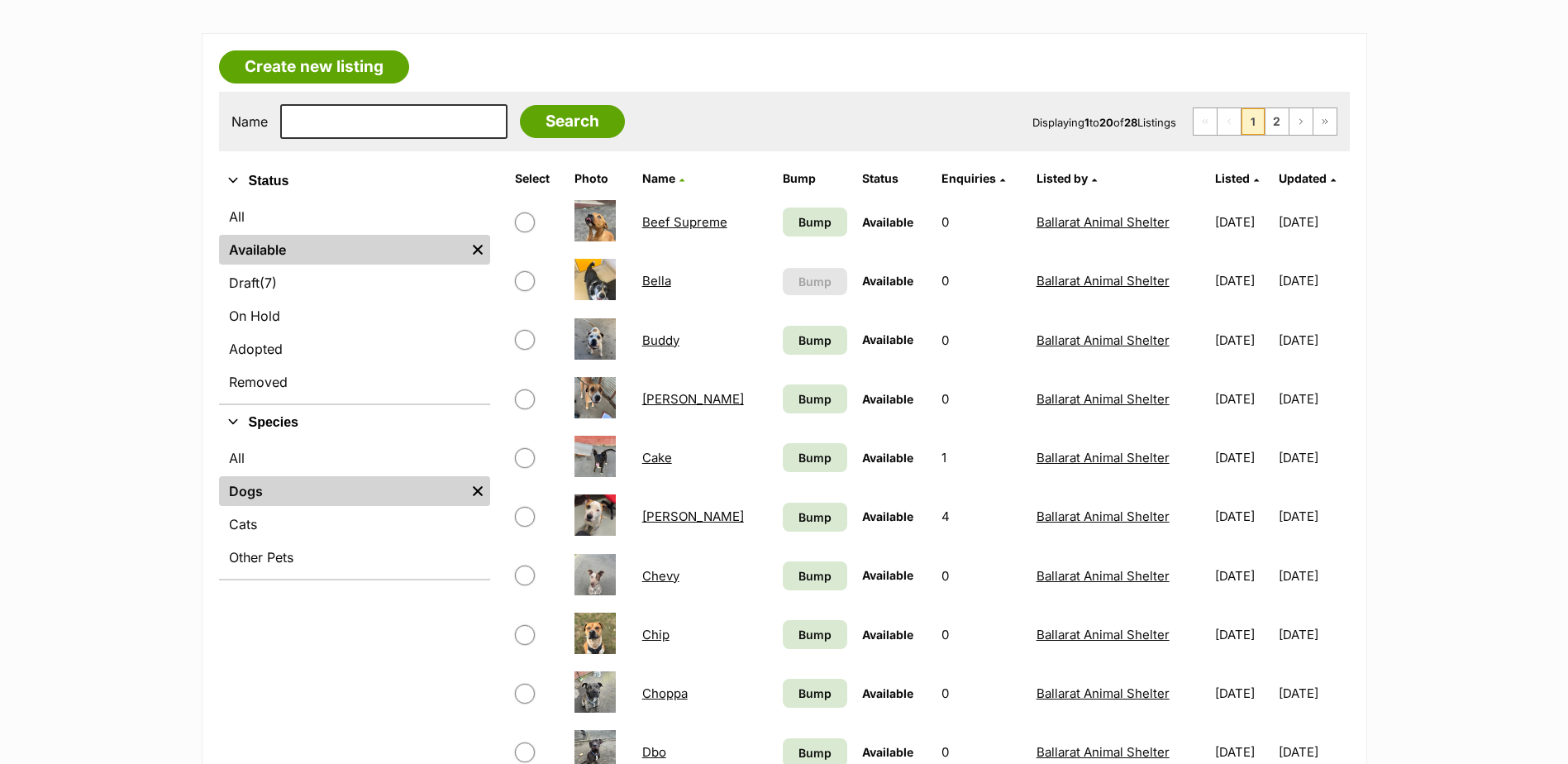
click at [290, 507] on ul "All Dogs Remove filter Cats Other Pets" at bounding box center [354, 509] width 271 height 139
click at [290, 518] on link "Cats" at bounding box center [354, 524] width 271 height 30
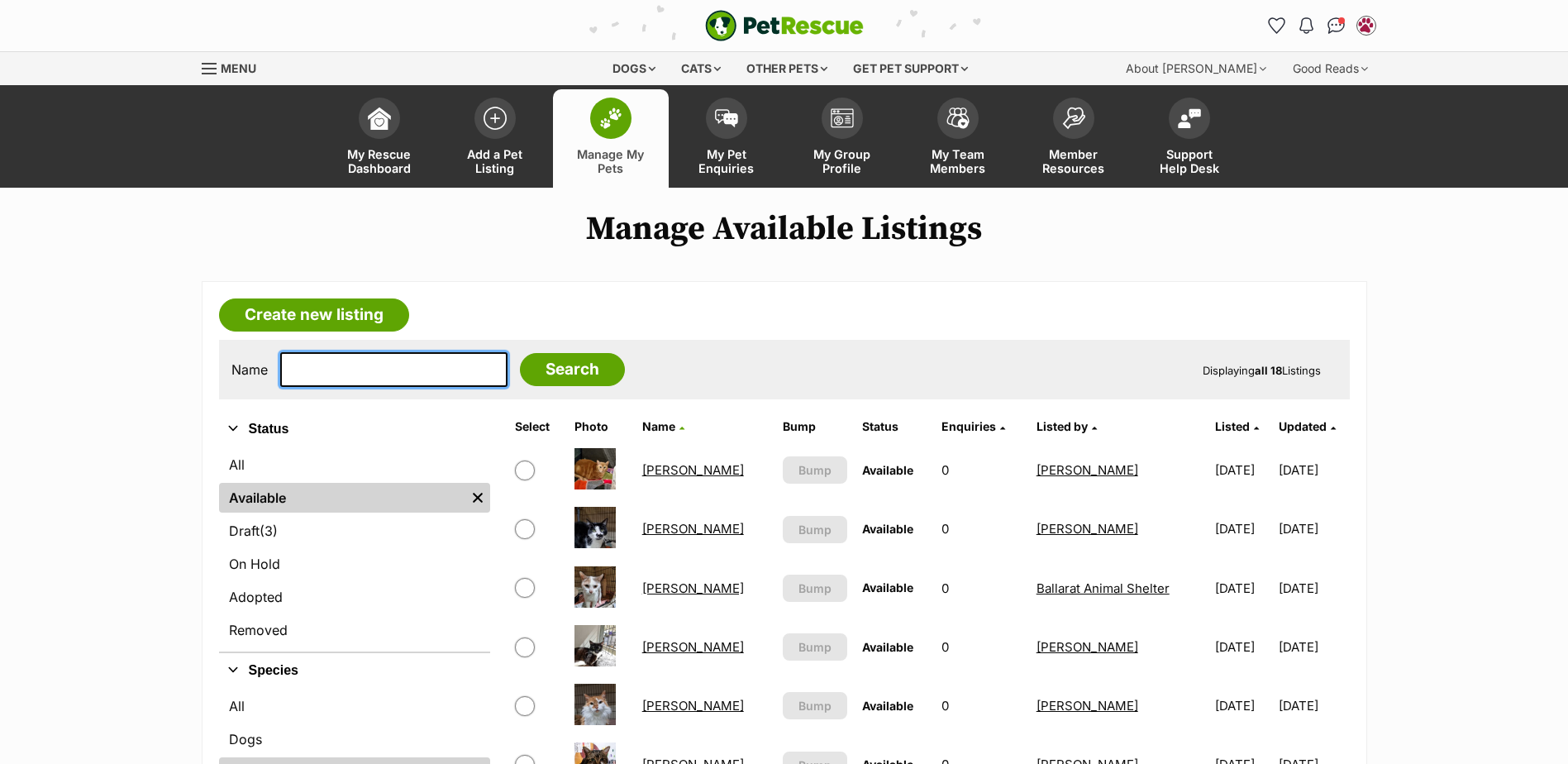
click at [362, 362] on input "text" at bounding box center [394, 369] width 227 height 34
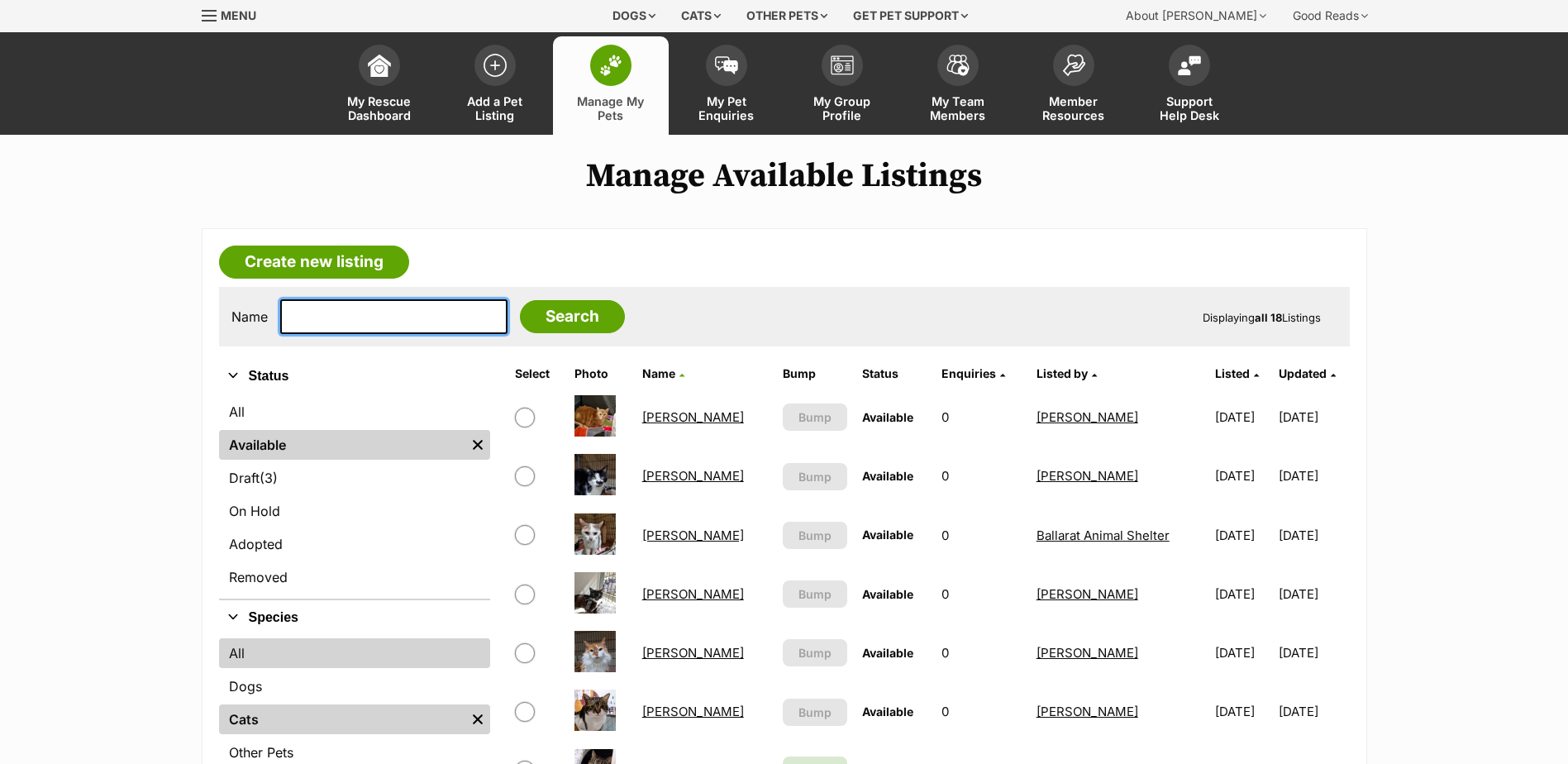
scroll to position [83, 0]
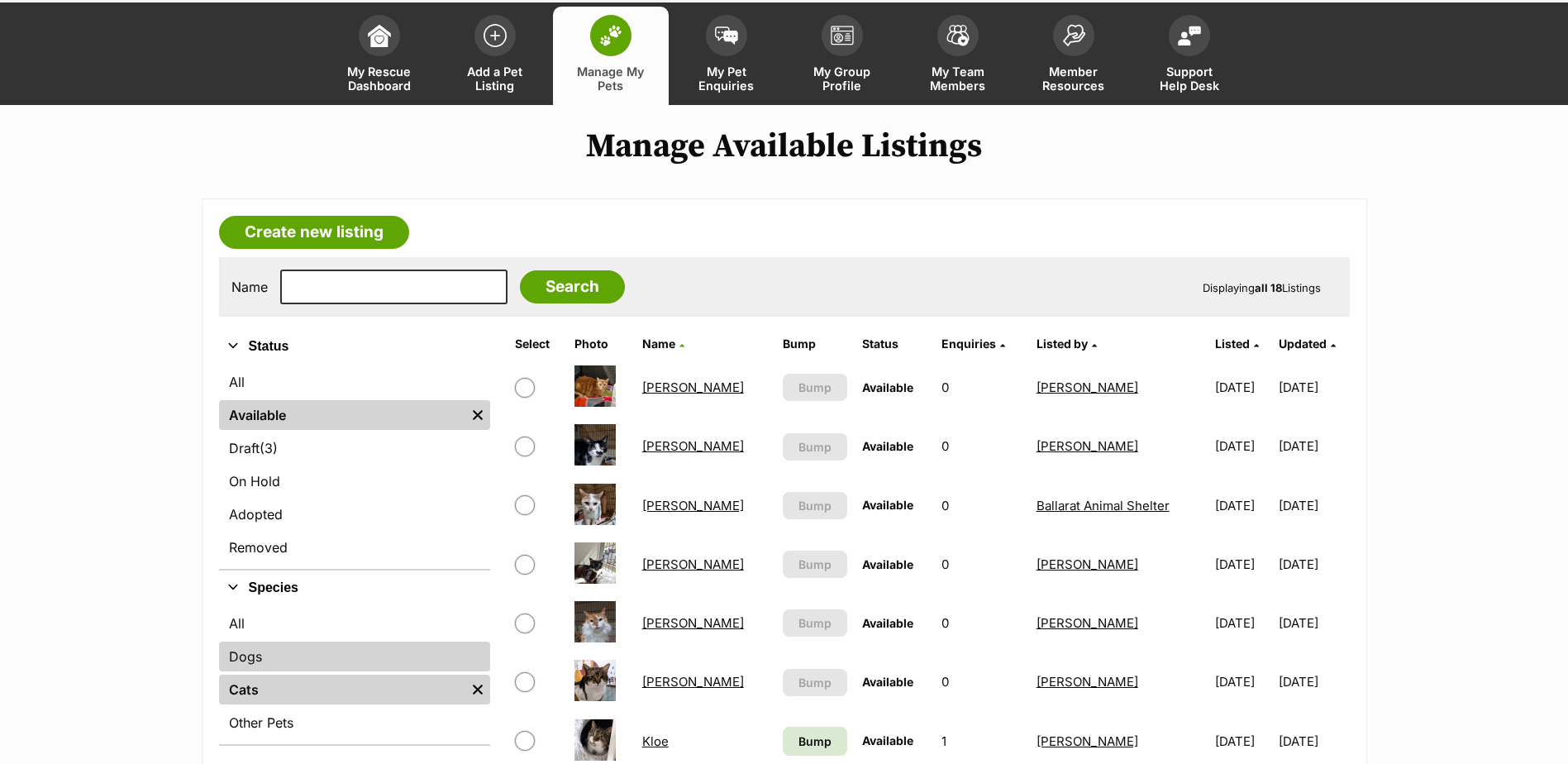
click at [273, 648] on link "Dogs" at bounding box center [354, 656] width 271 height 30
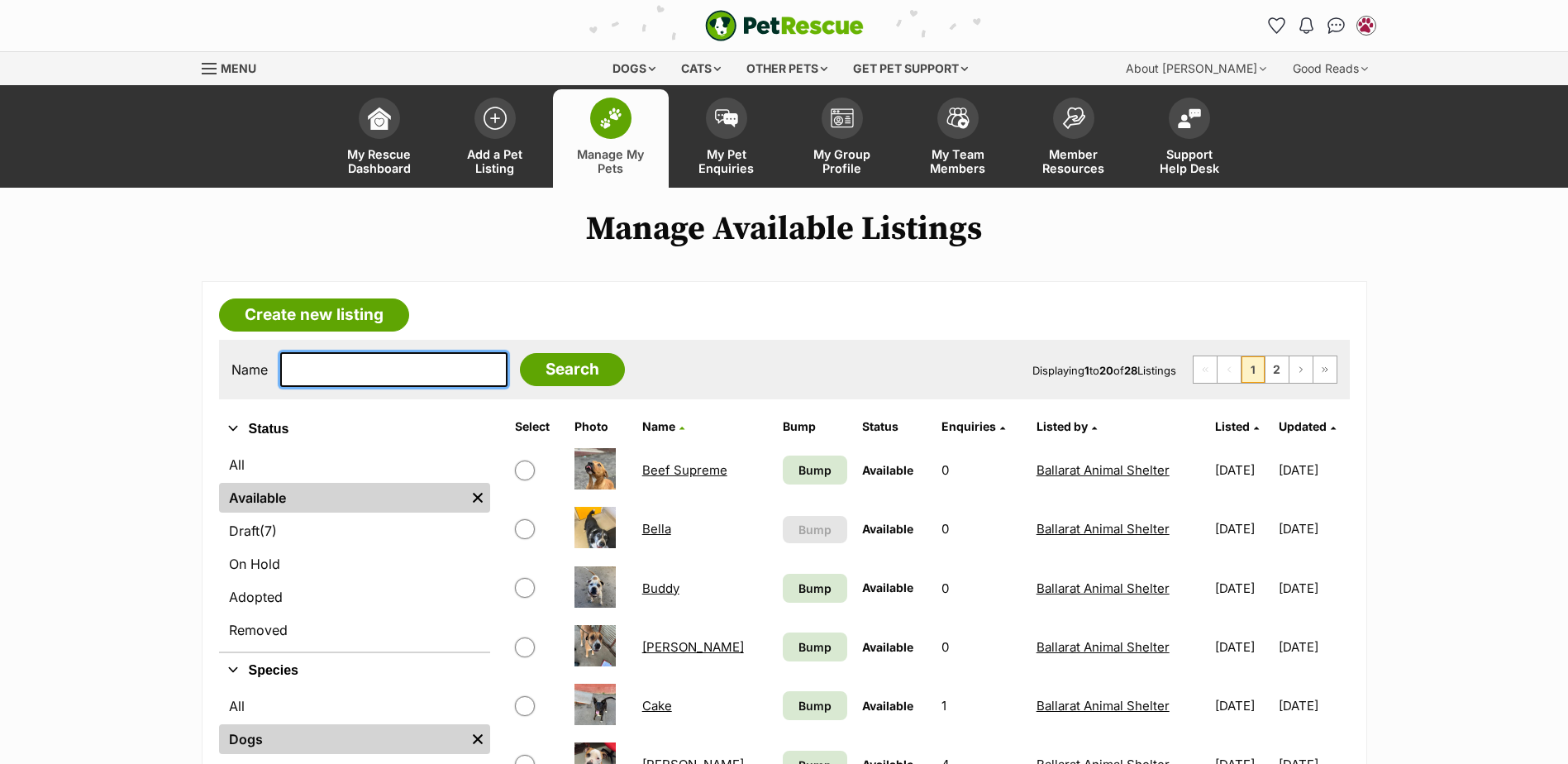
click at [392, 367] on input "text" at bounding box center [394, 369] width 227 height 34
type input "mj"
click at [520, 353] on input "Search" at bounding box center [572, 369] width 105 height 33
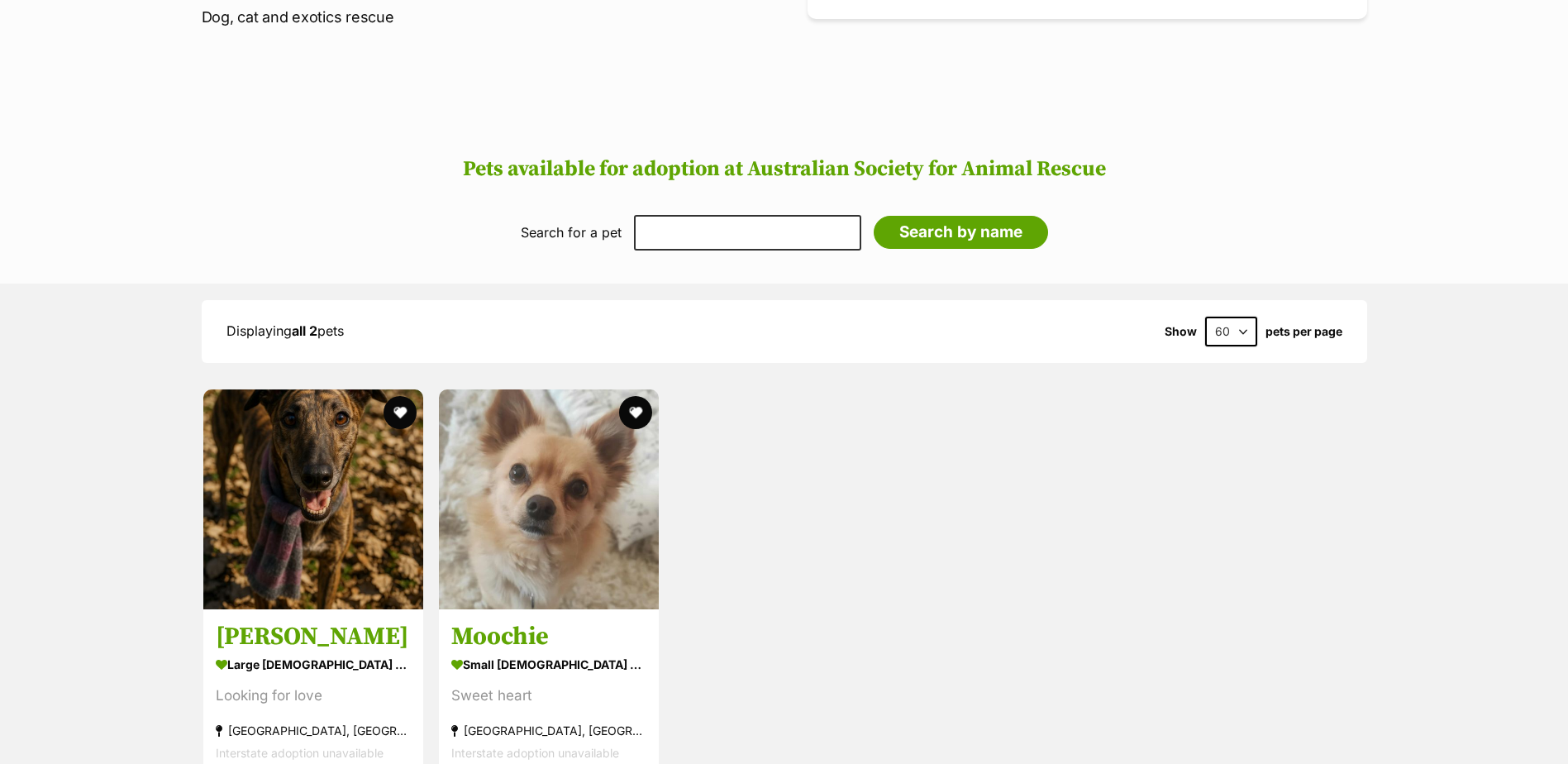
scroll to position [496, 0]
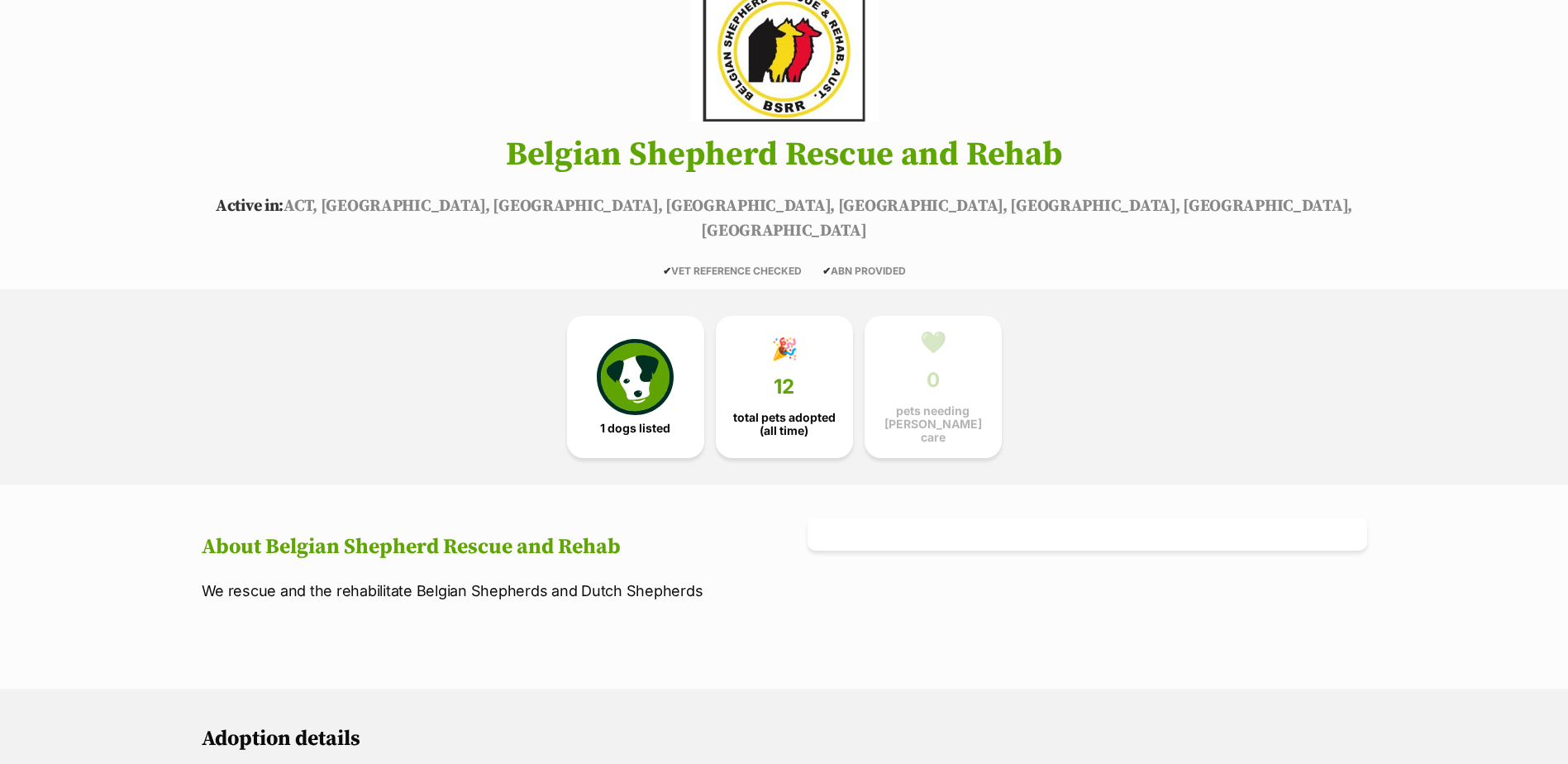
scroll to position [414, 0]
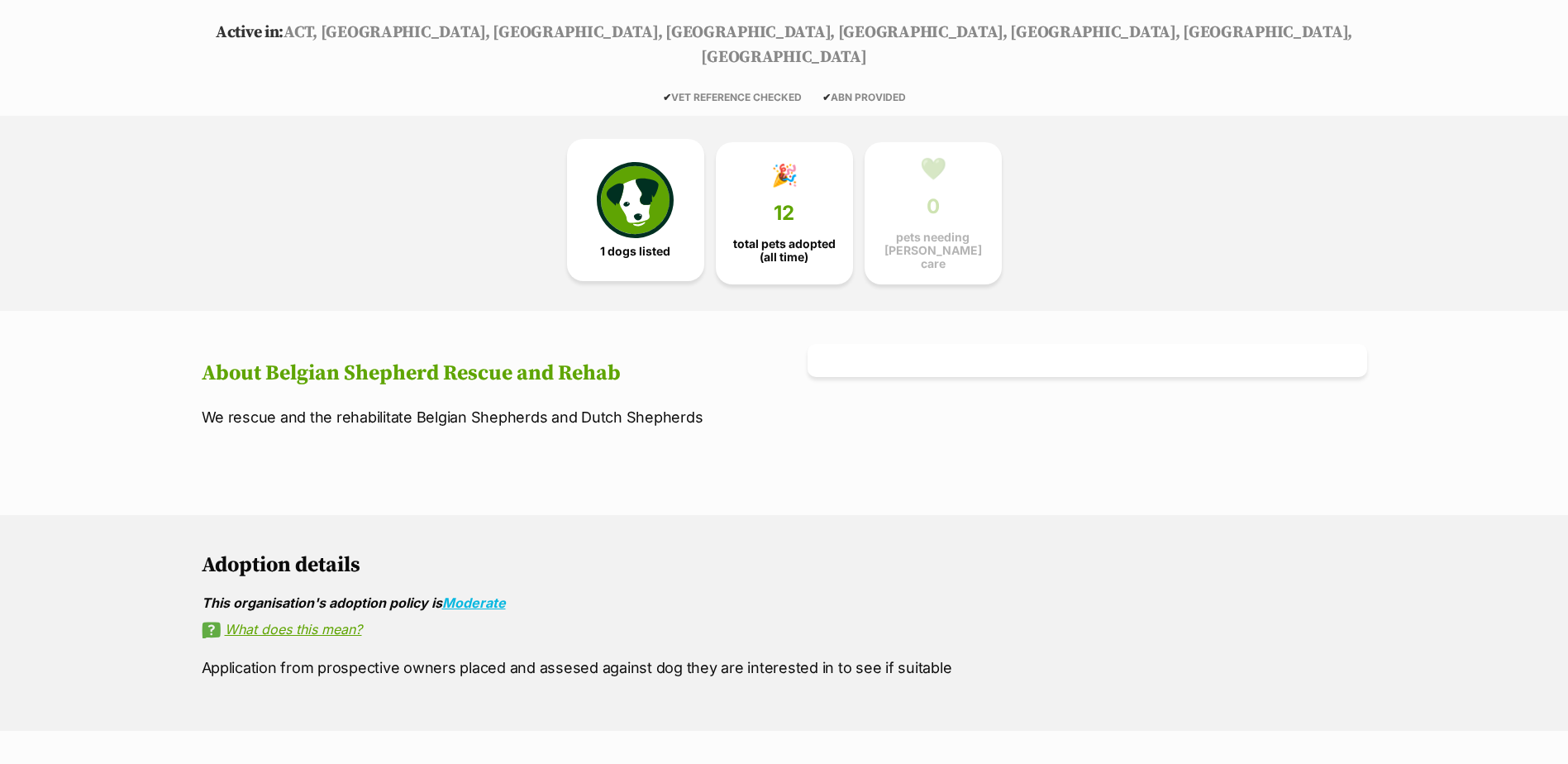
click at [626, 199] on img at bounding box center [635, 200] width 76 height 76
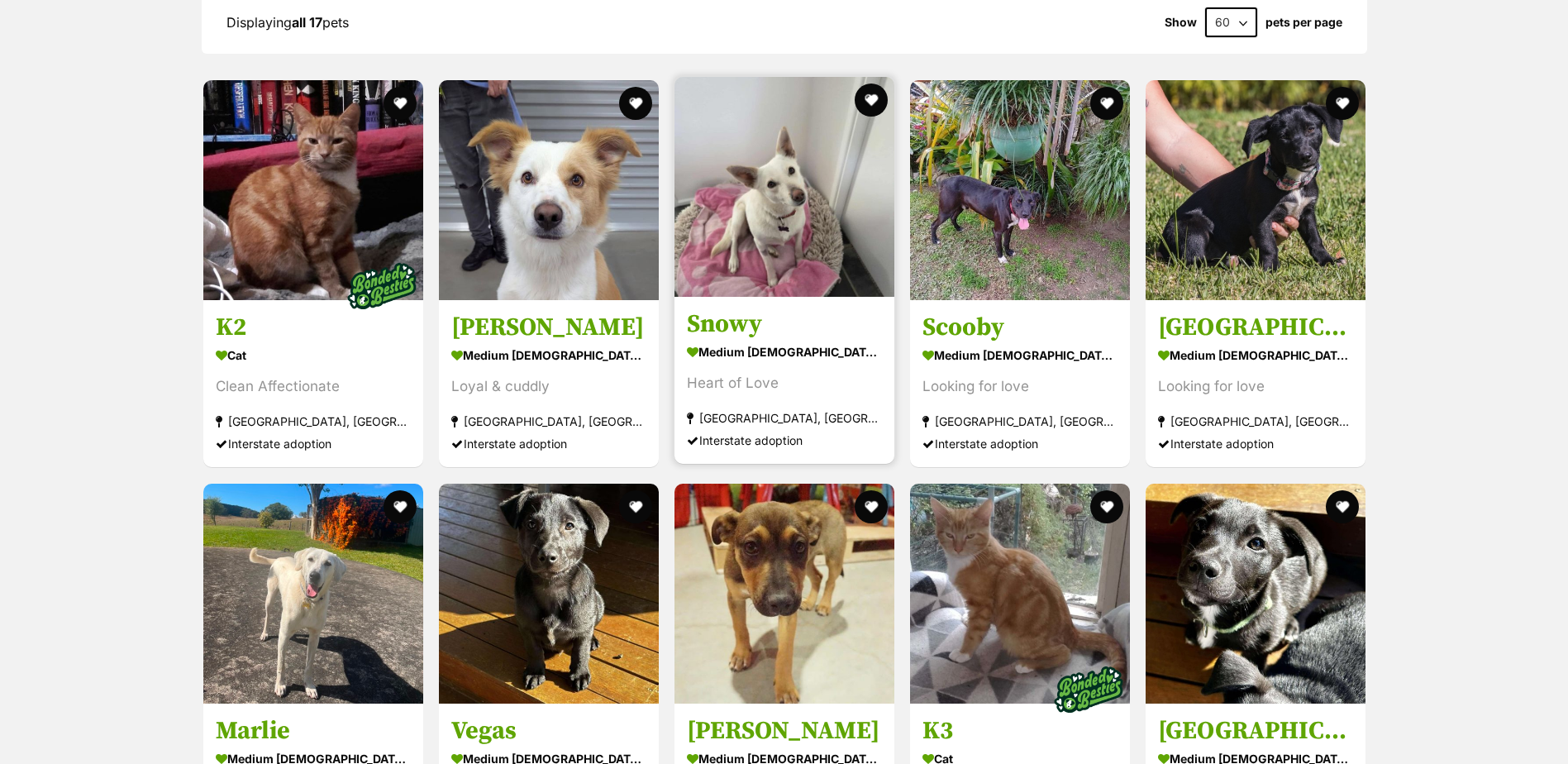
scroll to position [1322, 0]
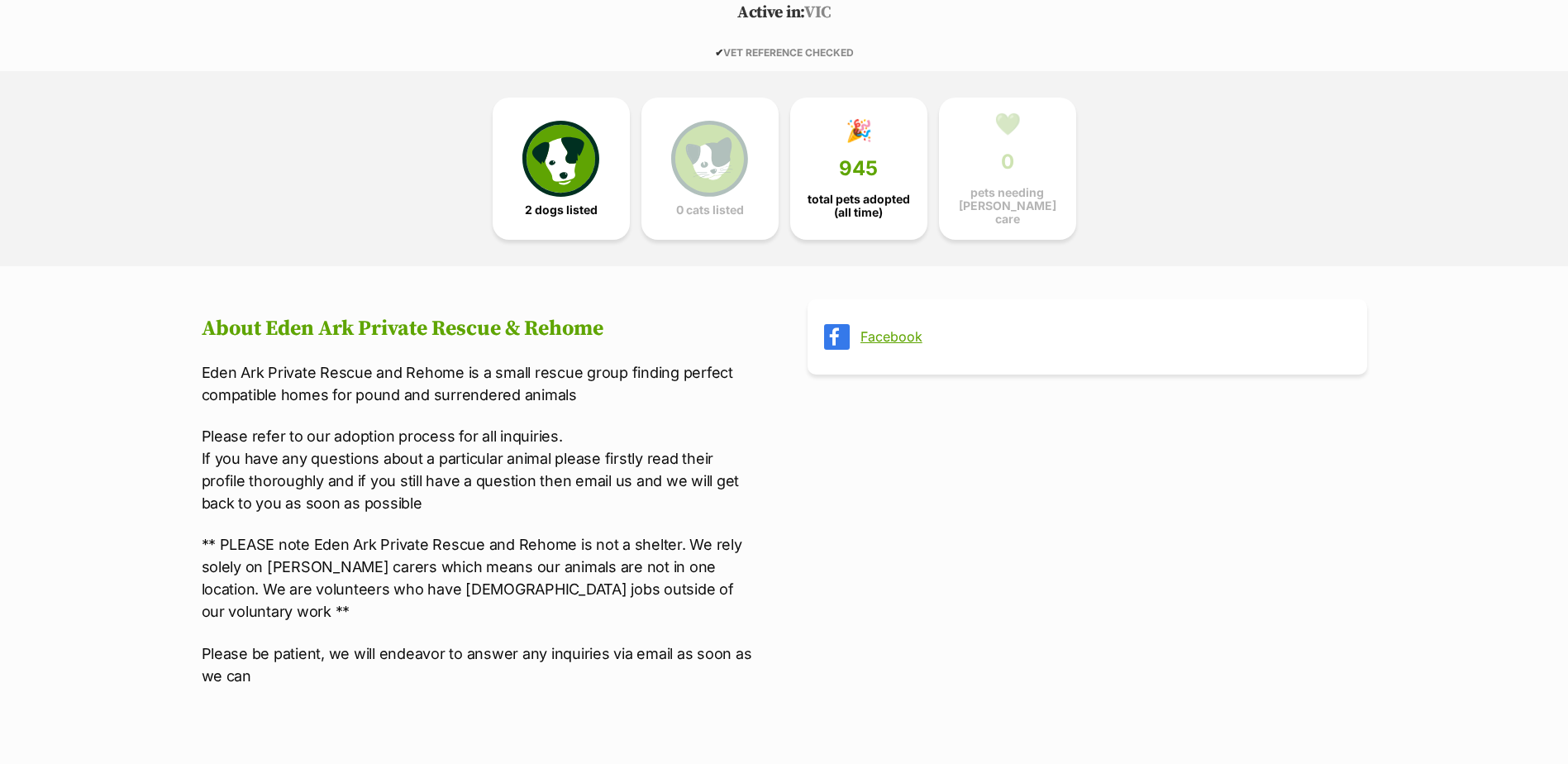
scroll to position [496, 0]
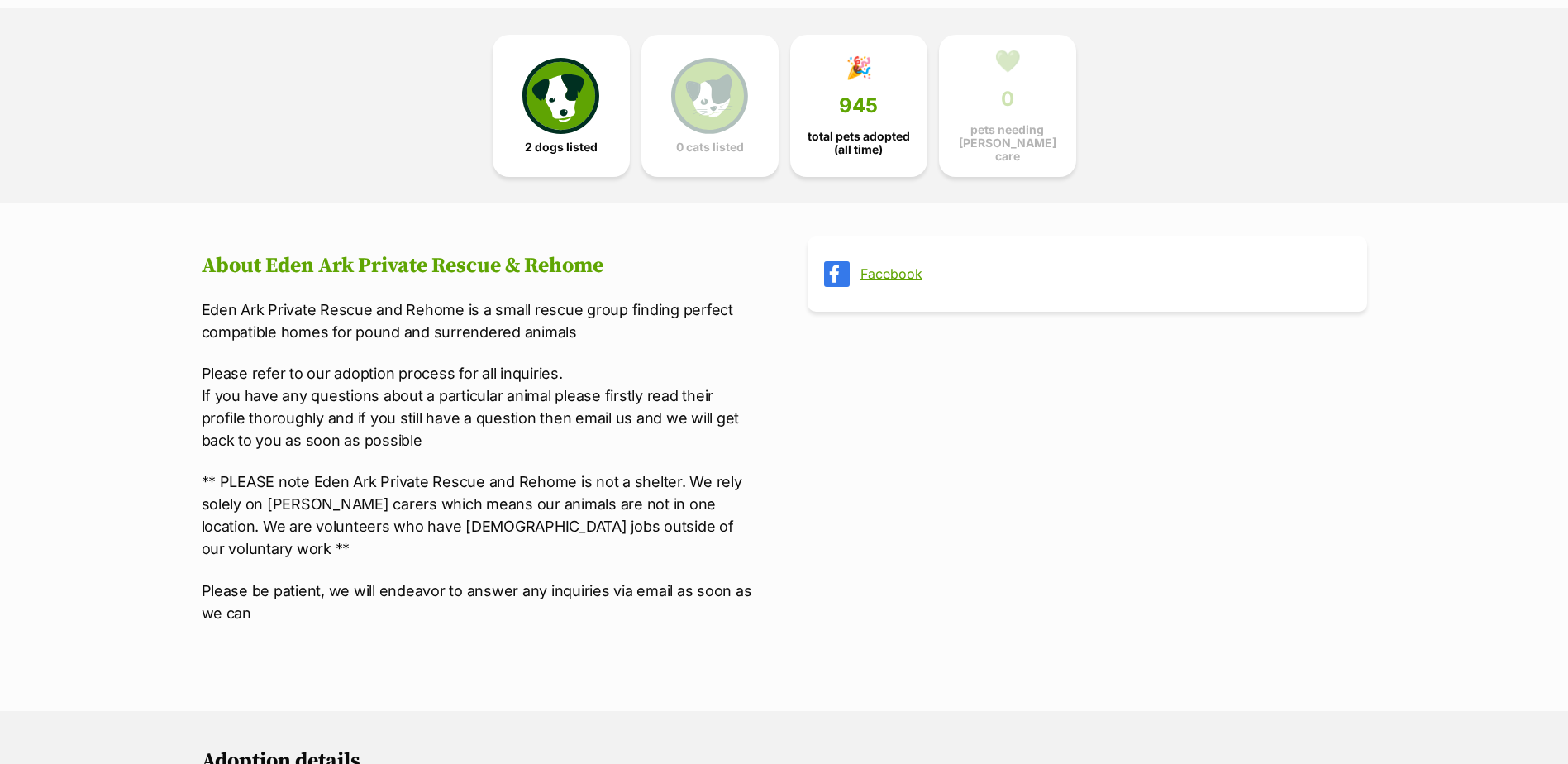
click at [539, 362] on p "Please refer to our adoption process for all inquiries. If you have any questio…" at bounding box center [481, 407] width 560 height 89
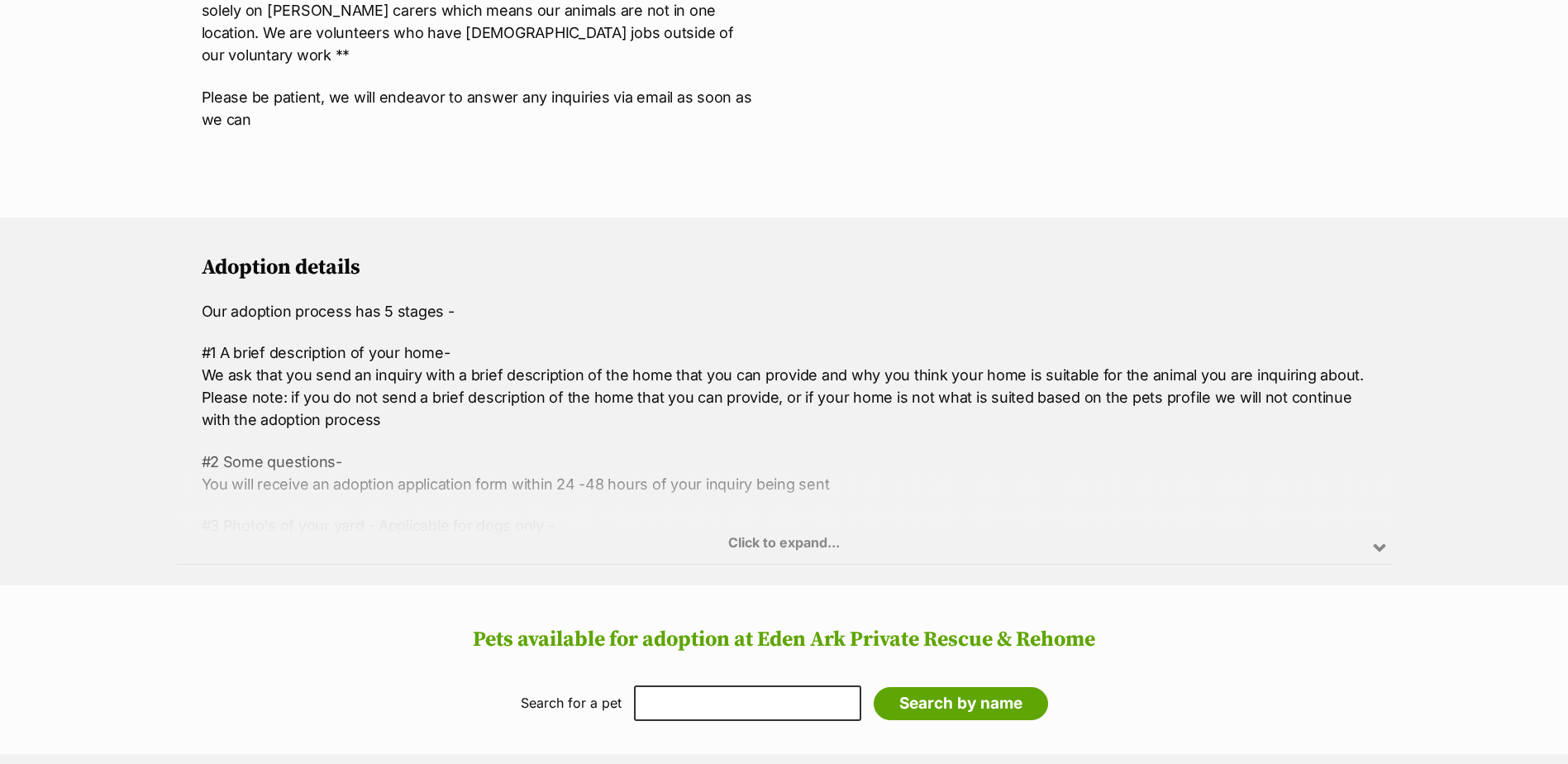
scroll to position [992, 0]
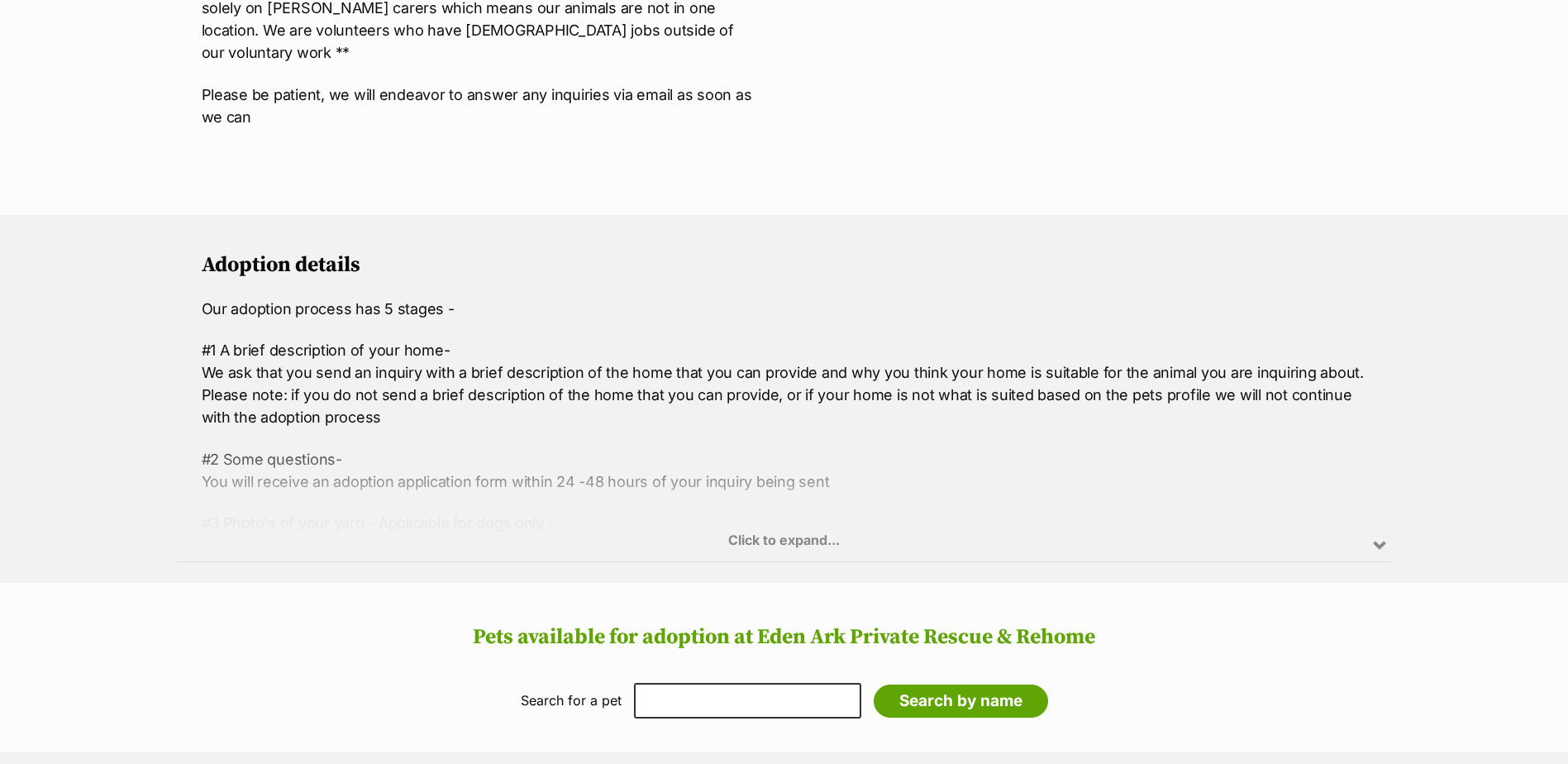
click at [781, 515] on div "Click to expand..." at bounding box center [784, 498] width 1215 height 129
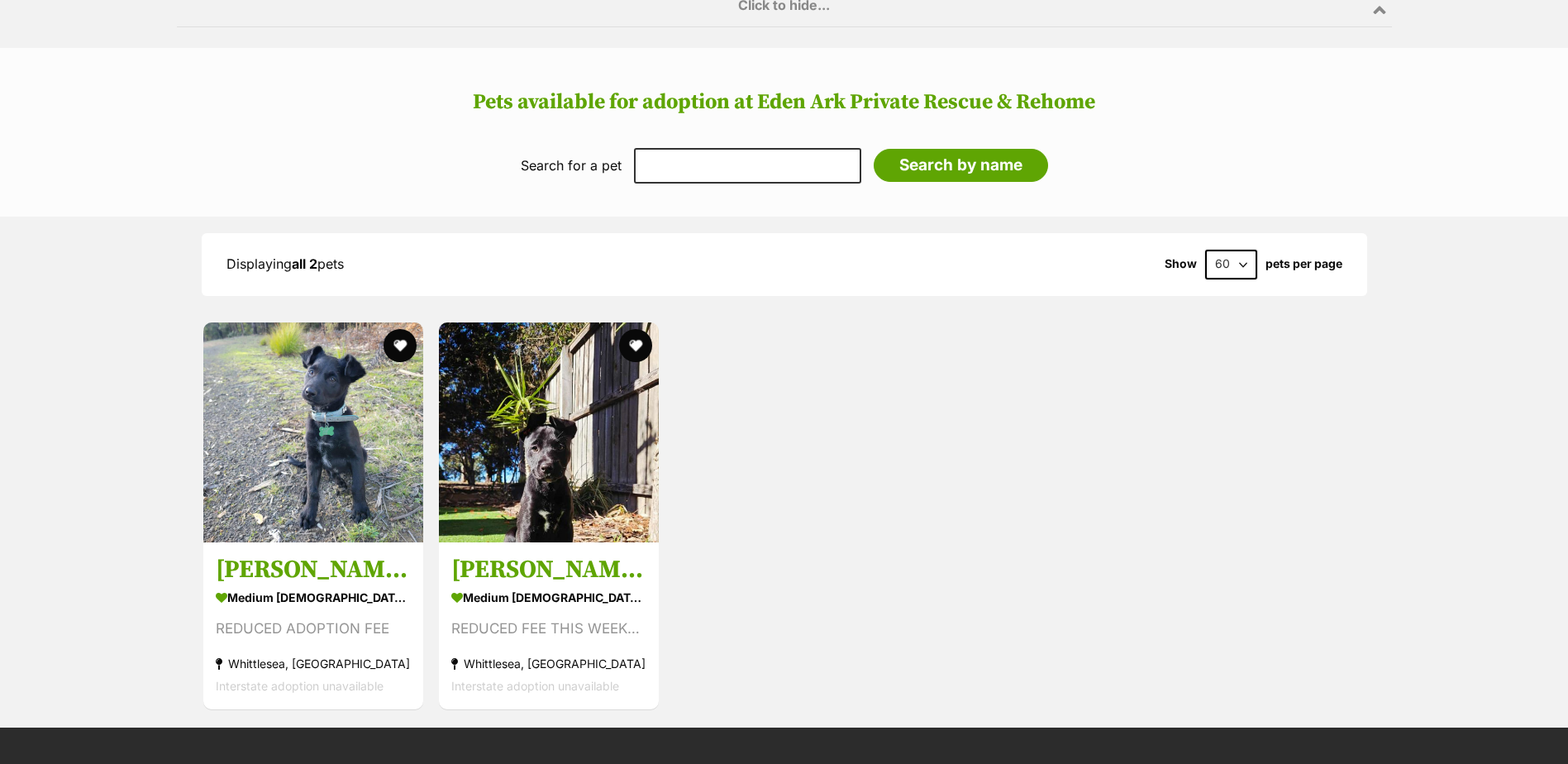
scroll to position [2231, 0]
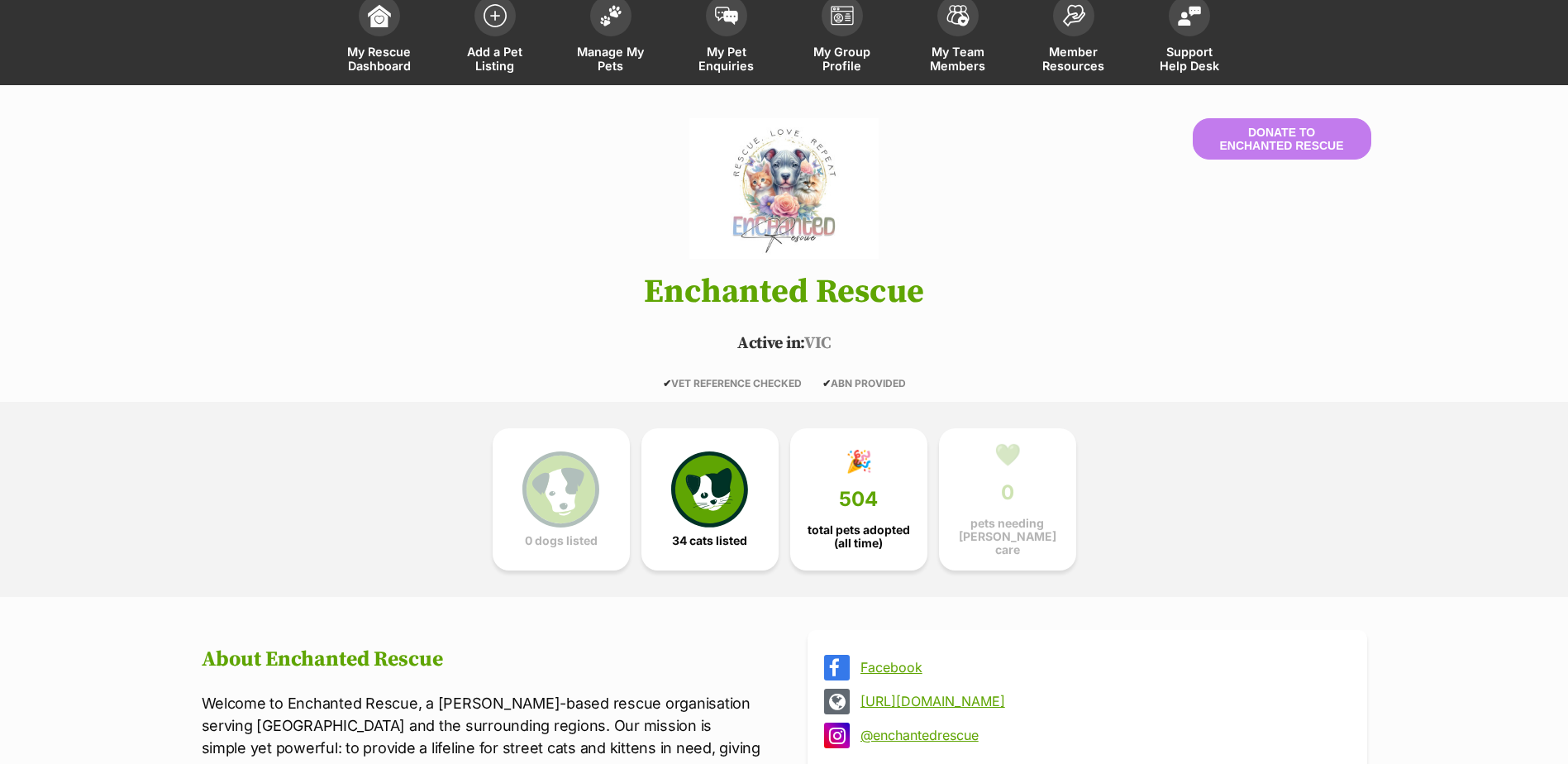
scroll to position [496, 0]
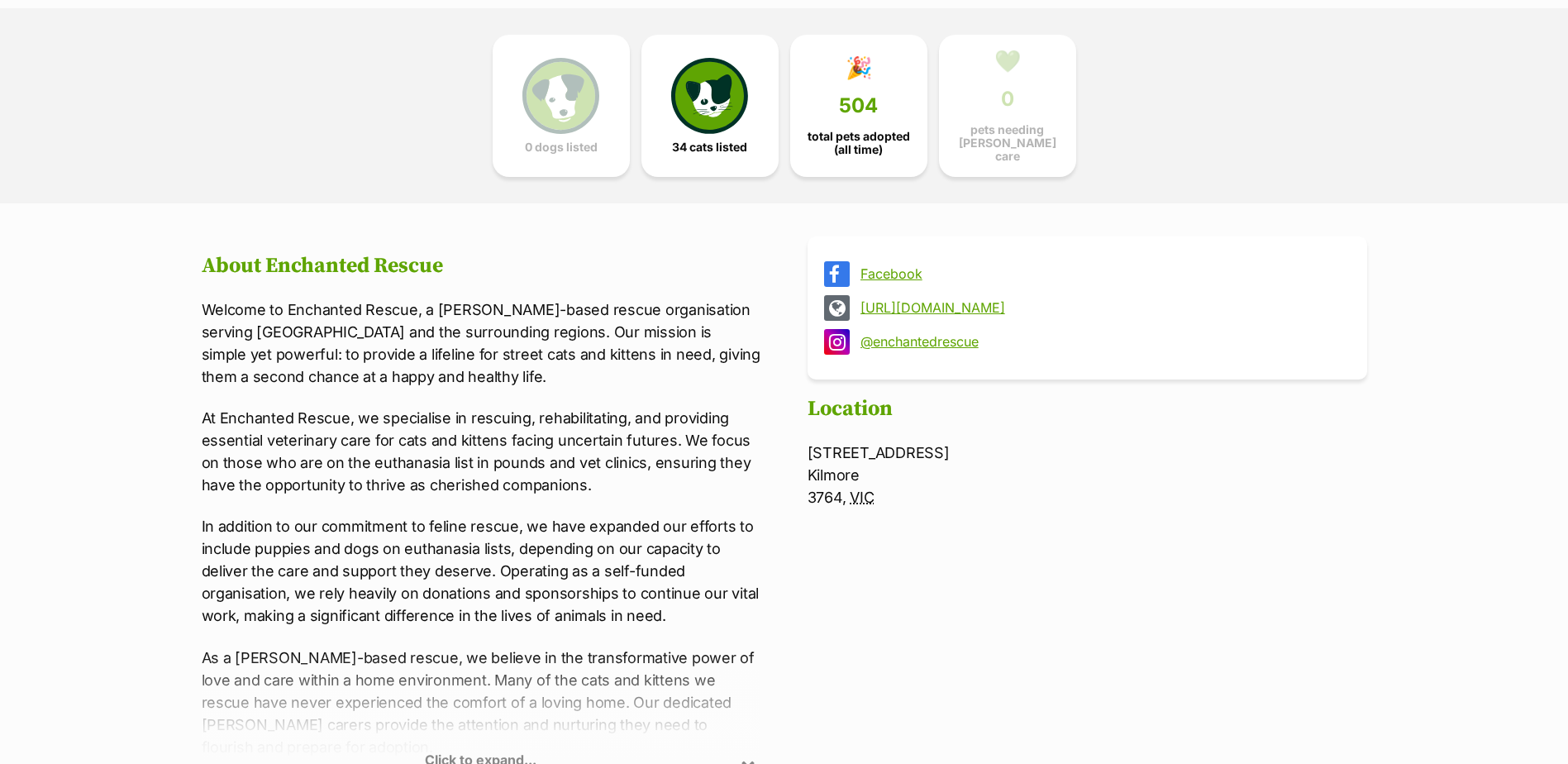
click at [934, 303] on link "[URL][DOMAIN_NAME]" at bounding box center [1102, 307] width 484 height 15
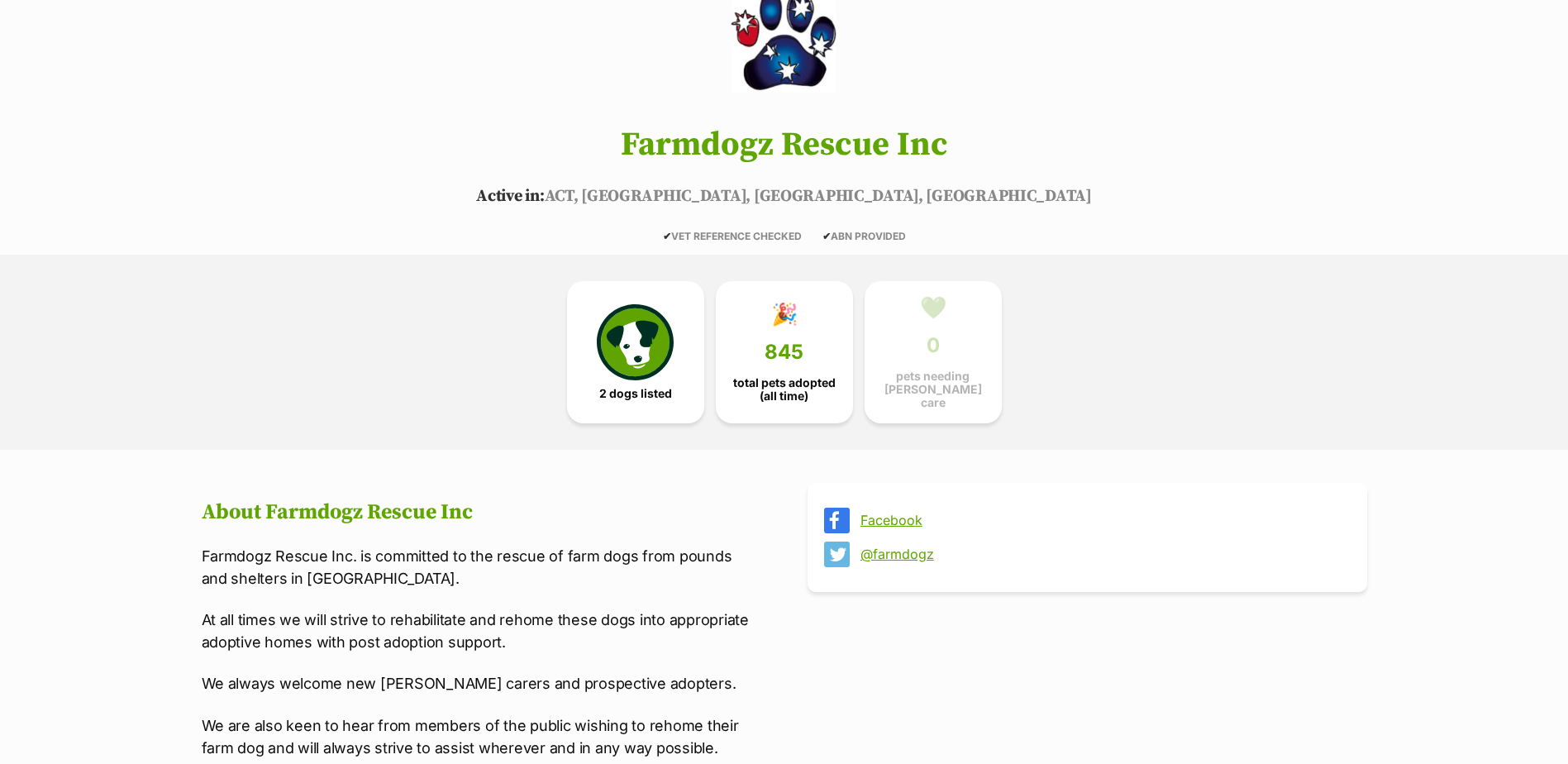
scroll to position [248, 0]
click at [626, 354] on img at bounding box center [635, 341] width 76 height 76
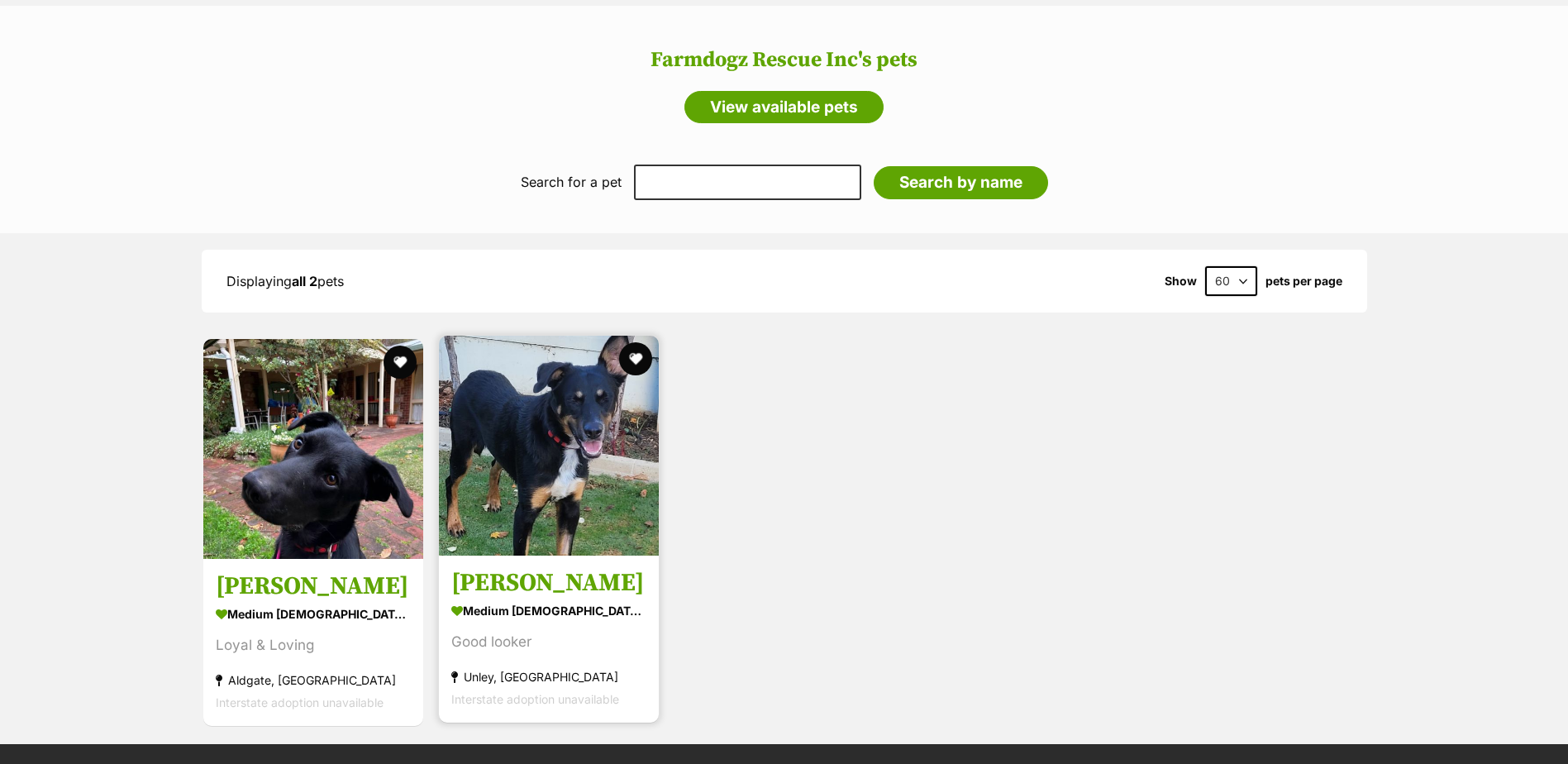
scroll to position [1499, 0]
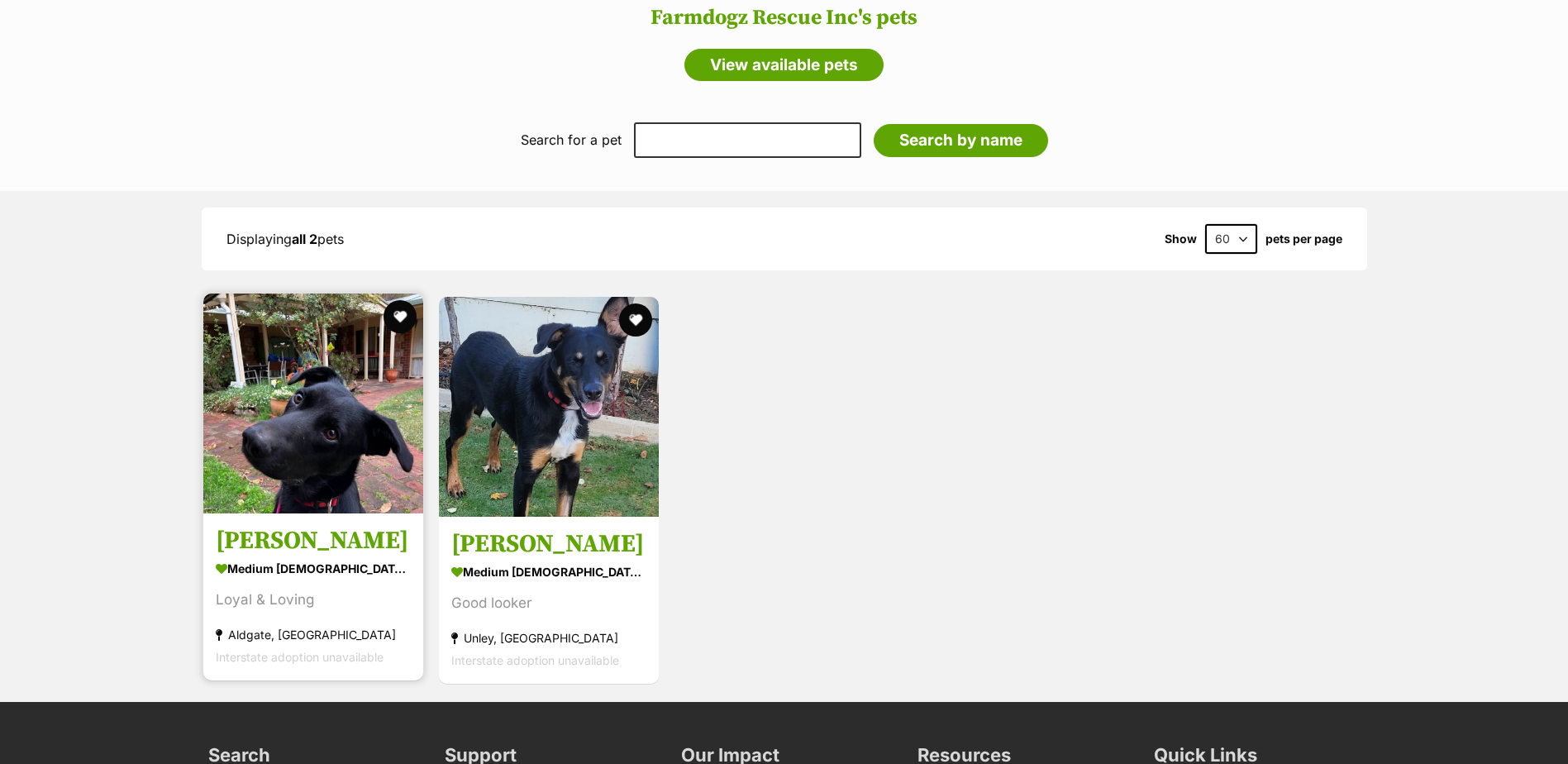
click at [250, 533] on h3 "[PERSON_NAME]" at bounding box center [313, 540] width 195 height 32
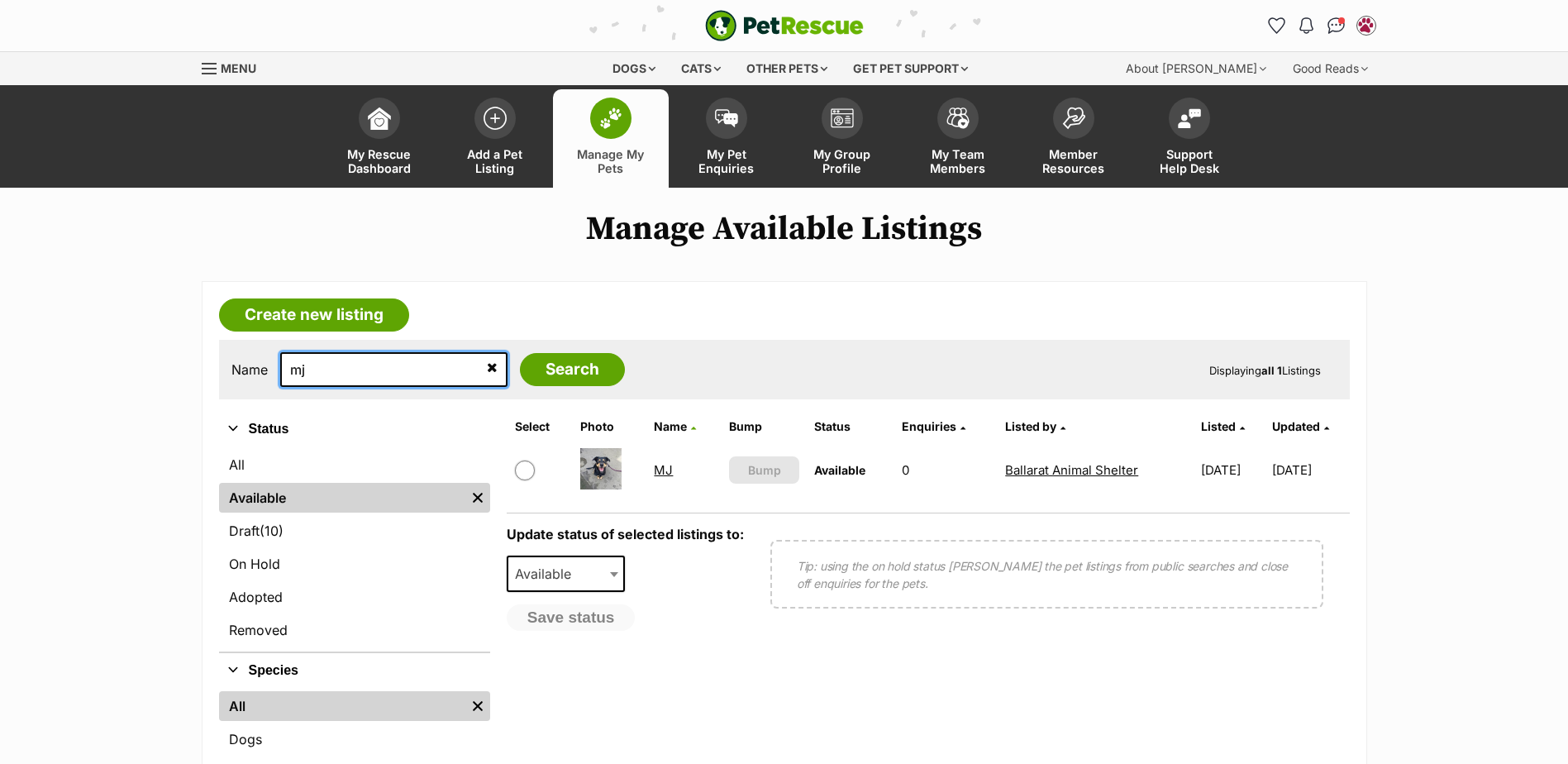
drag, startPoint x: 450, startPoint y: 363, endPoint x: 274, endPoint y: 394, distance: 178.7
click at [274, 394] on div "Name mj Search Displaying all 1 Listings" at bounding box center [784, 370] width 1131 height 60
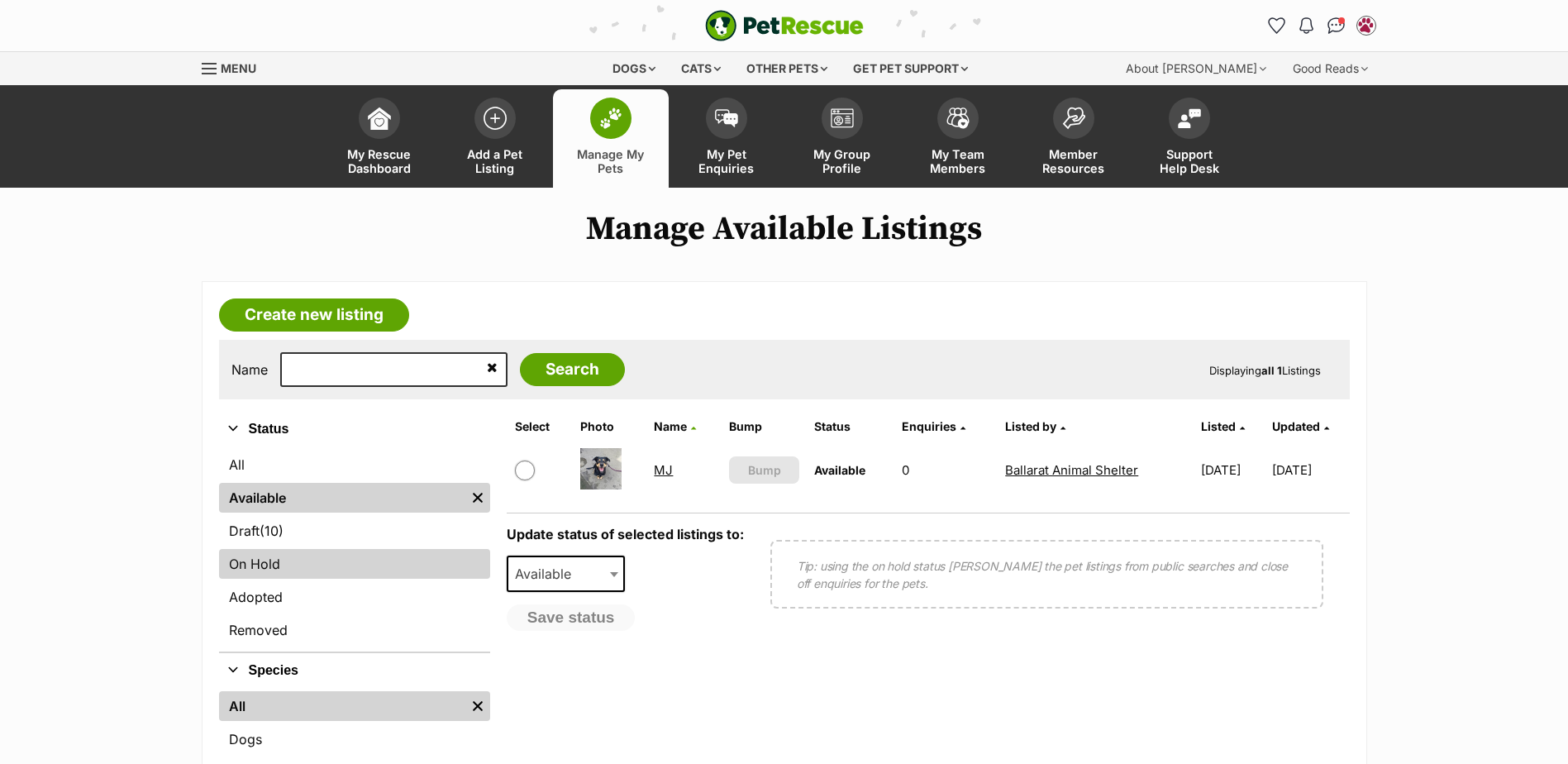
click at [282, 553] on link "On Hold" at bounding box center [354, 564] width 271 height 30
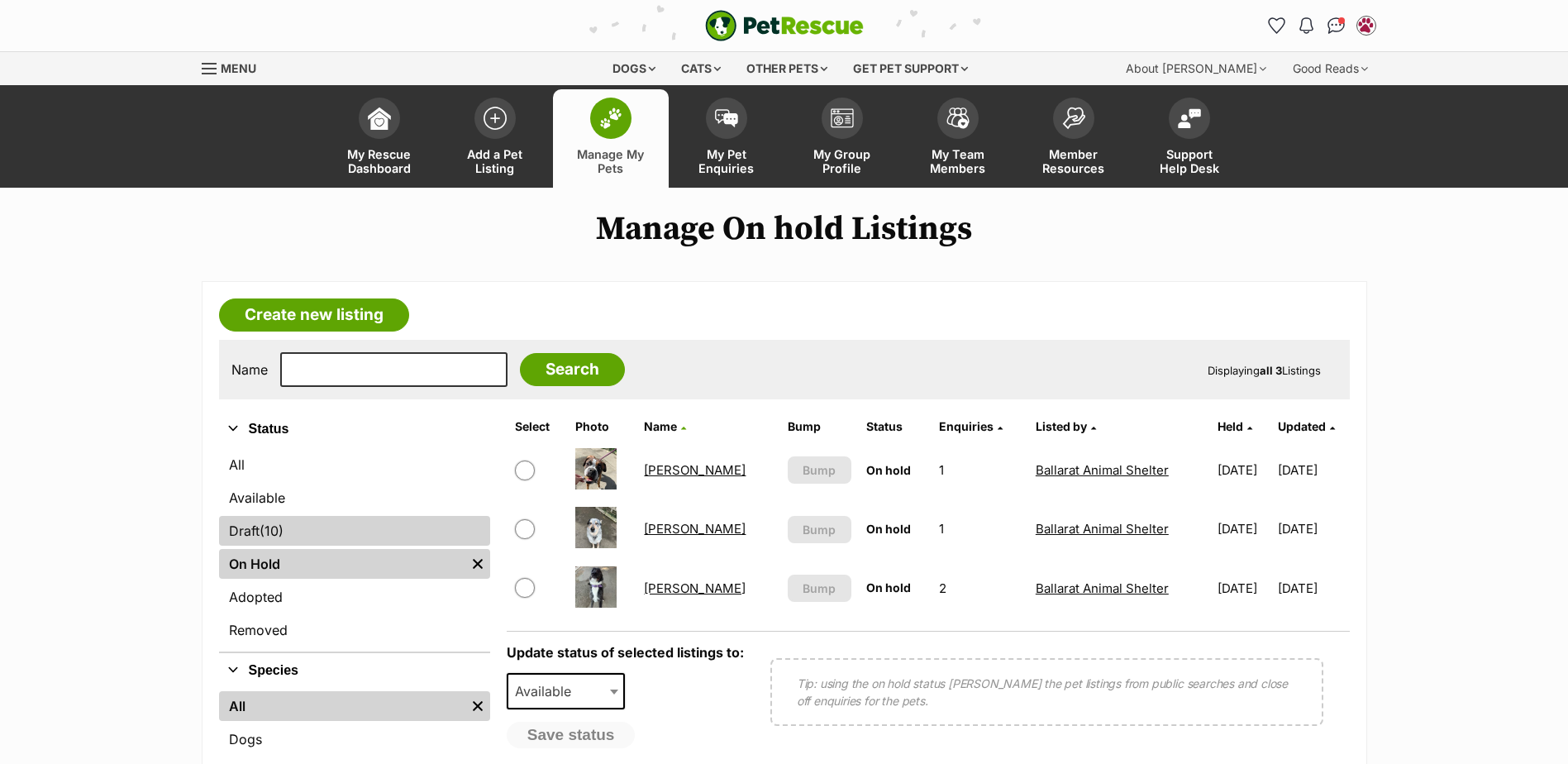
click at [287, 531] on link "Draft (10) Items" at bounding box center [354, 531] width 271 height 30
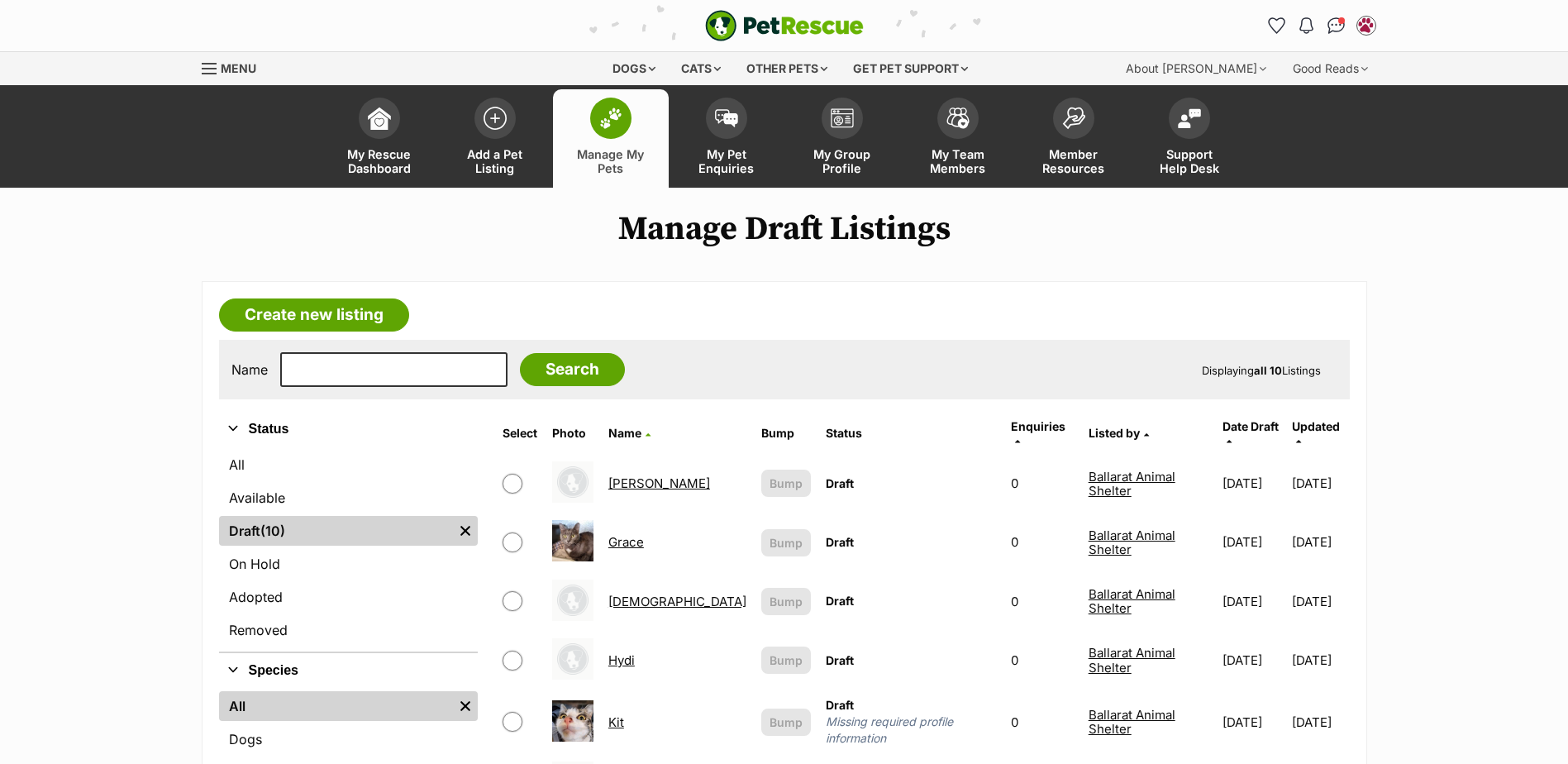
click at [607, 141] on link "Manage My Pets" at bounding box center [611, 139] width 116 height 99
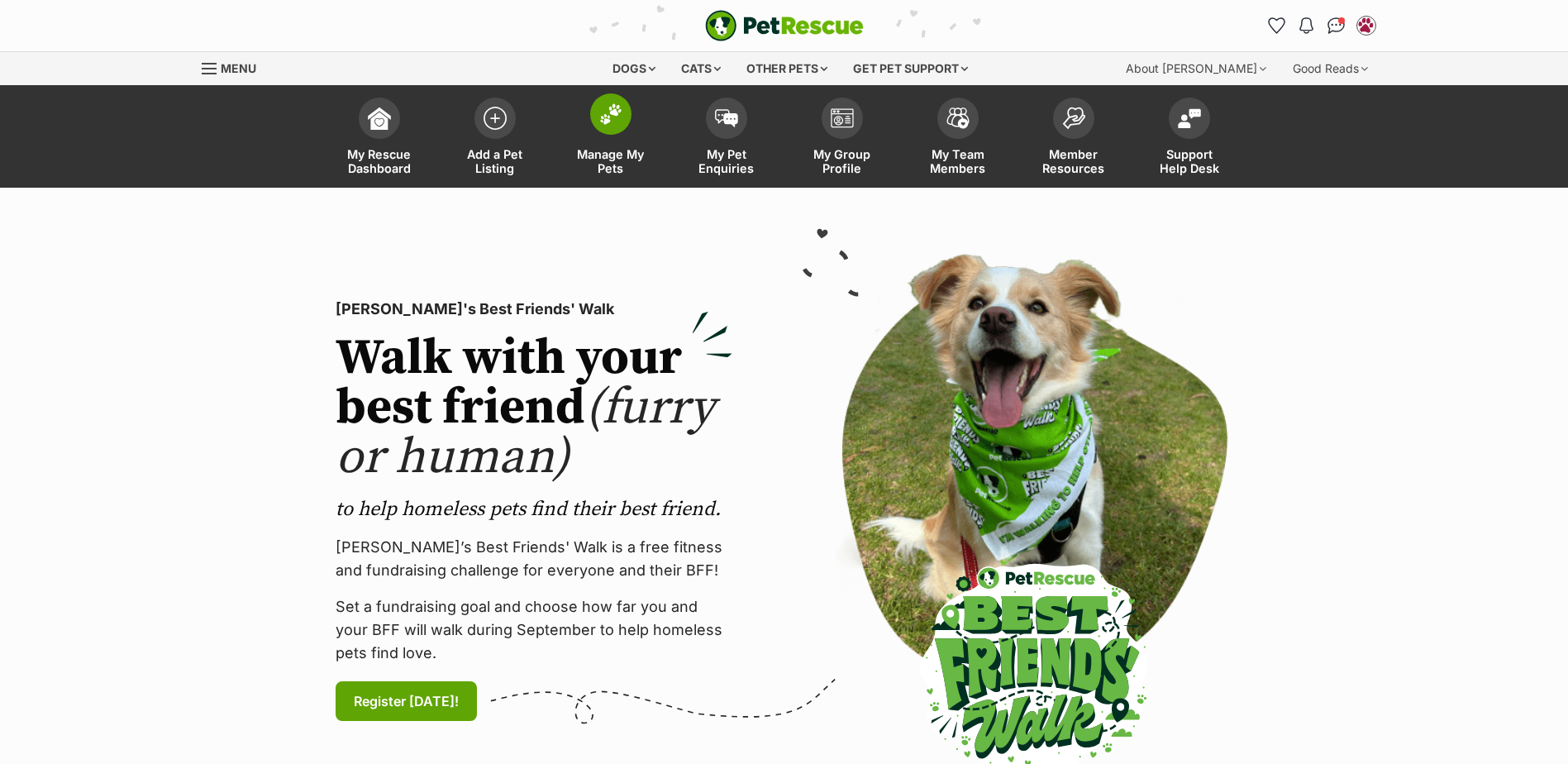
click at [606, 130] on span at bounding box center [610, 114] width 41 height 41
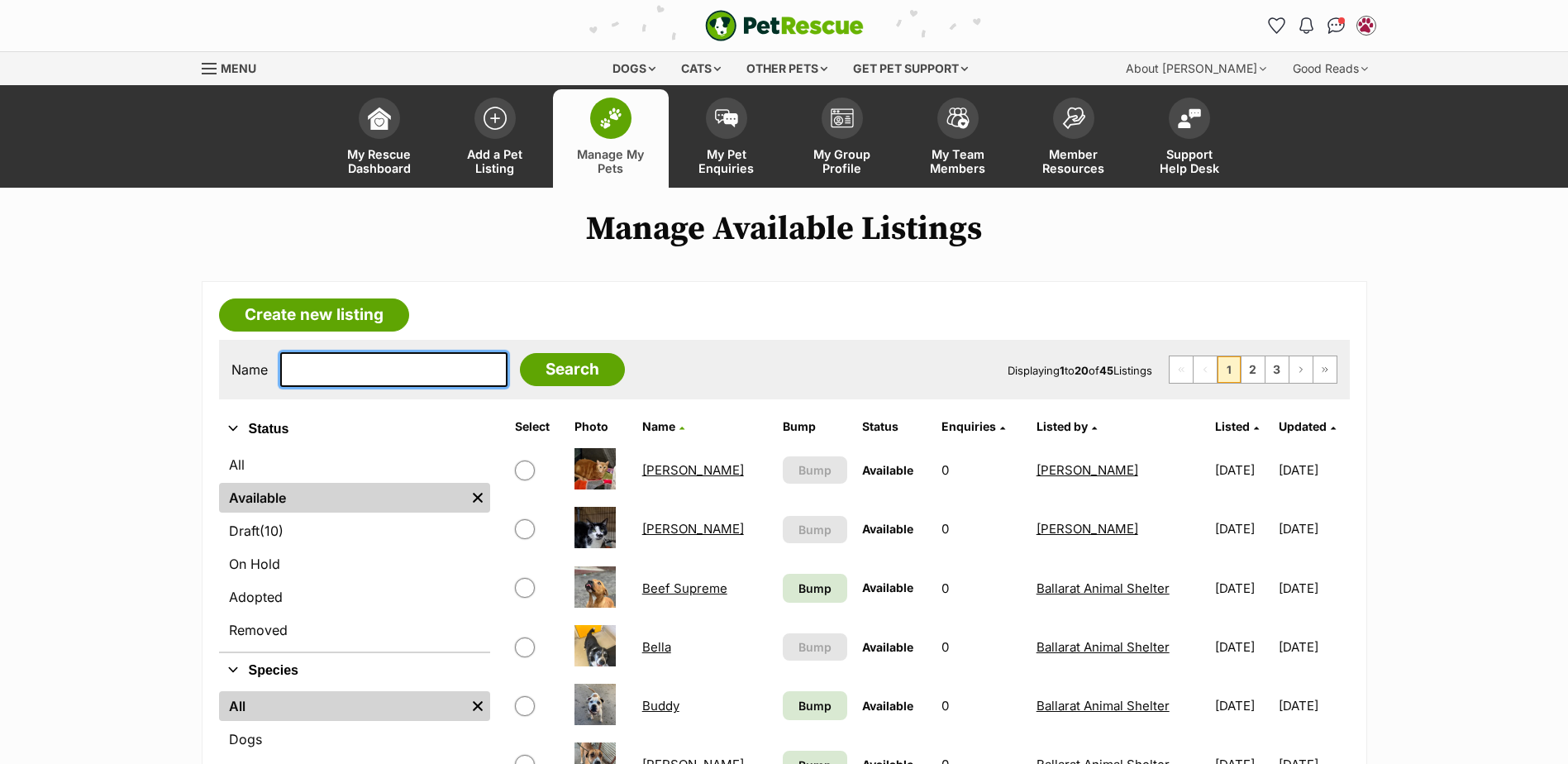
click at [350, 377] on input "text" at bounding box center [394, 369] width 227 height 34
type input "mnnia"
click at [520, 353] on input "Search" at bounding box center [572, 369] width 105 height 33
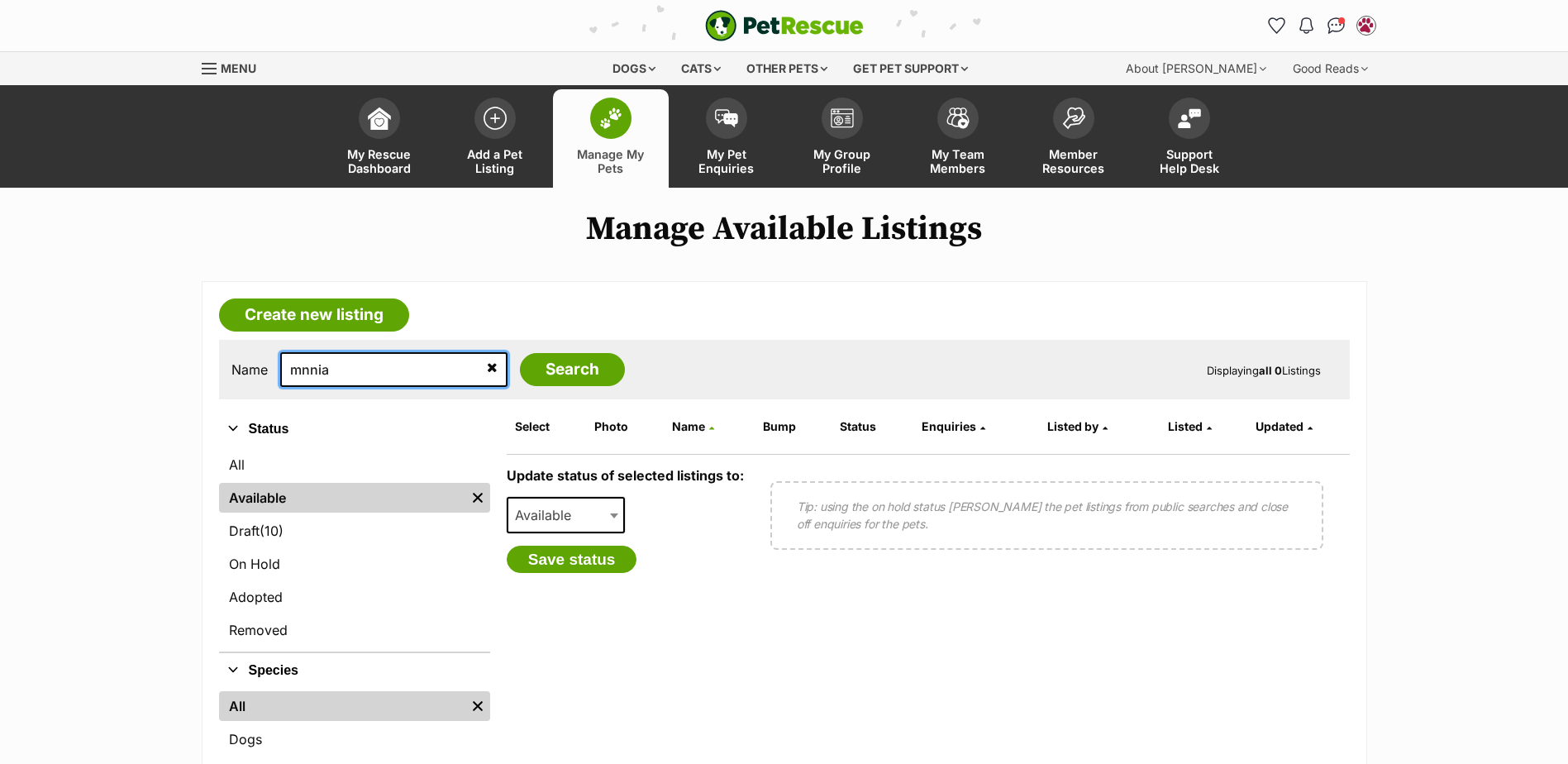
drag, startPoint x: 355, startPoint y: 376, endPoint x: 169, endPoint y: 381, distance: 186.1
click at [156, 373] on main "Manage Available Listings Create new listing Name [GEOGRAPHIC_DATA] Search Disp…" at bounding box center [784, 553] width 1568 height 689
type input "mia"
click at [520, 353] on input "Search" at bounding box center [572, 369] width 105 height 33
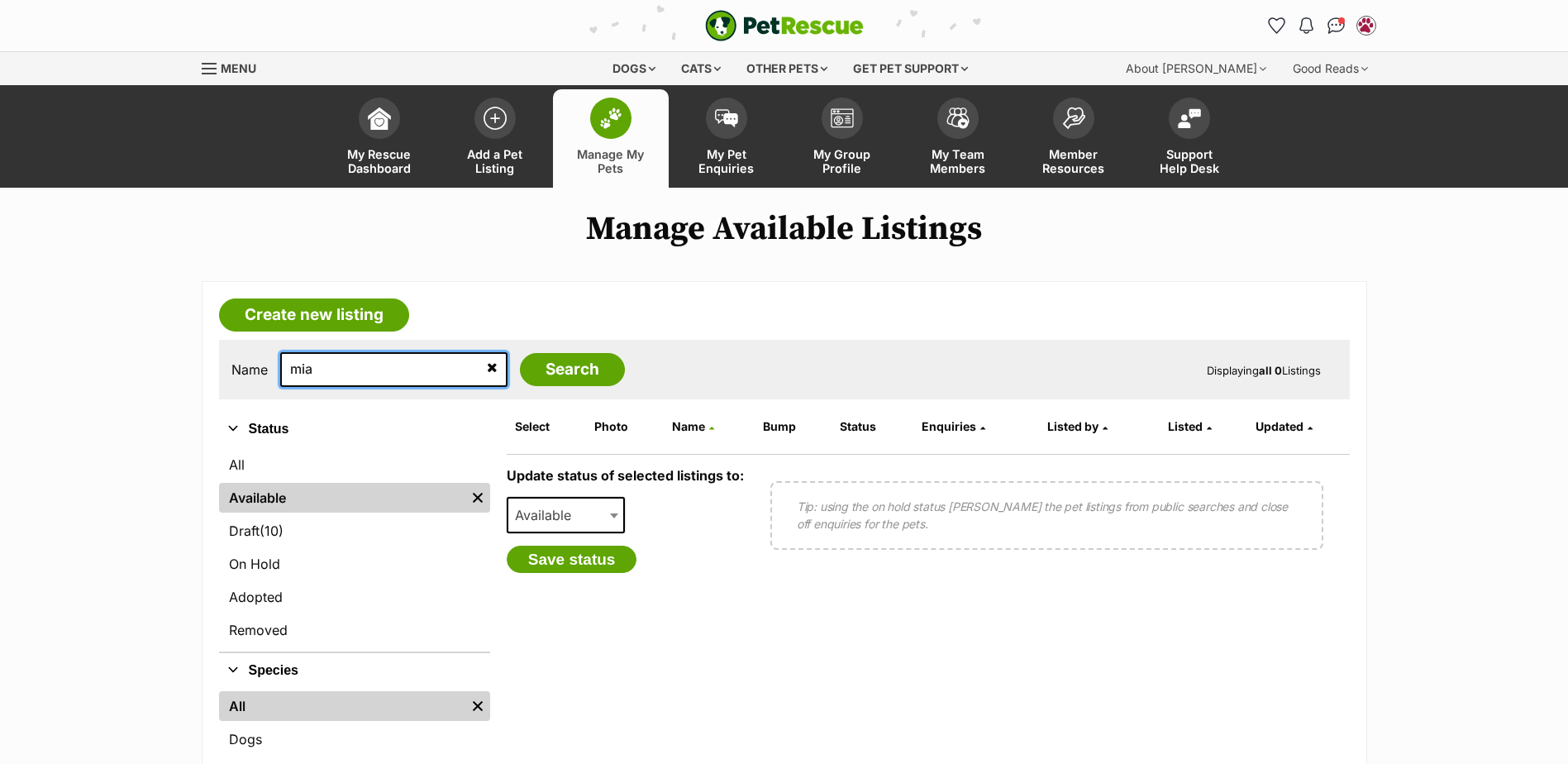
drag, startPoint x: 334, startPoint y: 369, endPoint x: 231, endPoint y: 450, distance: 131.0
click at [264, 390] on div "Name mia Search Displaying all 0 Listings" at bounding box center [784, 370] width 1131 height 60
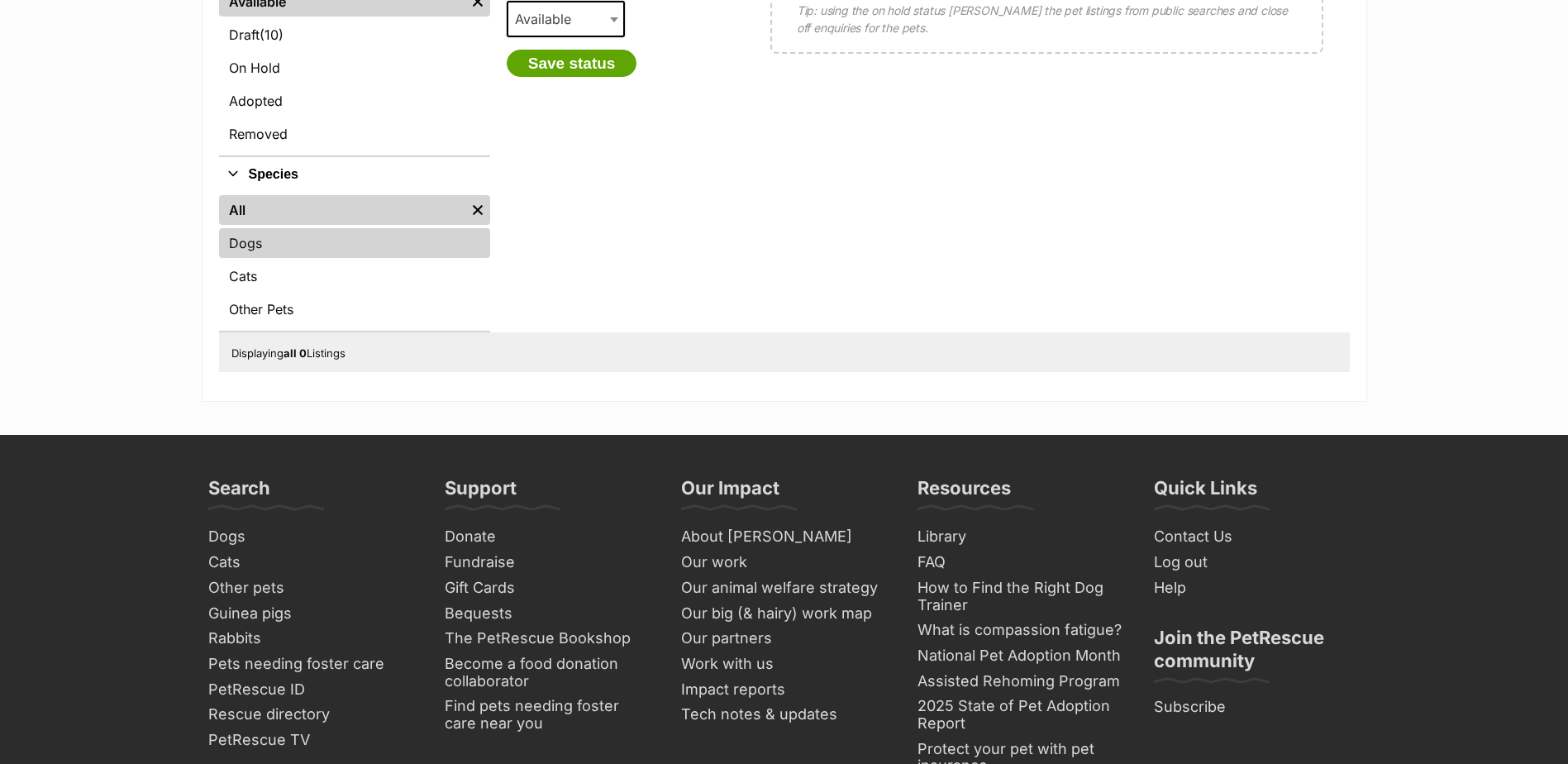
scroll to position [0, 0]
click at [262, 252] on link "Dogs" at bounding box center [354, 243] width 271 height 30
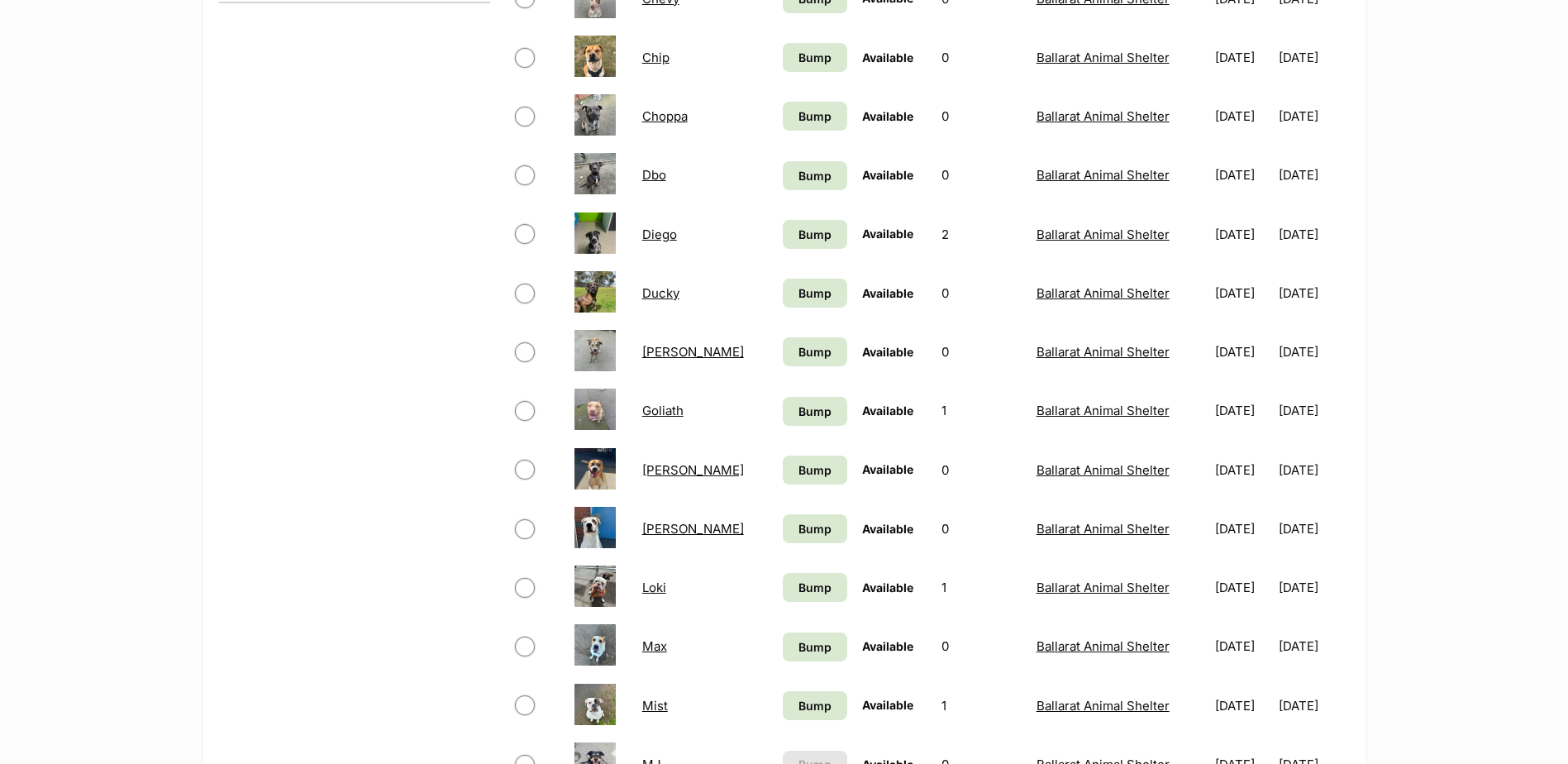
scroll to position [826, 0]
click at [672, 351] on link "[PERSON_NAME]" at bounding box center [692, 349] width 102 height 16
